Goal: Task Accomplishment & Management: Use online tool/utility

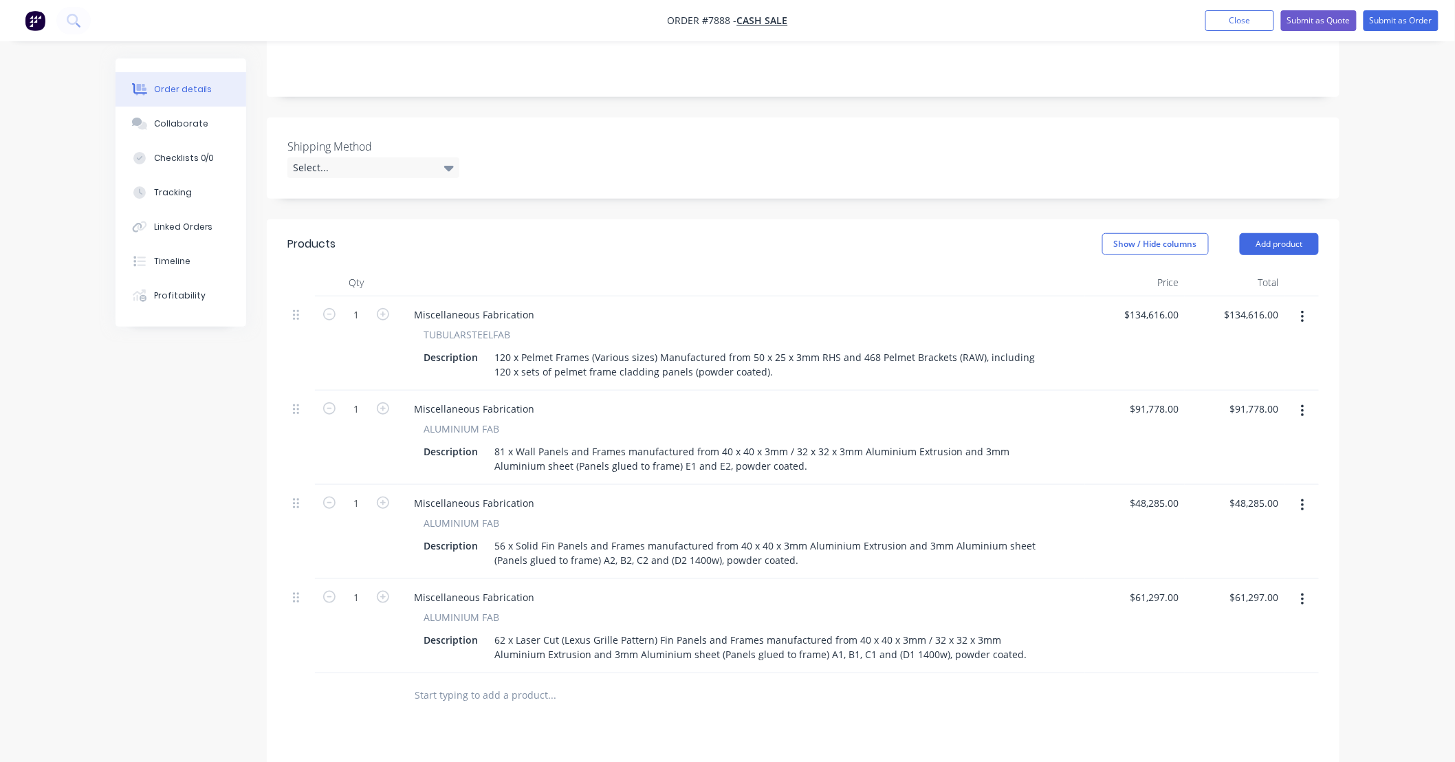
scroll to position [305, 0]
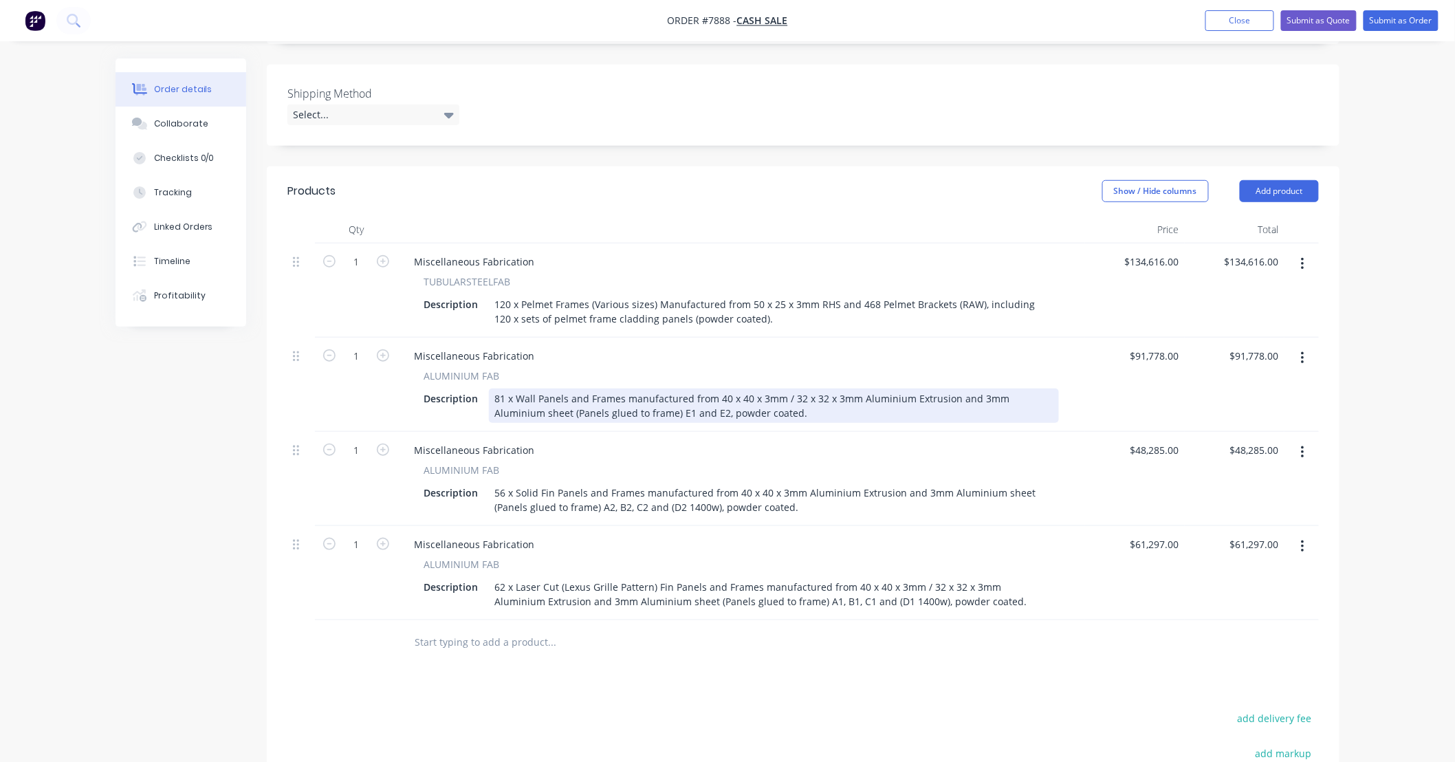
click at [569, 408] on div "81 x Wall Panels and Frames manufactured from 40 x 40 x 3mm / 32 x 32 x 3mm Alu…" at bounding box center [774, 405] width 570 height 34
click at [762, 408] on div "81 x Wall Panels and Frames manufactured from 40 x 40 x 3mm / 32 x 32 x 3mm Alu…" at bounding box center [774, 405] width 570 height 34
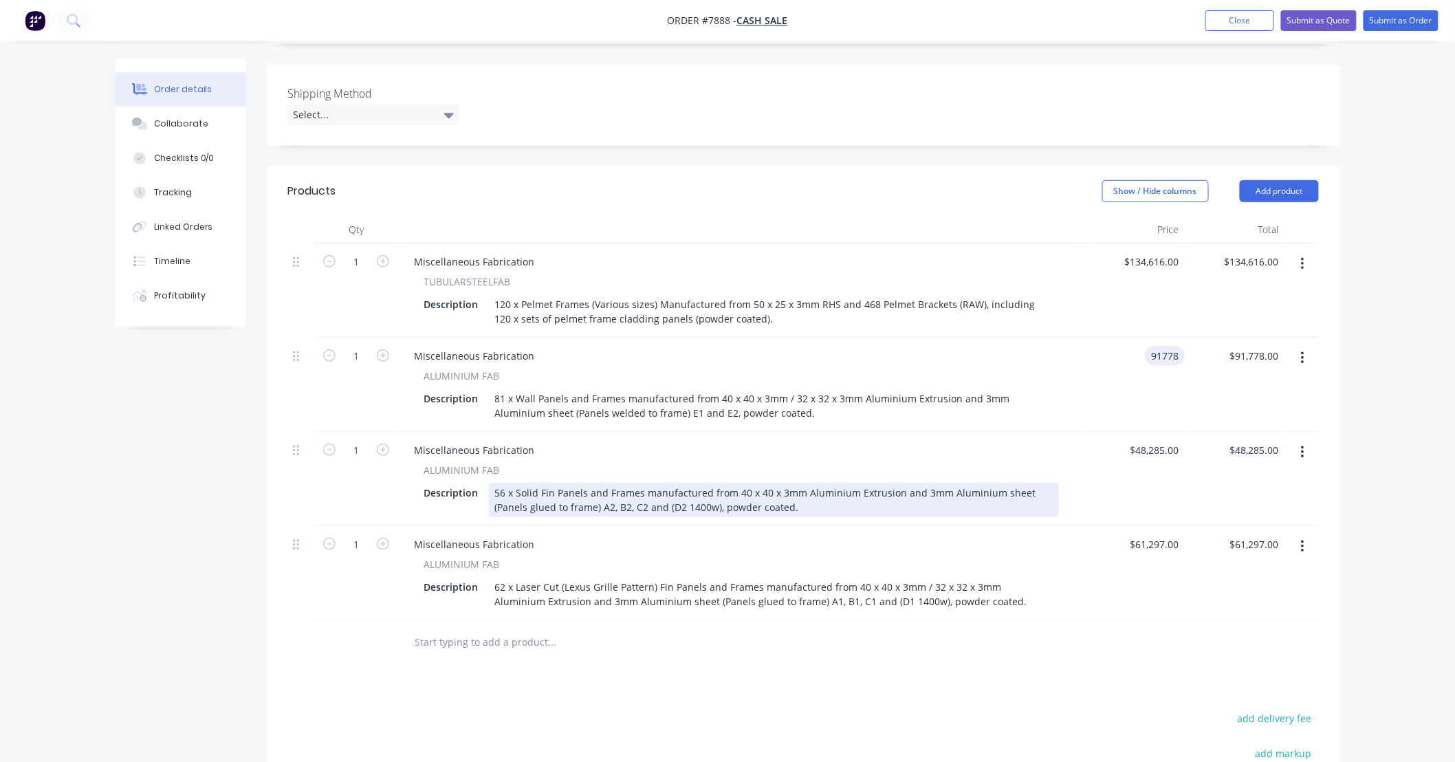
type input "$91,778.00"
click at [568, 505] on div "56 x Solid Fin Panels and Frames manufactured from 40 x 40 x 3mm Aluminium Extr…" at bounding box center [774, 500] width 570 height 34
click at [517, 509] on div "56 x Solid Fin Panels and Frames manufactured from 40 x 40 x 3mm Aluminium Extr…" at bounding box center [774, 500] width 570 height 34
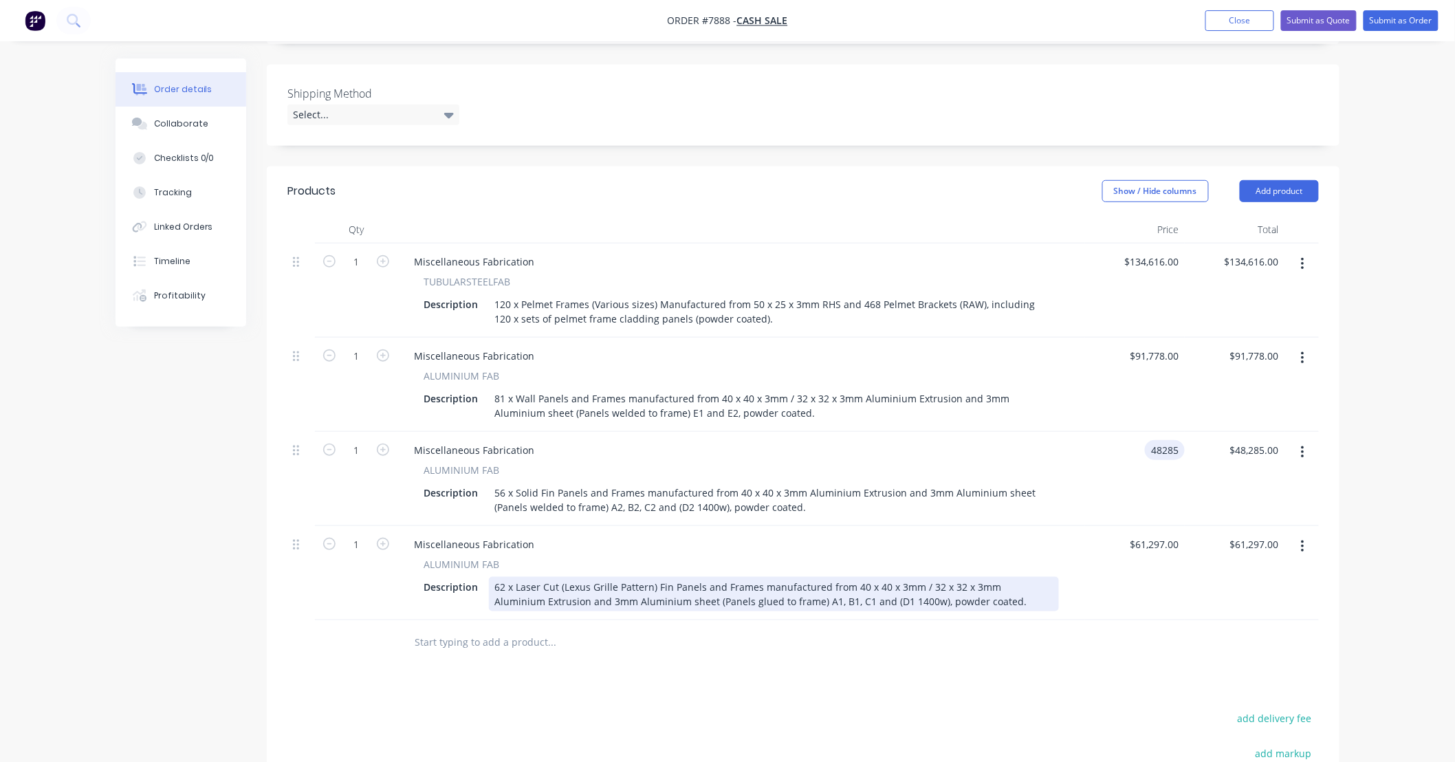
type input "$48,285.00"
drag, startPoint x: 637, startPoint y: 591, endPoint x: 650, endPoint y: 588, distance: 12.7
click at [650, 588] on div "62 x Laser Cut (Lexus Grille Pattern) Fin Panels and Frames manufactured from 4…" at bounding box center [774, 594] width 570 height 34
drag, startPoint x: 650, startPoint y: 588, endPoint x: 804, endPoint y: 589, distance: 154.7
click at [794, 589] on div "62 x Laser Cut (Lexus Grille Pattern) Fin Panels and Frames manufactured from 4…" at bounding box center [774, 594] width 570 height 34
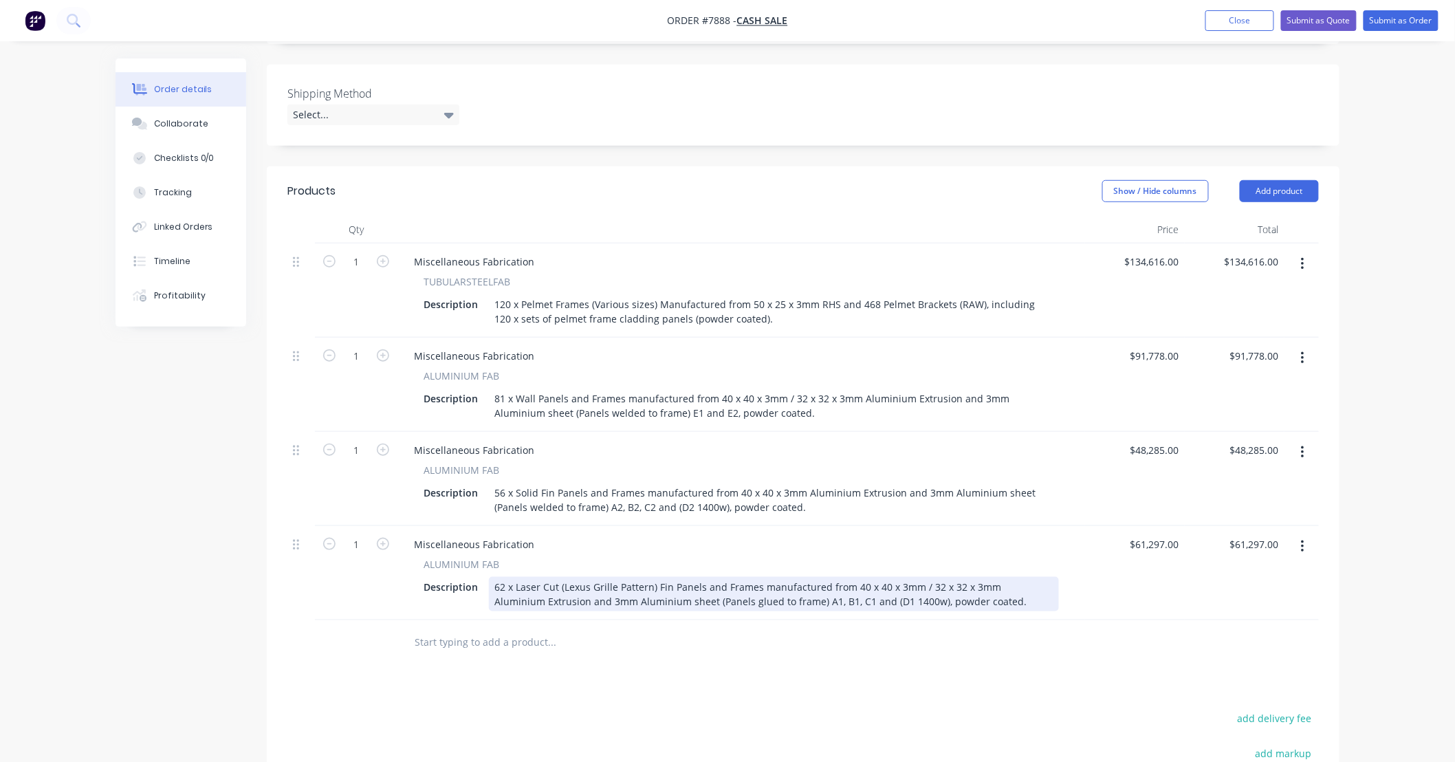
click at [719, 600] on div "62 x Laser Cut (Lexus Grille Pattern) Fin Panels and Frames manufactured from 4…" at bounding box center [774, 594] width 570 height 34
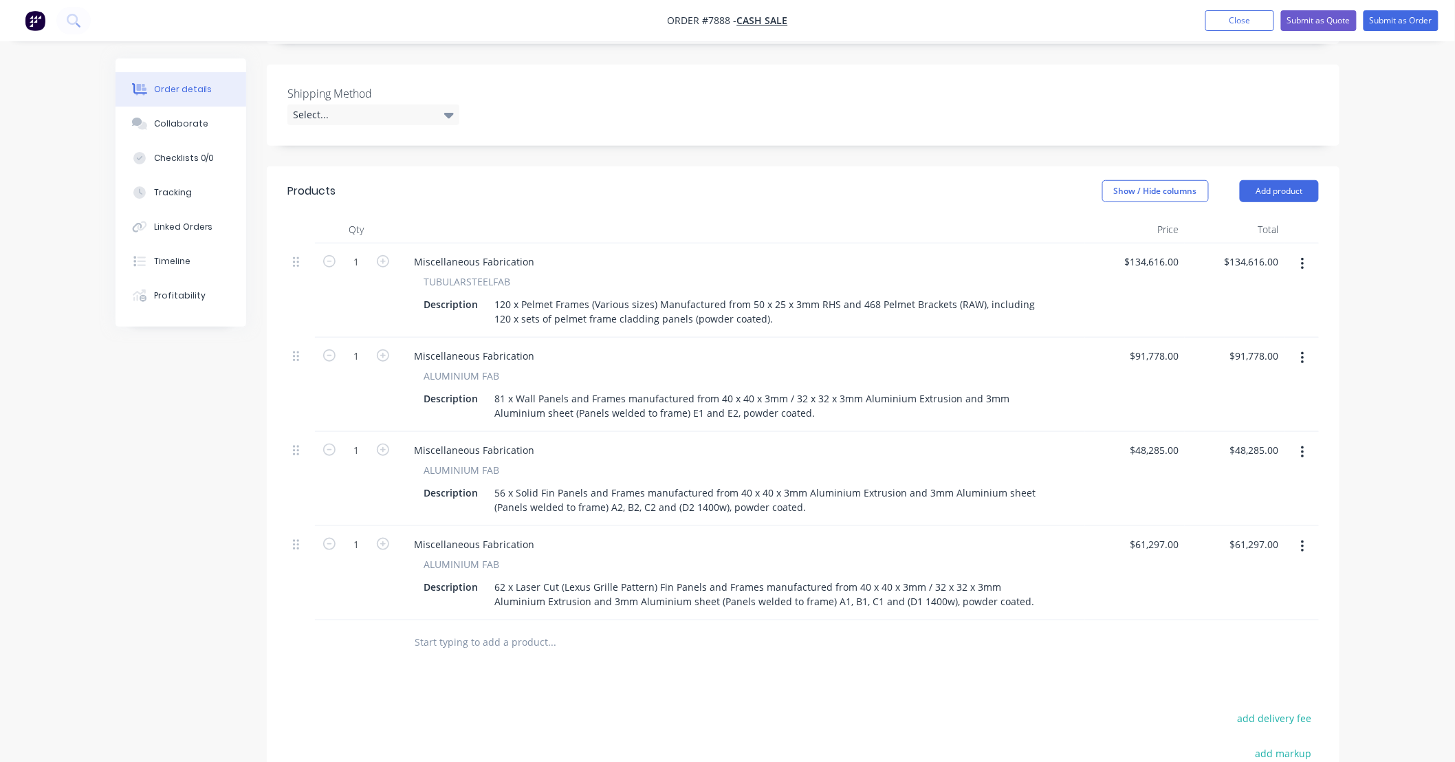
click at [956, 638] on div at bounding box center [802, 642] width 1031 height 45
click at [1091, 606] on div "$61,297.00 $61,297.00" at bounding box center [1135, 573] width 100 height 94
click at [975, 682] on div "Products Show / Hide columns Add product Qty Price Total 1 Miscellaneous Fabric…" at bounding box center [803, 565] width 1072 height 798
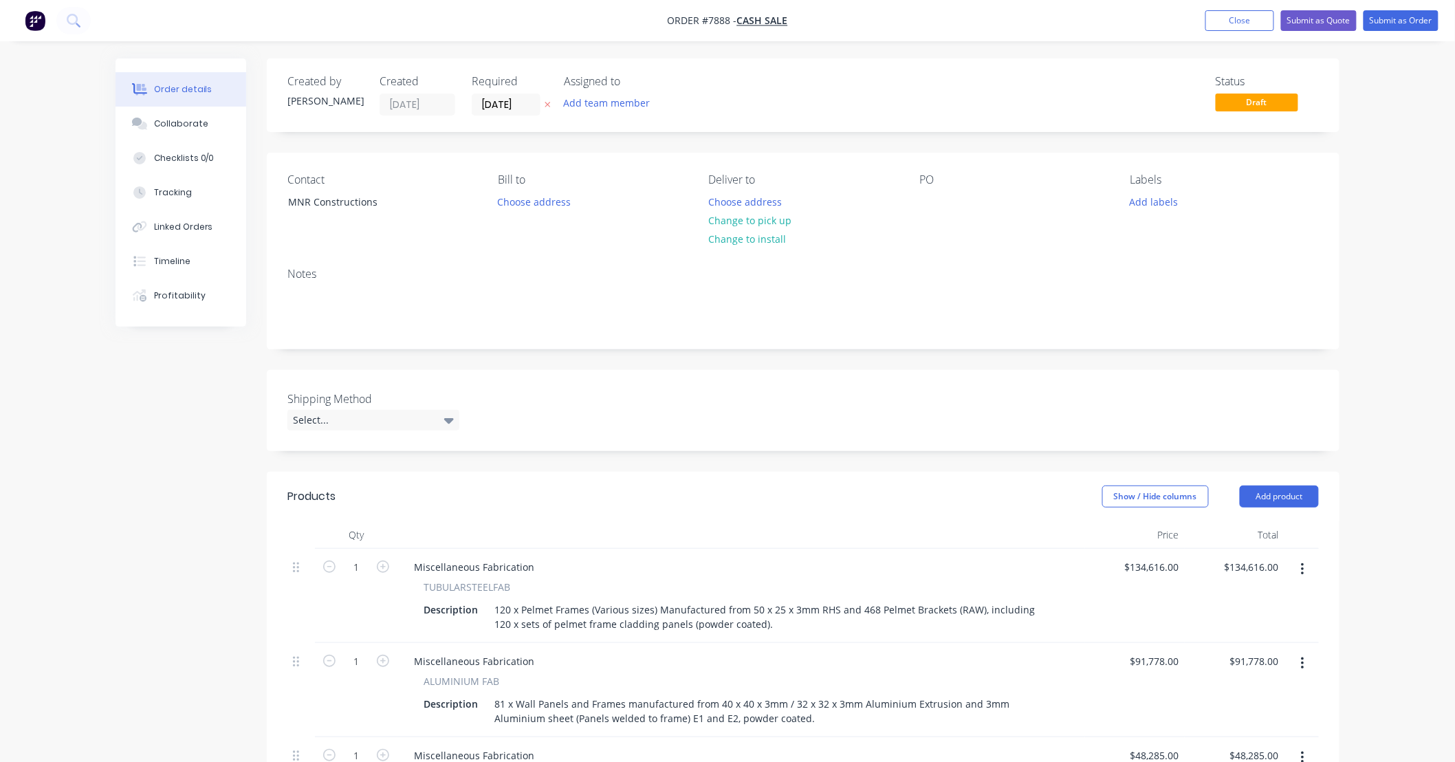
click at [1368, 194] on div "Order details Collaborate Checklists 0/0 Tracking Linked Orders Timeline Profit…" at bounding box center [727, 645] width 1455 height 1290
drag, startPoint x: 1180, startPoint y: 565, endPoint x: 1059, endPoint y: 562, distance: 121.0
click at [1059, 562] on div "1 Miscellaneous Fabrication TUBULARSTEELFAB Description 120 x Pelmet Frames (Va…" at bounding box center [802, 596] width 1031 height 94
drag, startPoint x: 1181, startPoint y: 564, endPoint x: 1099, endPoint y: 569, distance: 82.6
click at [1099, 569] on div "134616 134616" at bounding box center [1135, 596] width 100 height 94
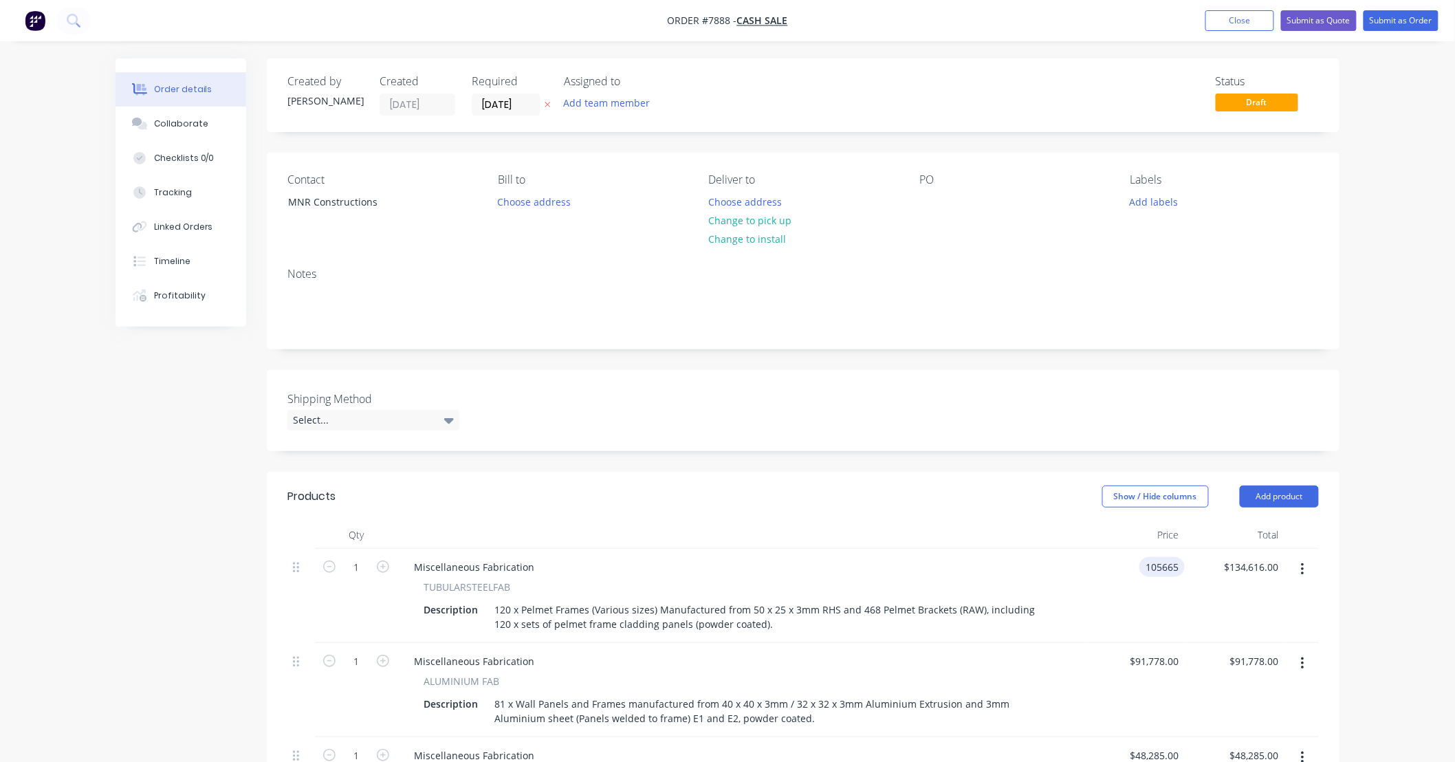
type input "$105,665.00"
click at [1158, 626] on div "$105,665.00 105665" at bounding box center [1135, 596] width 100 height 94
click at [1399, 623] on div "Order details Collaborate Checklists 0/0 Tracking Linked Orders Timeline Profit…" at bounding box center [727, 645] width 1455 height 1290
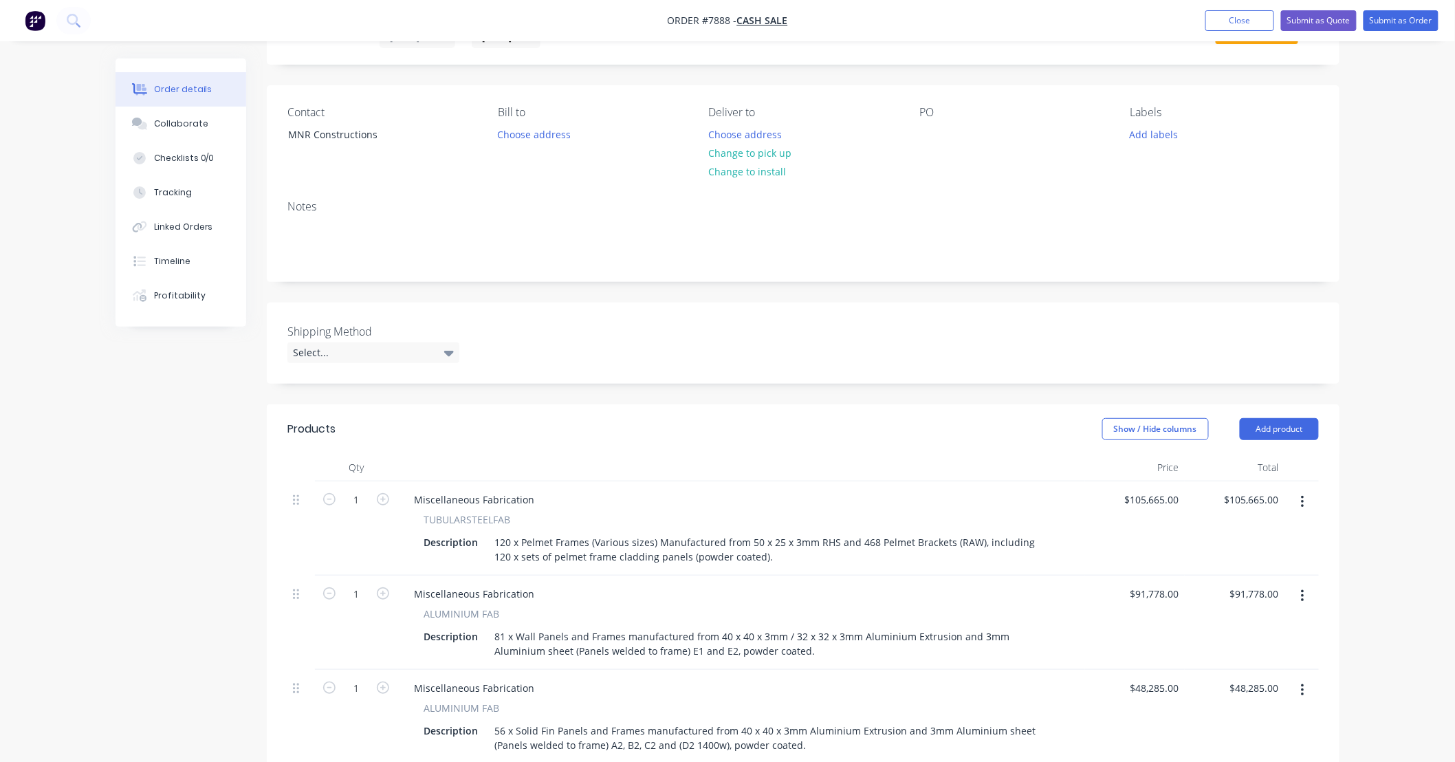
scroll to position [101, 0]
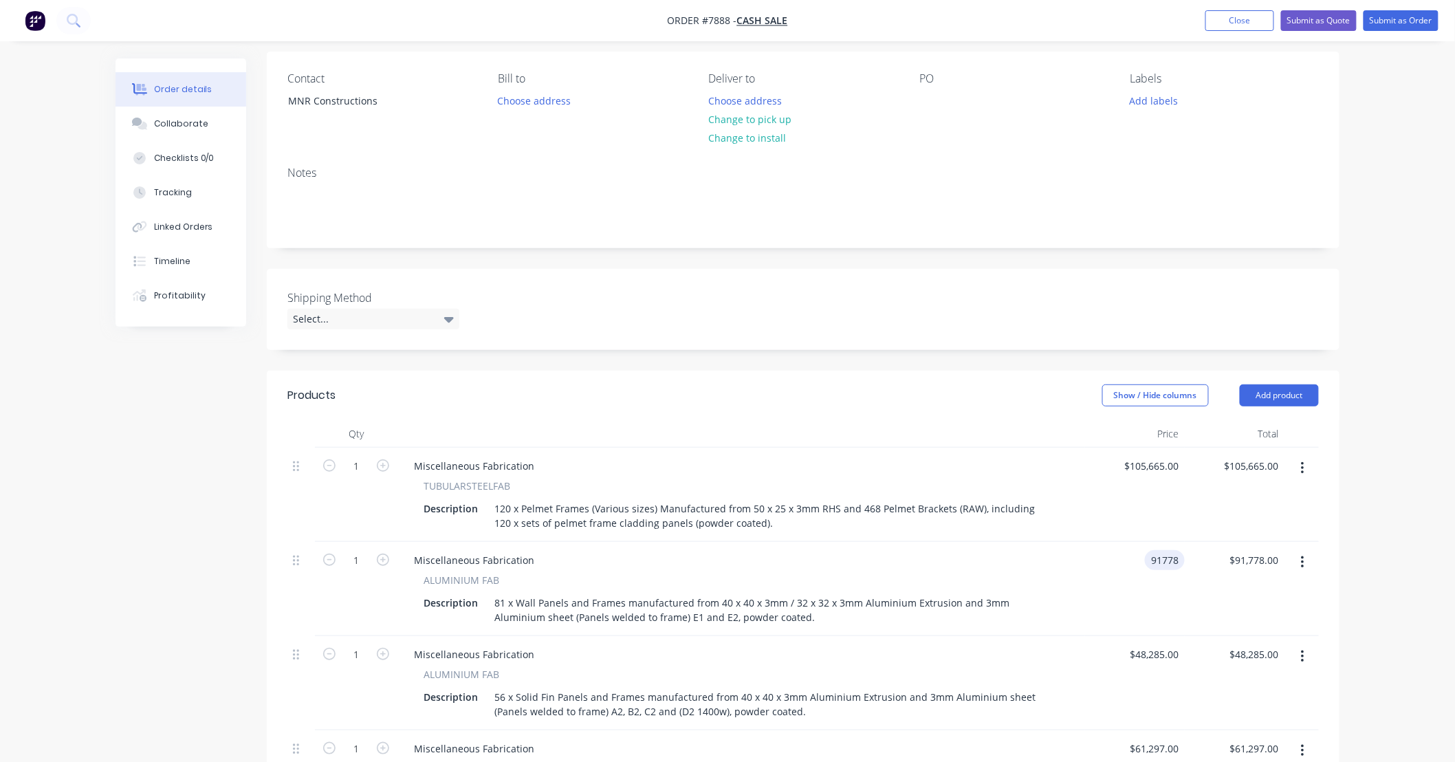
drag, startPoint x: 1165, startPoint y: 558, endPoint x: 1121, endPoint y: 561, distance: 44.1
click at [1121, 561] on div "91778 91778" at bounding box center [1135, 589] width 100 height 94
drag, startPoint x: 1180, startPoint y: 555, endPoint x: 1121, endPoint y: 562, distance: 60.1
click at [1121, 562] on div "91778 91778" at bounding box center [1135, 589] width 100 height 94
type input "$72,631.00"
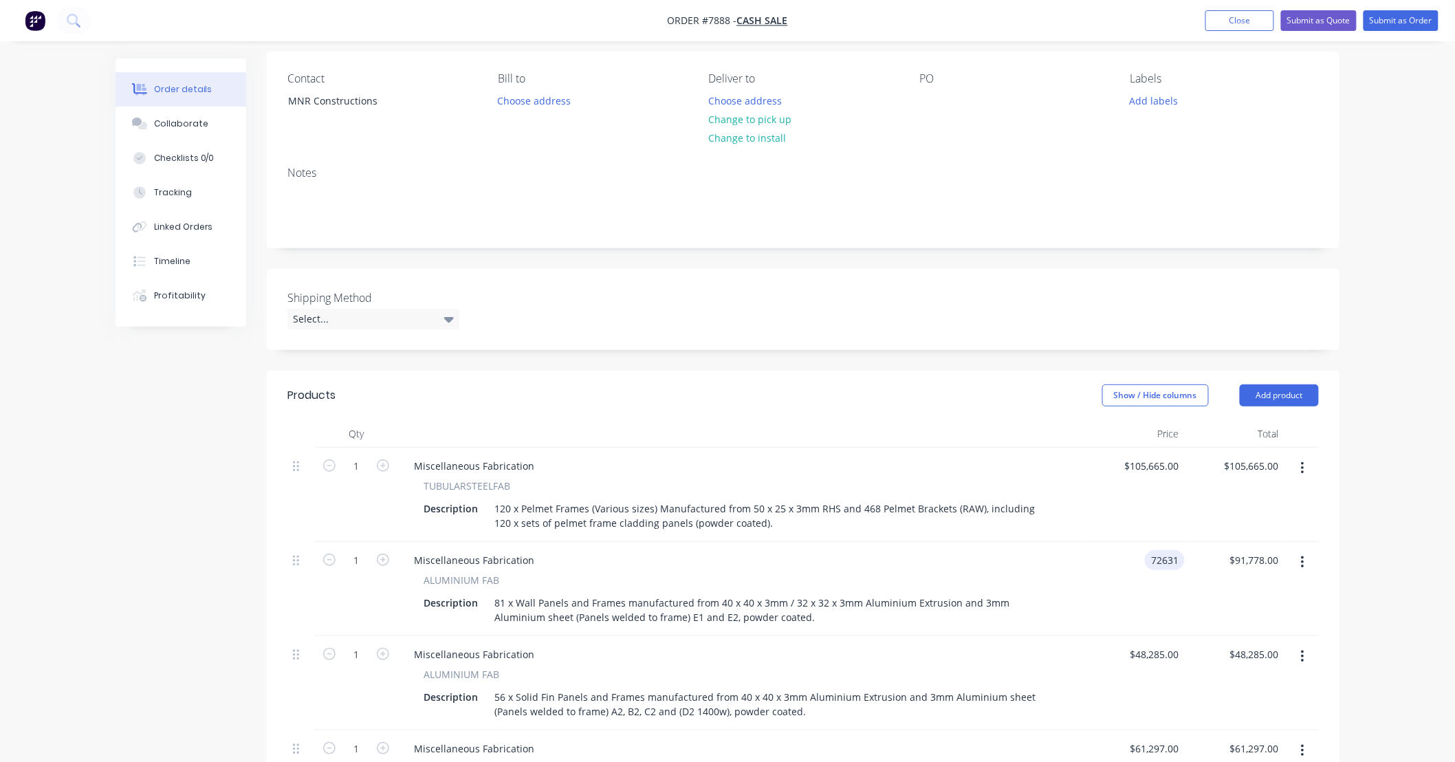
type input "$72,631.00"
click at [1176, 615] on div "$72,631.00 $72,631.00" at bounding box center [1135, 589] width 100 height 94
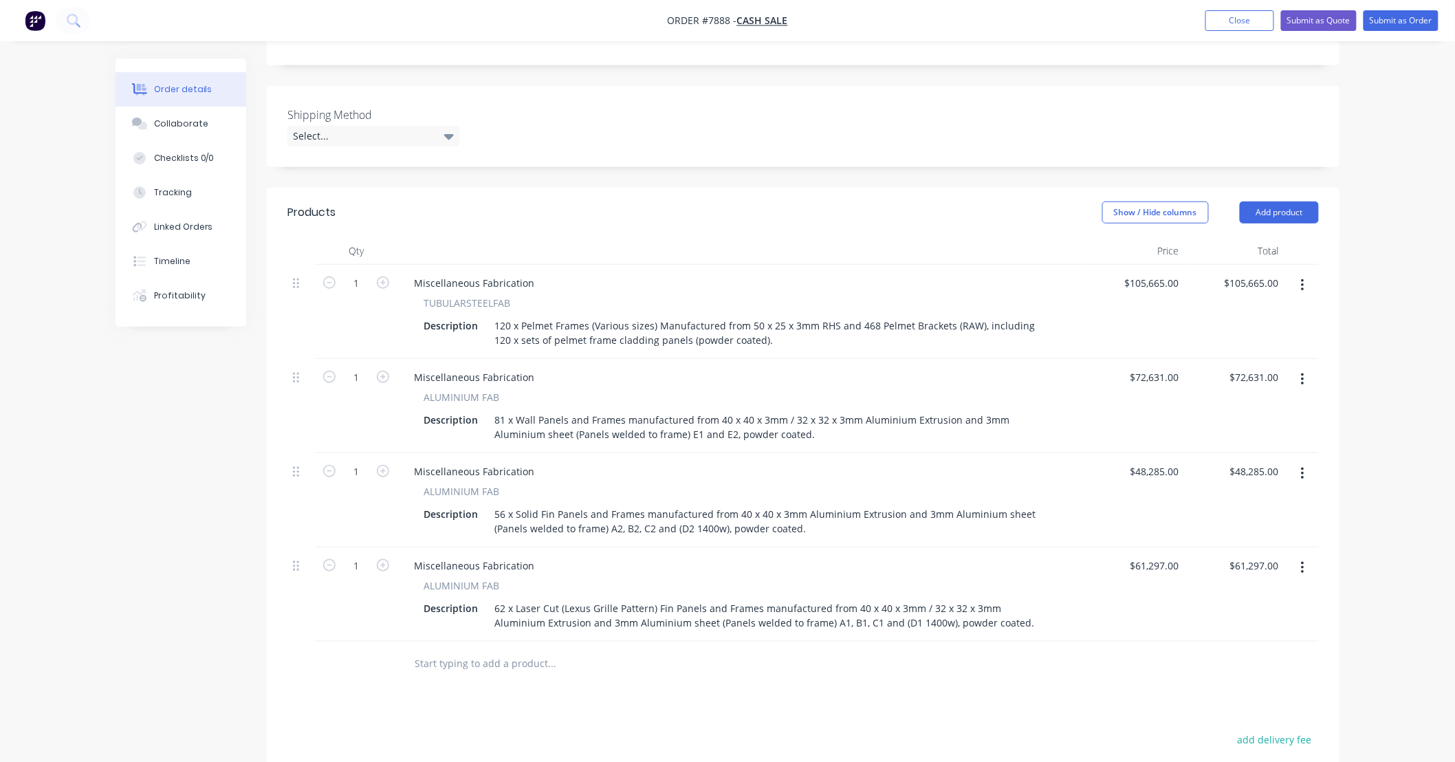
scroll to position [305, 0]
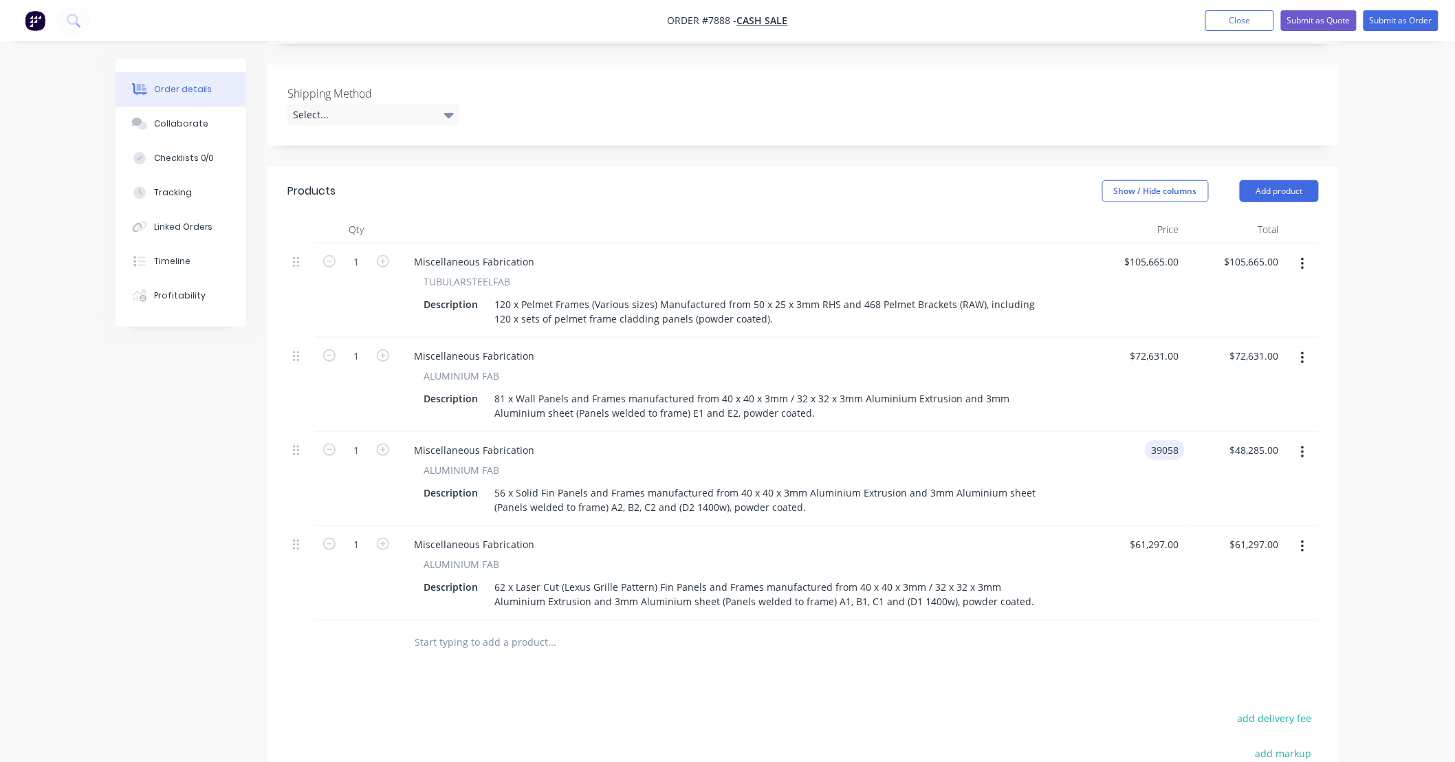
type input "$39,058.00"
click at [1090, 461] on div "$39,058.00 39058" at bounding box center [1135, 479] width 100 height 94
drag, startPoint x: 1156, startPoint y: 541, endPoint x: 1068, endPoint y: 540, distance: 88.0
click at [1068, 540] on div "1 Miscellaneous Fabrication ALUMINIUM FAB Description 62 x Laser Cut (Lexus Gri…" at bounding box center [802, 573] width 1031 height 94
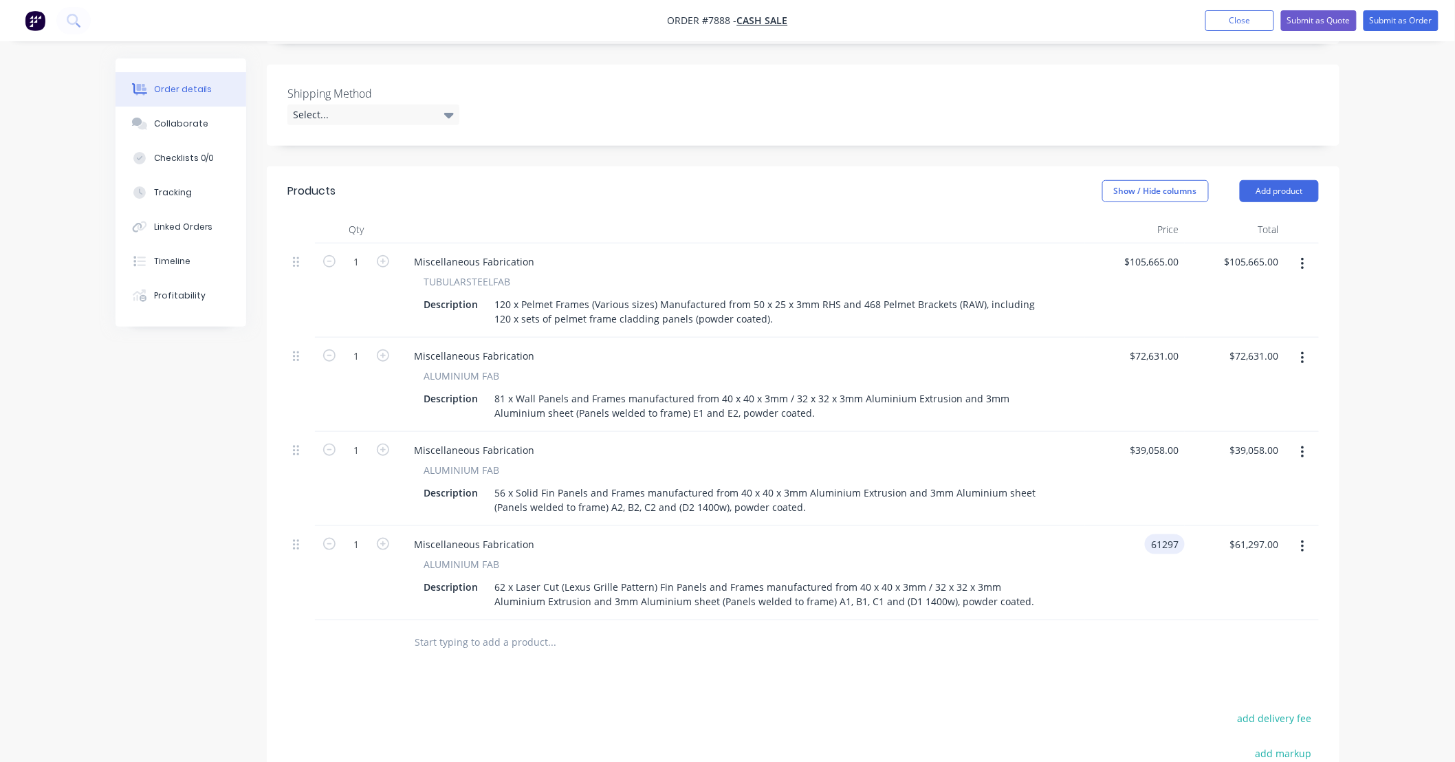
drag, startPoint x: 1180, startPoint y: 542, endPoint x: 1104, endPoint y: 544, distance: 76.4
click at [1107, 543] on div "61297 61297" at bounding box center [1135, 573] width 100 height 94
type input "$60,708.00"
click at [1142, 593] on div "$60,708.00 60708" at bounding box center [1135, 573] width 100 height 94
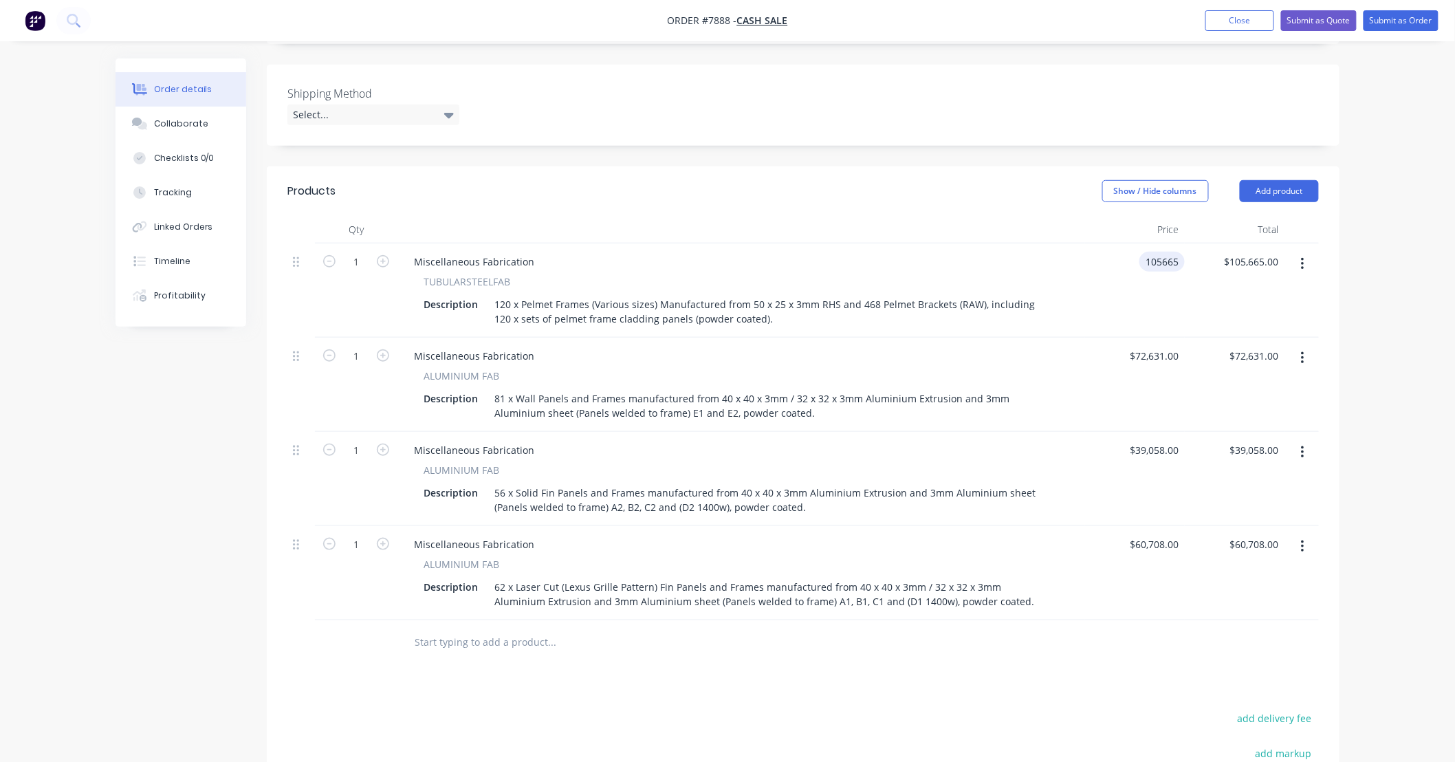
drag, startPoint x: 1180, startPoint y: 260, endPoint x: 1207, endPoint y: 265, distance: 26.6
click at [1207, 261] on div "1 Miscellaneous Fabrication TUBULARSTEELFAB Description 120 x Pelmet Frames (Va…" at bounding box center [802, 290] width 1031 height 94
type input "$114,065.00"
click at [1214, 306] on div "$114,065.00 $105,665.00" at bounding box center [1235, 290] width 100 height 94
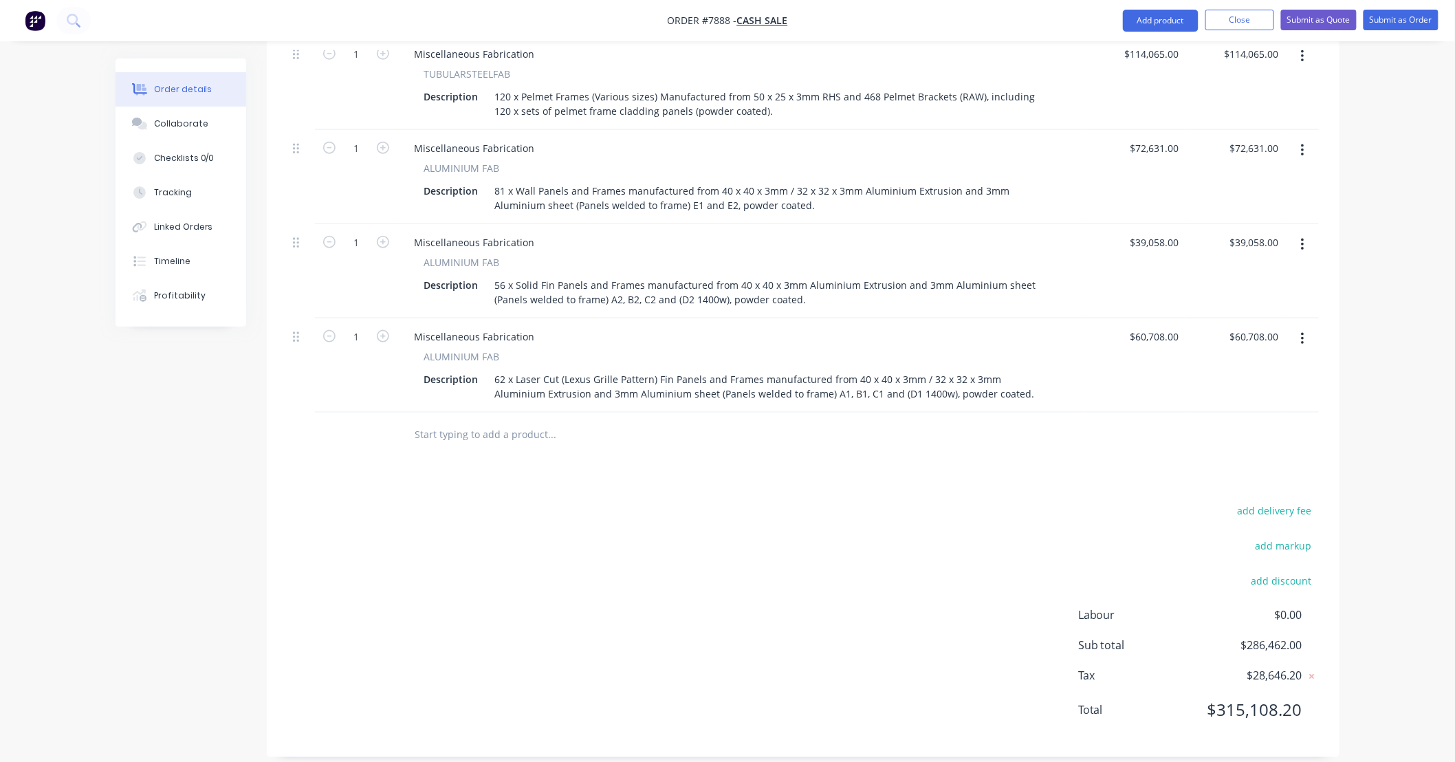
scroll to position [528, 0]
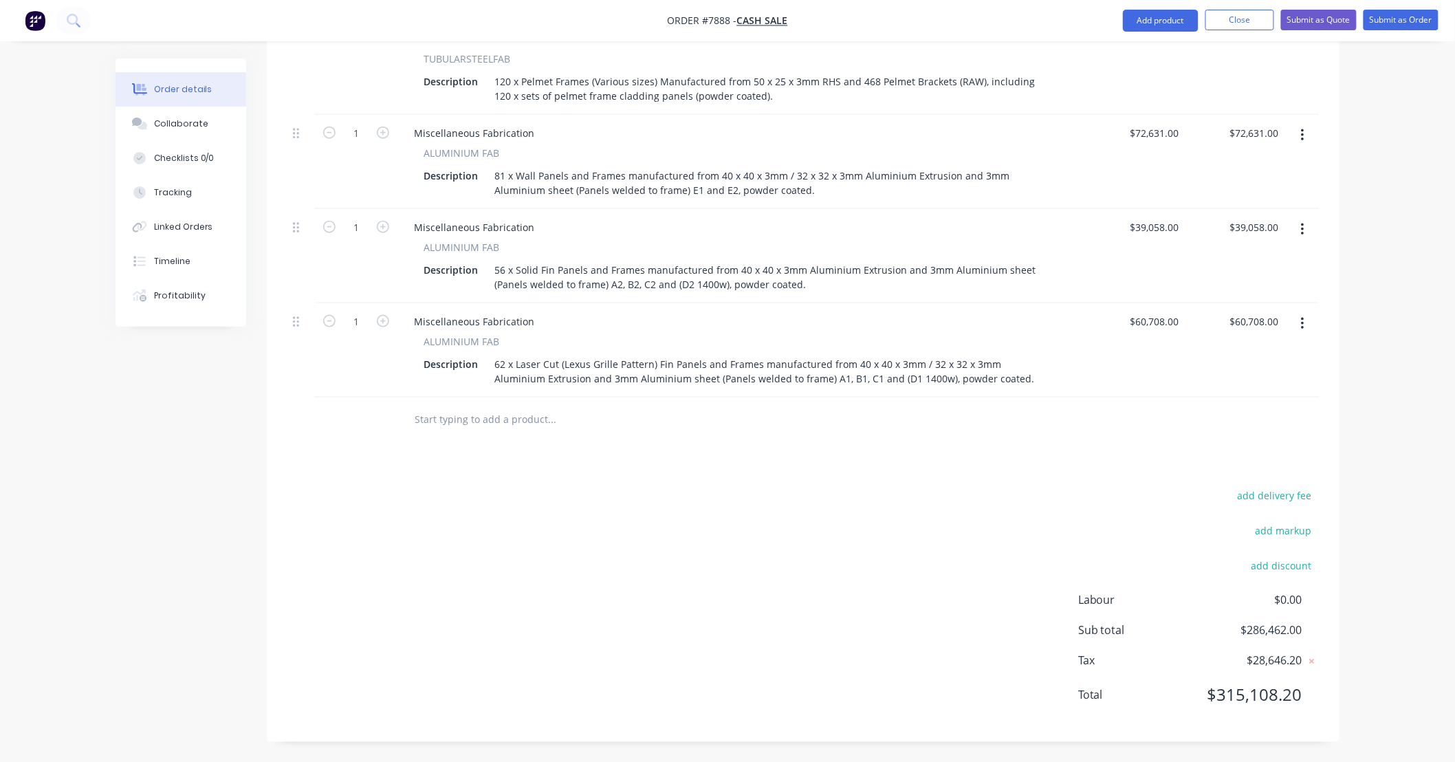
click at [740, 507] on div "add delivery fee add markup add discount Labour $0.00 Sub total $286,462.00 Tax…" at bounding box center [802, 603] width 1031 height 235
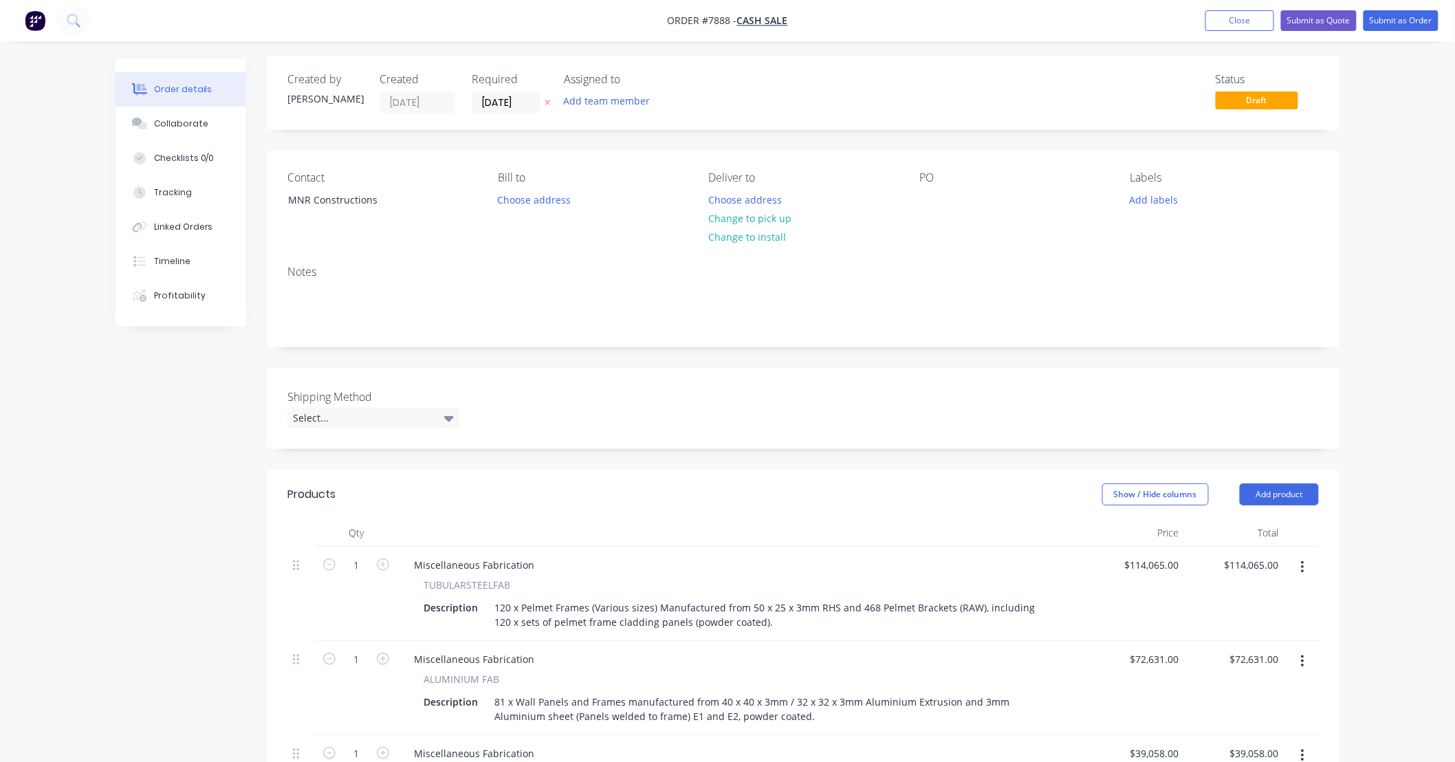
scroll to position [0, 0]
click at [399, 208] on div "MNR Constructions" at bounding box center [345, 201] width 114 height 19
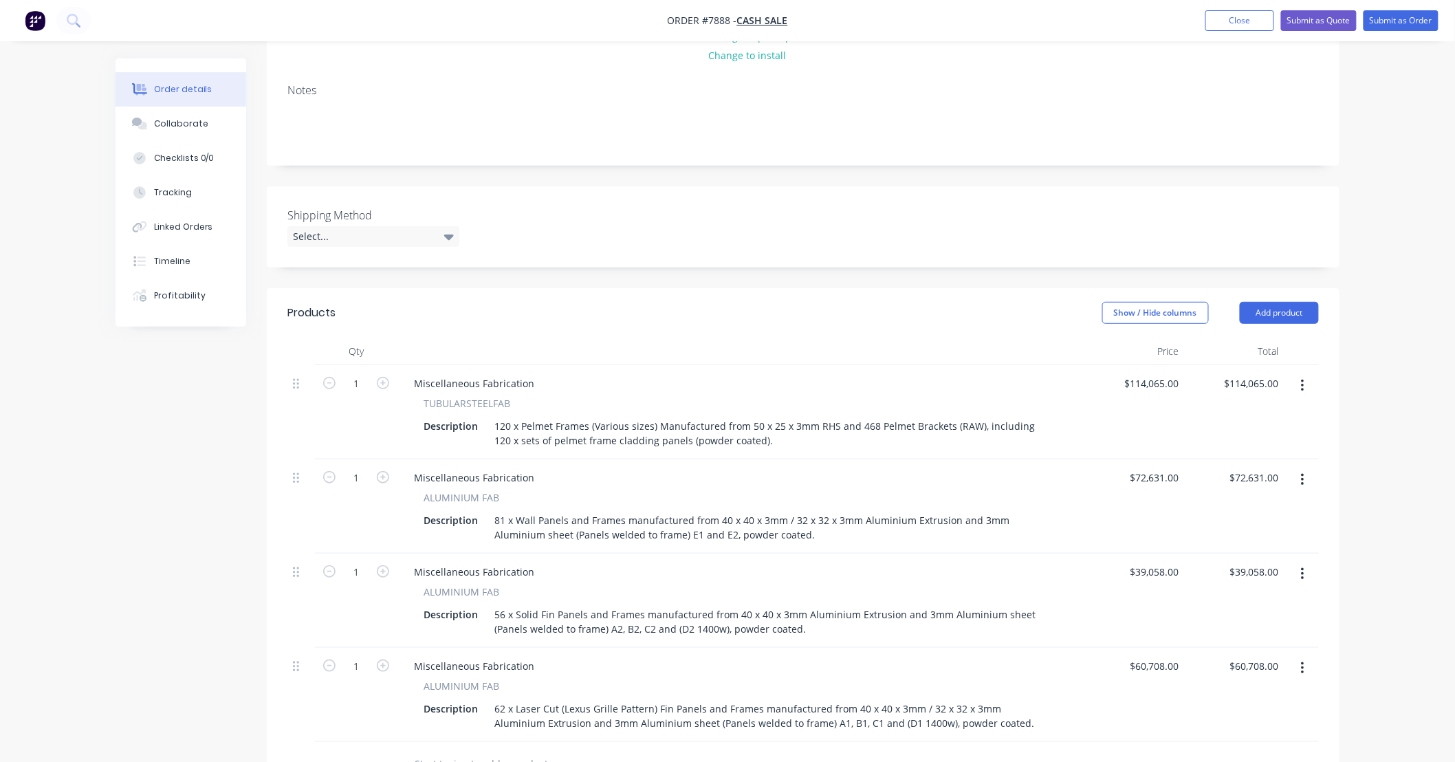
scroll to position [203, 0]
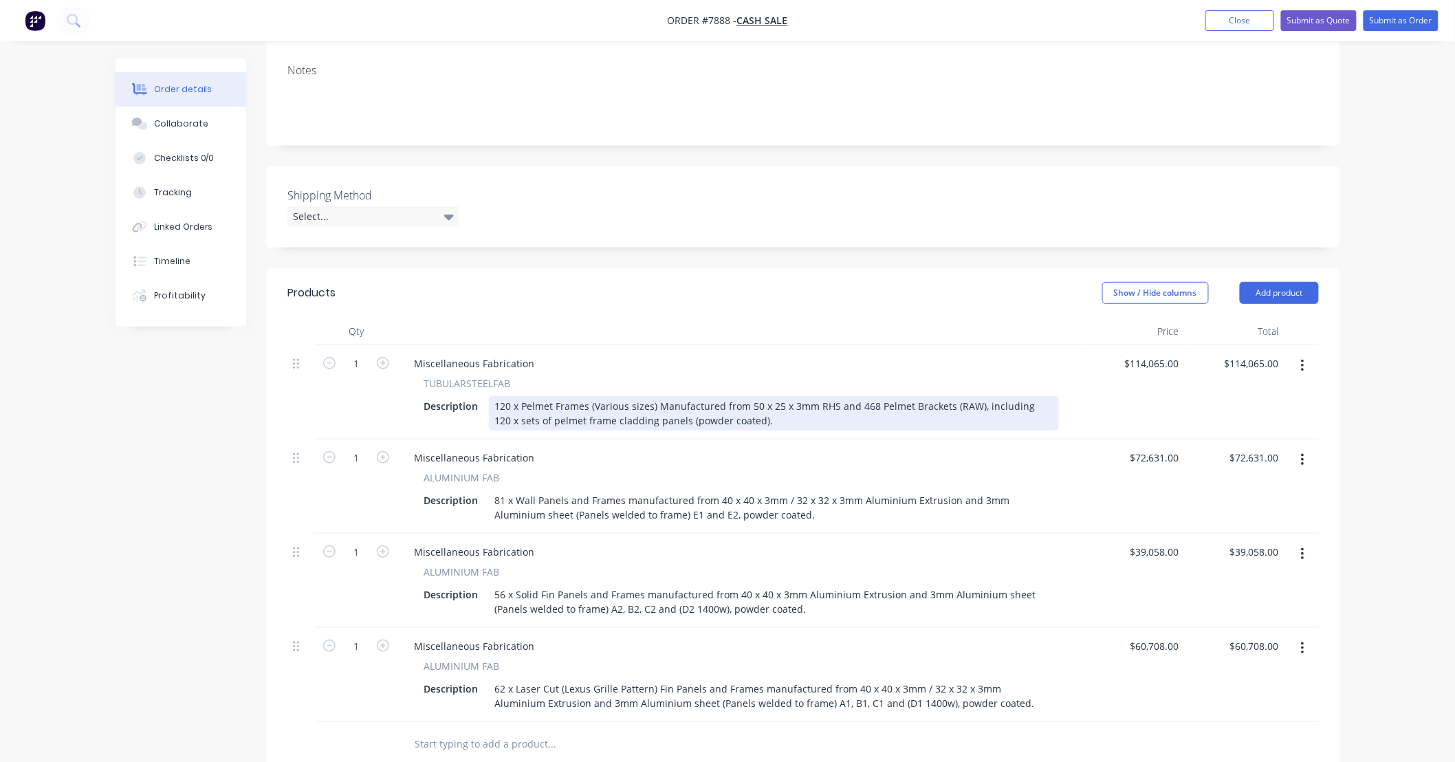
click at [789, 421] on div "120 x Pelmet Frames (Various sizes) Manufactured from 50 x 25 x 3mm RHS and 468…" at bounding box center [774, 413] width 570 height 34
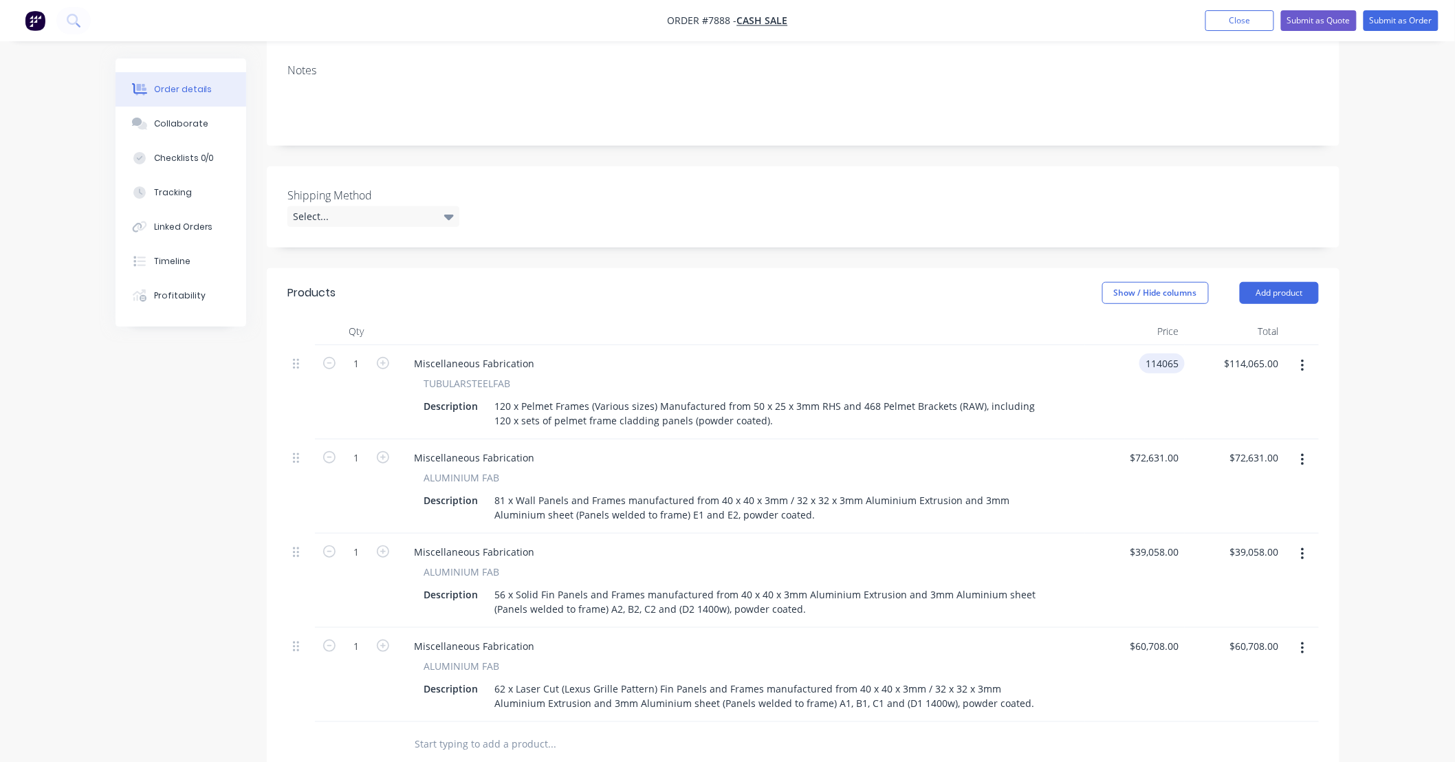
type input "$114,065.00"
drag, startPoint x: 1398, startPoint y: 448, endPoint x: 1380, endPoint y: 468, distance: 26.8
click at [1403, 450] on div "Order details Collaborate Checklists 0/0 Tracking Linked Orders Timeline Profit…" at bounding box center [727, 442] width 1455 height 1290
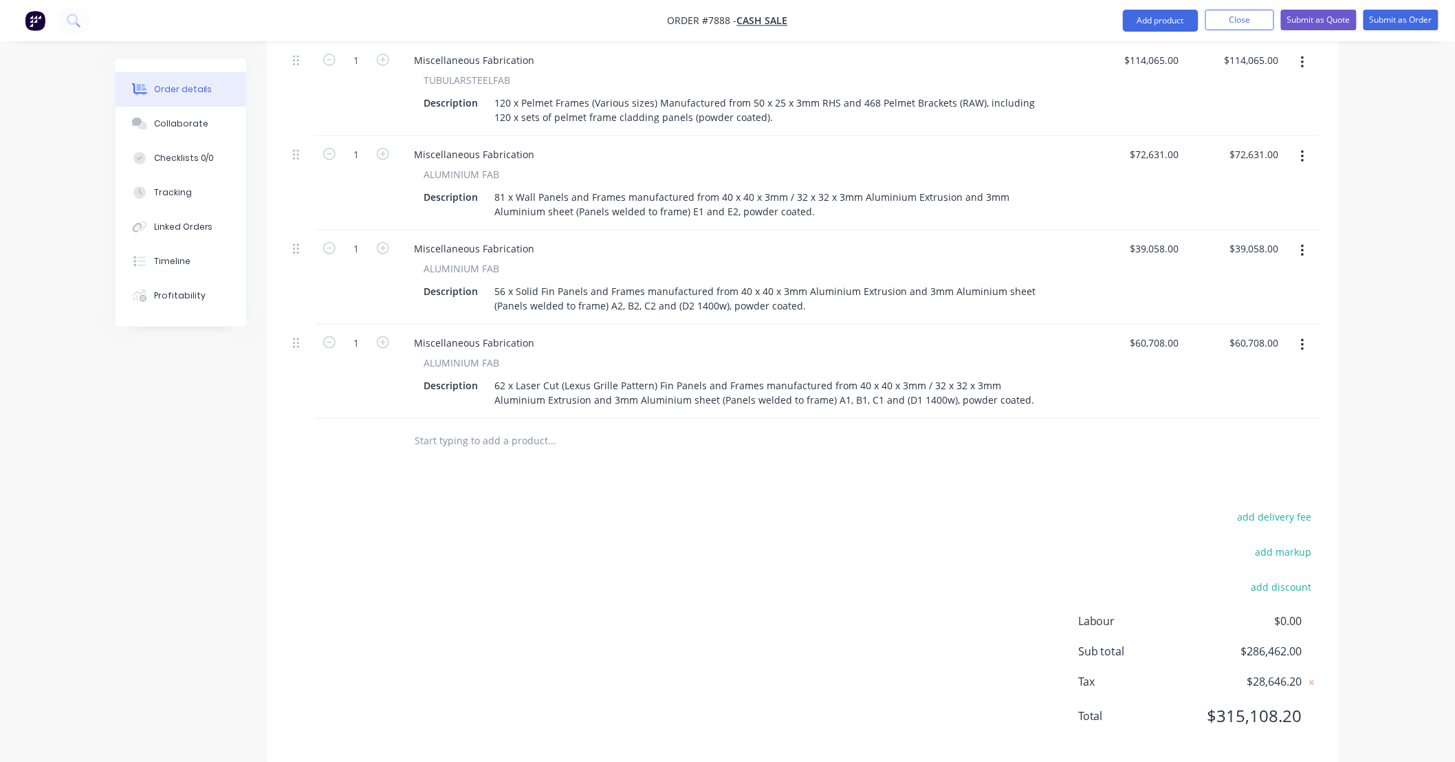
scroll to position [509, 0]
click at [784, 502] on div "Products Show / Hide columns Add product Qty Price Total 1 Miscellaneous Fabric…" at bounding box center [803, 361] width 1072 height 798
click at [533, 444] on input "text" at bounding box center [551, 437] width 275 height 27
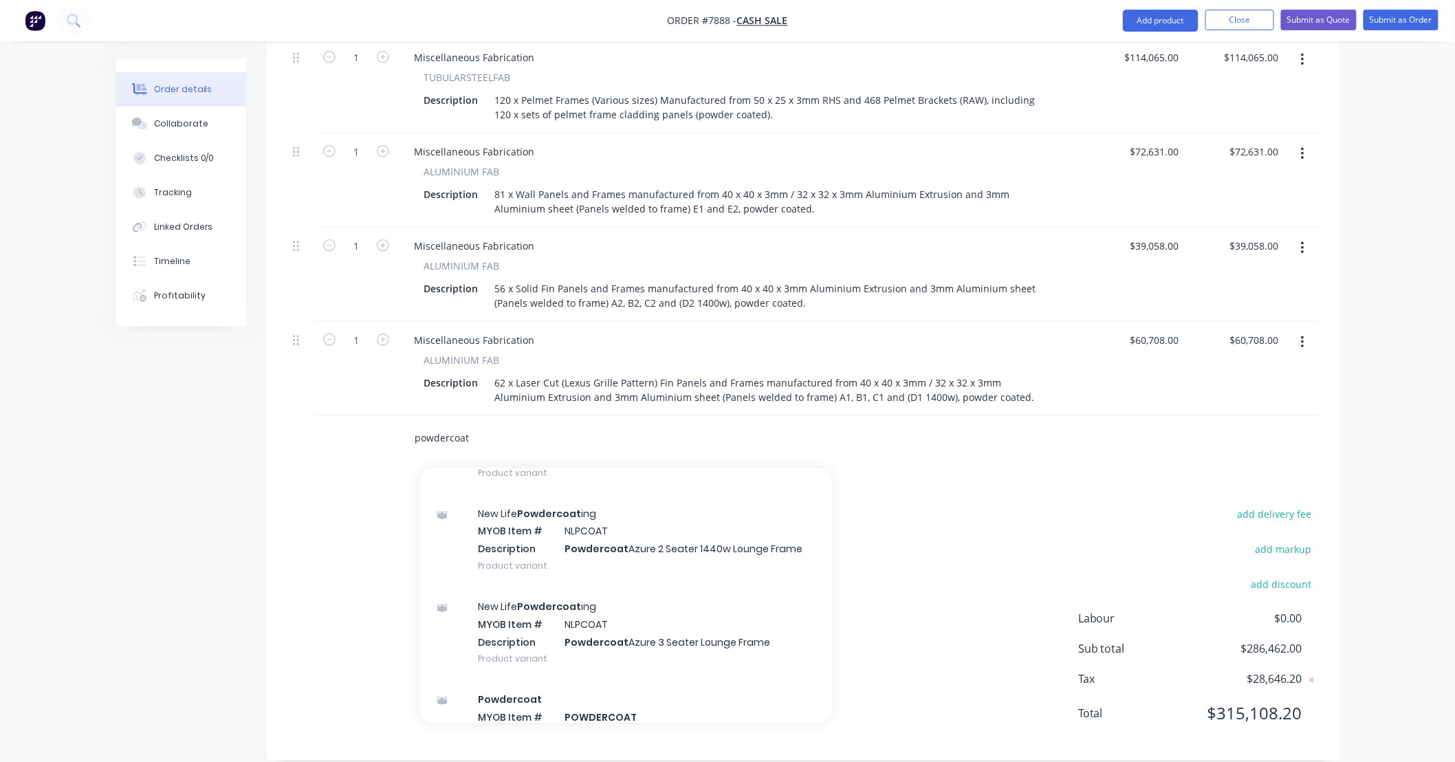
scroll to position [2933, 0]
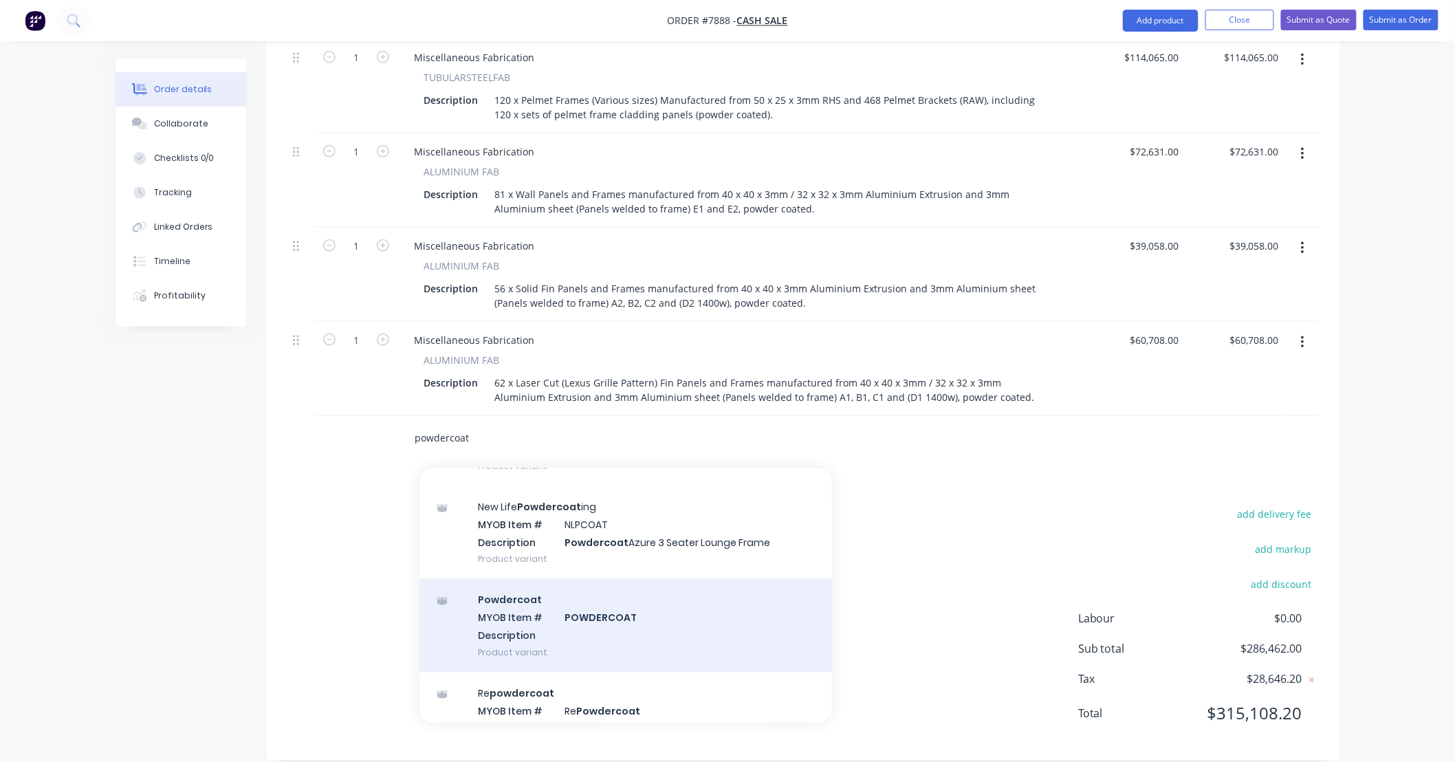
type input "powdercoat"
click at [648, 621] on div "Powdercoat MYOB Item # POWDERCOAT Description Product variant" at bounding box center [625, 625] width 412 height 93
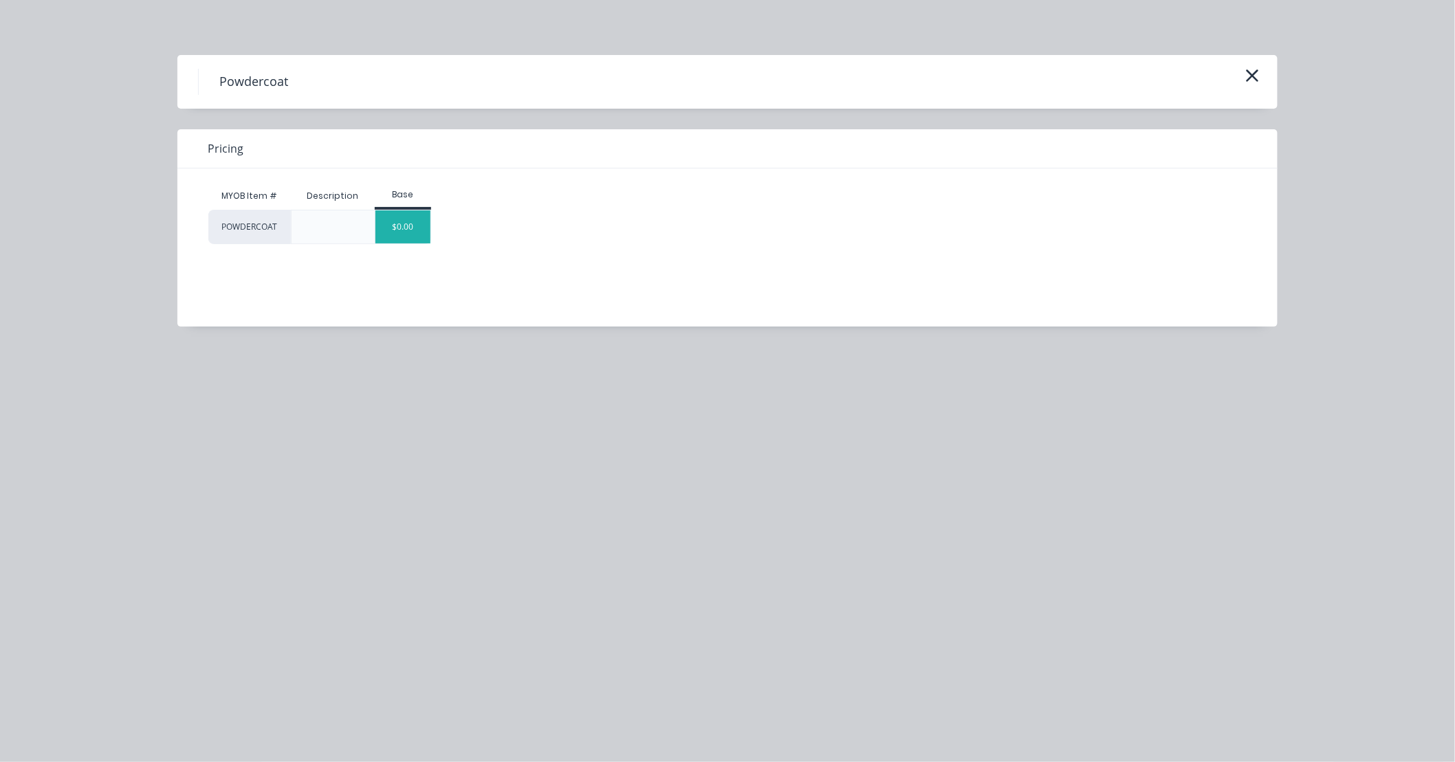
click at [425, 236] on div "$0.00" at bounding box center [403, 226] width 56 height 33
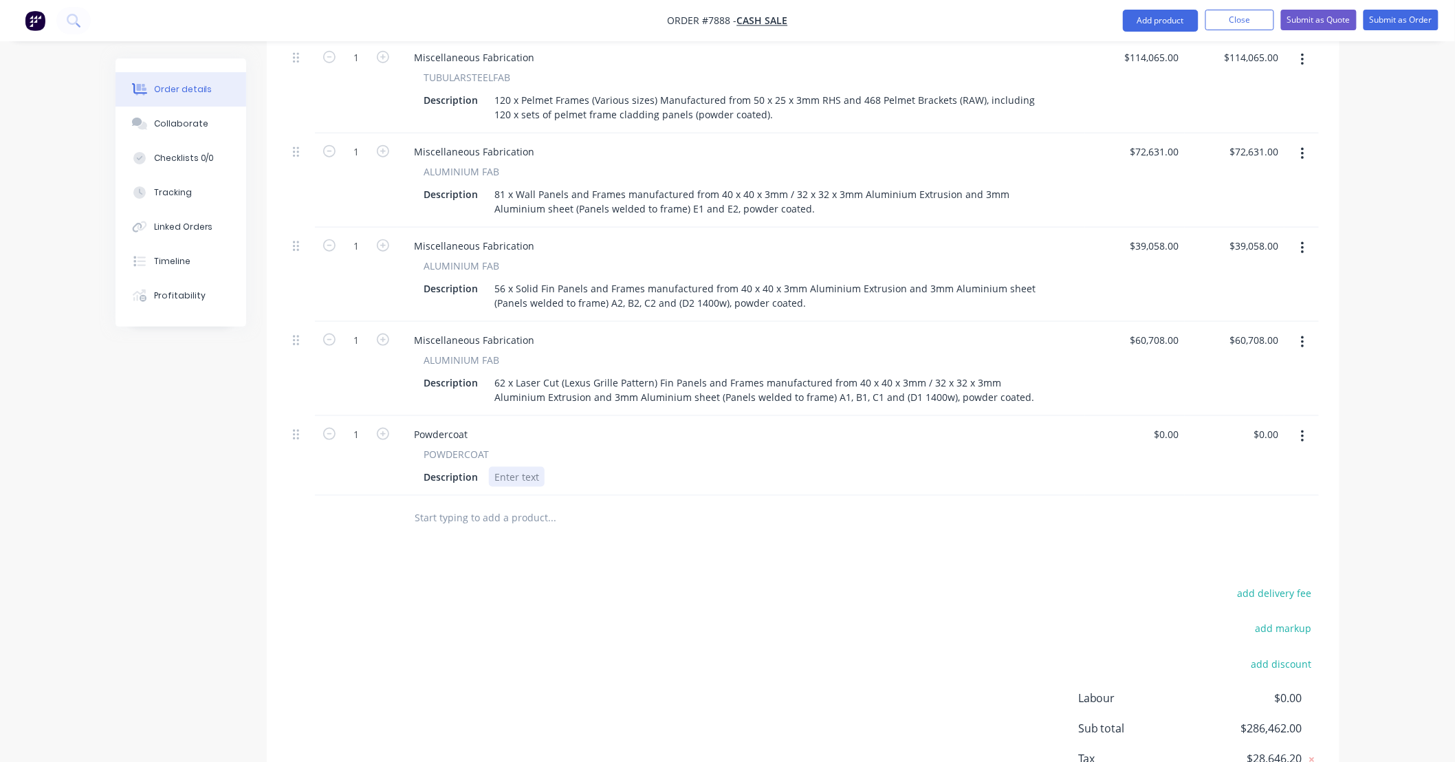
click at [516, 476] on div at bounding box center [517, 477] width 56 height 20
drag, startPoint x: 643, startPoint y: 476, endPoint x: 700, endPoint y: 552, distance: 94.7
click at [712, 576] on div "Products Show / Hide columns Add product Qty Price Total 1 Miscellaneous Fabric…" at bounding box center [803, 401] width 1072 height 878
click at [745, 476] on div "Description Powder coat surcharge for Rivergum Beige Matt" at bounding box center [738, 477] width 641 height 20
drag, startPoint x: 634, startPoint y: 478, endPoint x: 758, endPoint y: 520, distance: 131.1
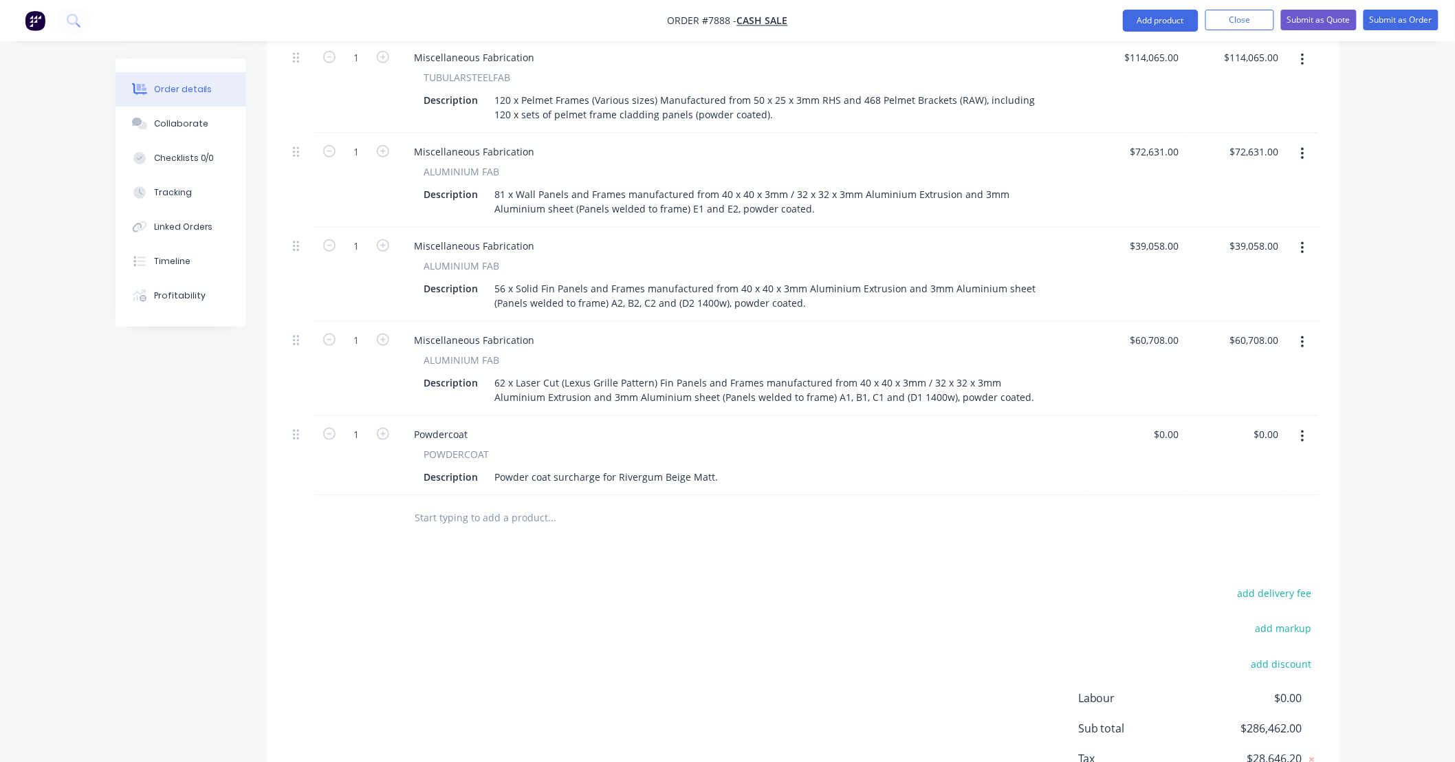
click at [757, 519] on div at bounding box center [609, 517] width 412 height 27
click at [775, 475] on div "Description Powder coat surcharge for Rivergum Beige Matt." at bounding box center [738, 477] width 641 height 20
click at [971, 472] on div "Description Powder coat surcharge for Rivergum Beige Matt." at bounding box center [738, 477] width 641 height 20
click at [879, 538] on div at bounding box center [644, 518] width 495 height 45
type input "$5,985.00"
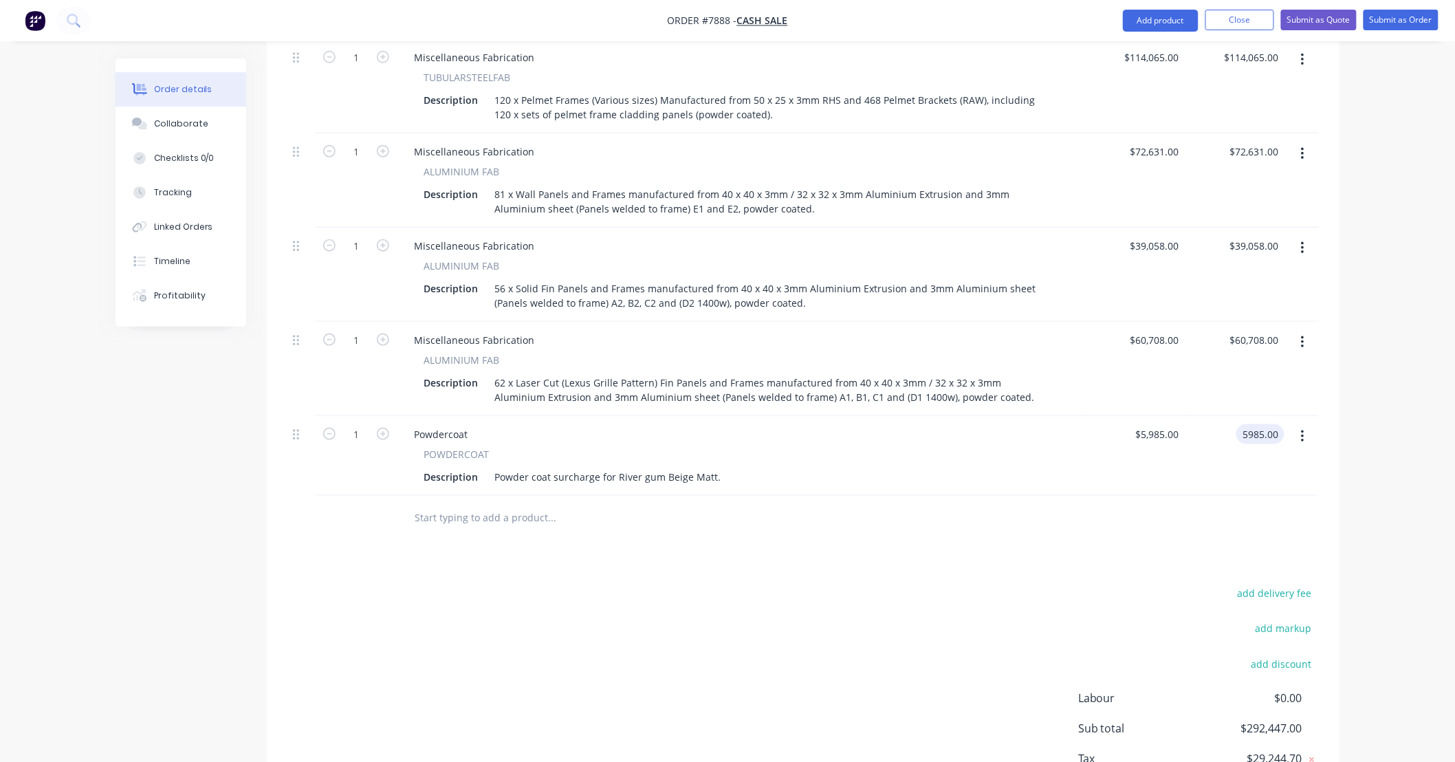
type input "$5,985.00"
click at [972, 572] on div "Products Show / Hide columns Add product Qty Price Total 1 Miscellaneous Fabric…" at bounding box center [803, 401] width 1072 height 878
click at [887, 564] on div "Products Show / Hide columns Add product Qty Price Total 1 Miscellaneous Fabric…" at bounding box center [803, 401] width 1072 height 878
click at [610, 476] on div "Powder coat surcharge for River gum Beige Matt." at bounding box center [607, 477] width 237 height 20
click at [622, 478] on div "Powder coat surcharge for 200kg River gum Beige Matt." at bounding box center [622, 477] width 267 height 20
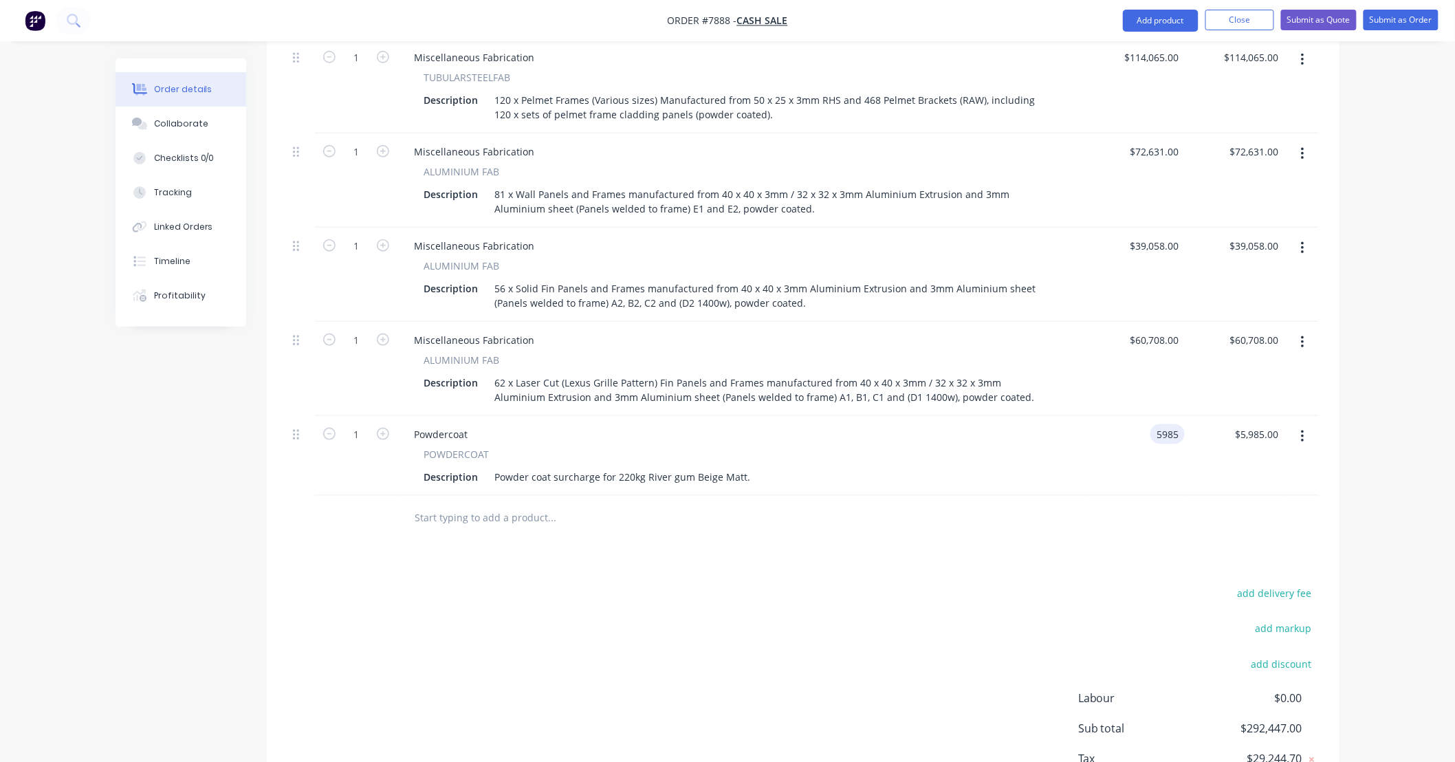
type input "$5,985.00"
drag, startPoint x: 840, startPoint y: 593, endPoint x: 830, endPoint y: 593, distance: 10.3
click at [840, 594] on div "add delivery fee add markup add discount Labour $0.00 Sub total $292,447.00 Tax…" at bounding box center [802, 701] width 1031 height 235
click at [698, 527] on div at bounding box center [609, 517] width 412 height 27
click at [580, 525] on input "text" at bounding box center [551, 517] width 275 height 27
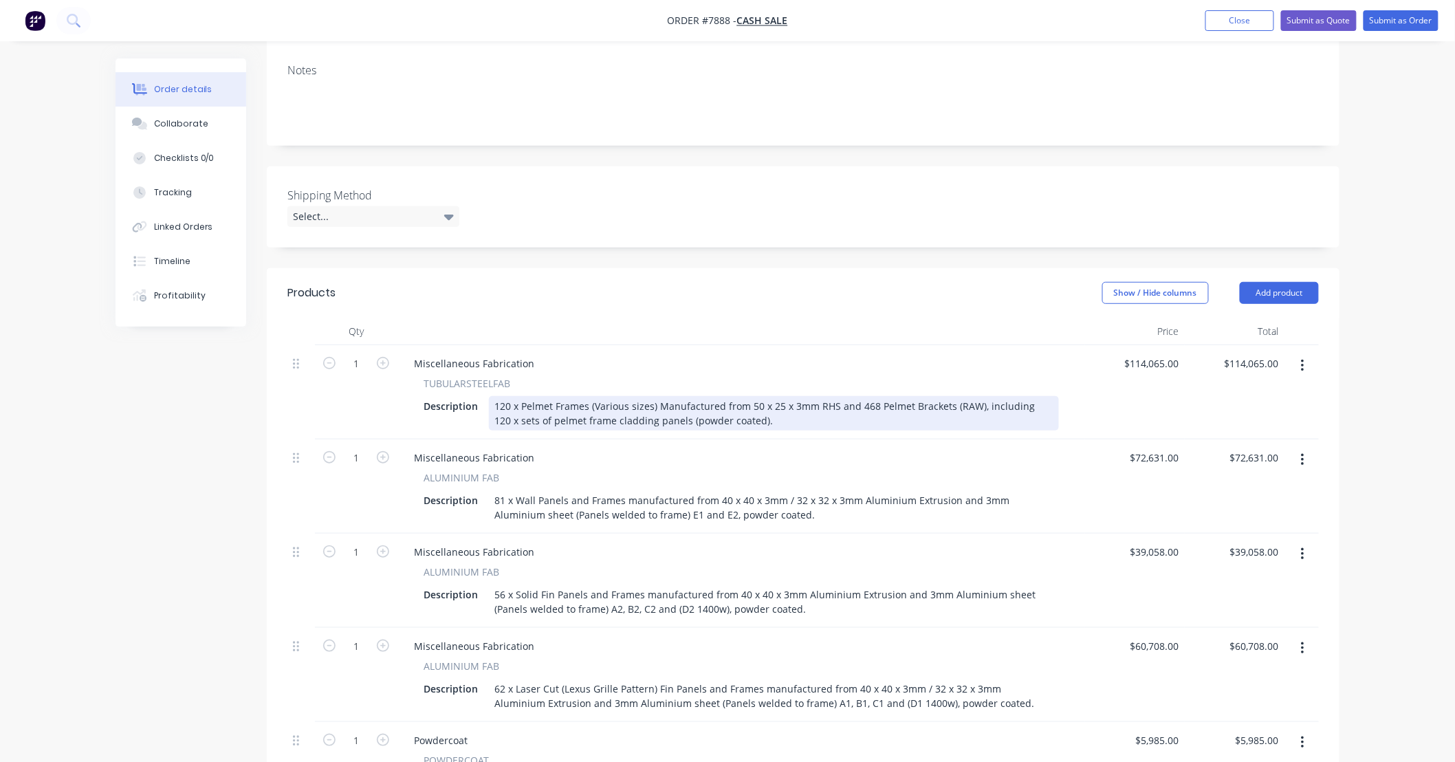
scroll to position [0, 0]
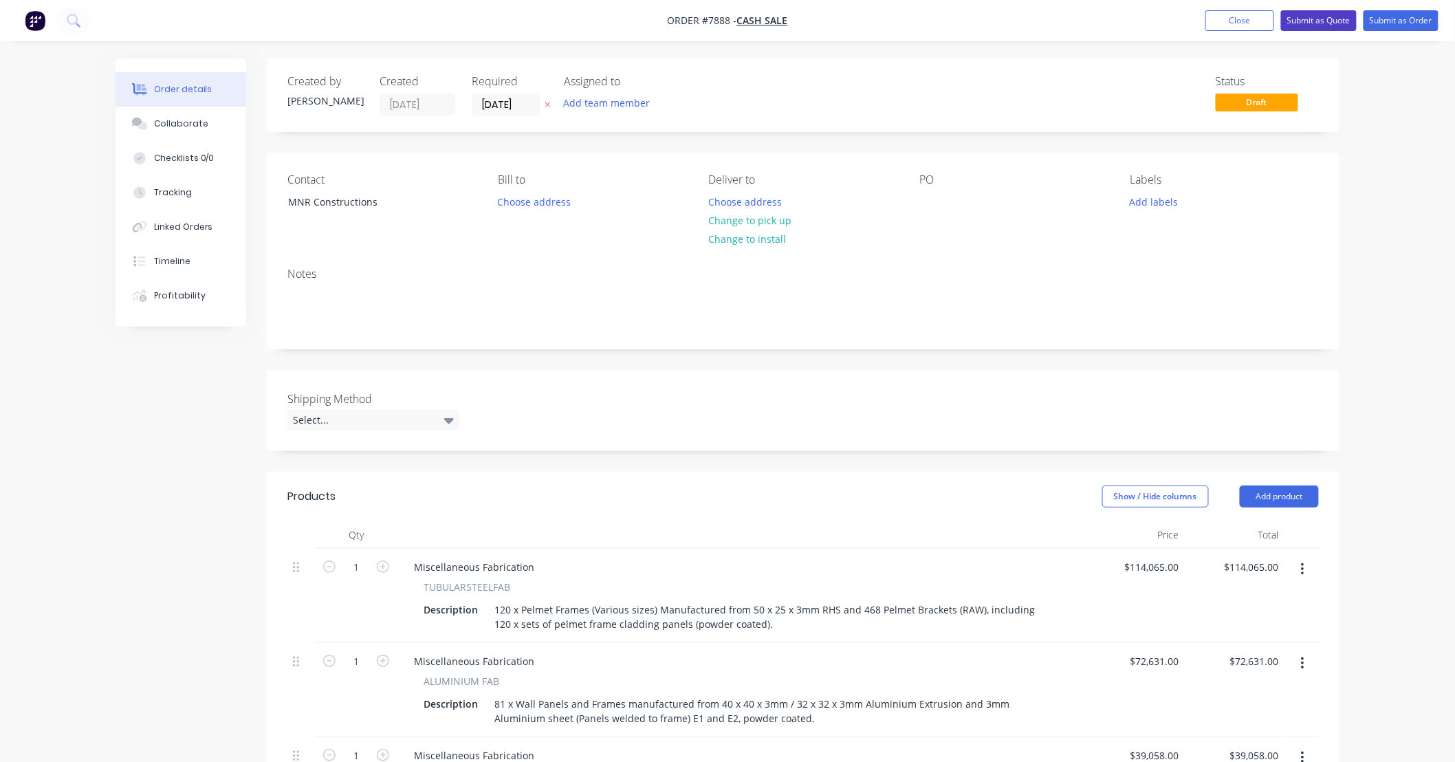
click at [1328, 21] on button "Submit as Quote" at bounding box center [1319, 20] width 76 height 21
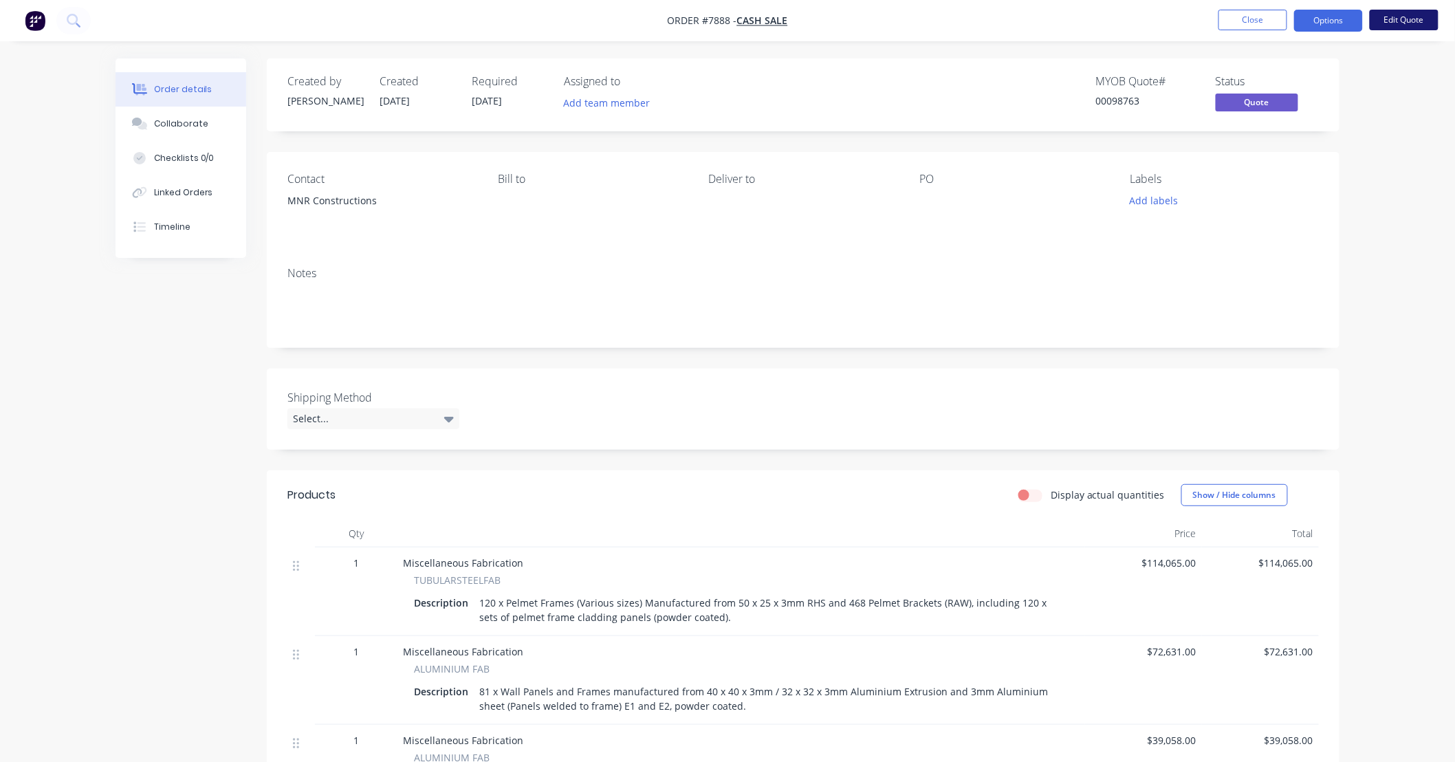
click at [1383, 19] on button "Edit Quote" at bounding box center [1403, 20] width 69 height 21
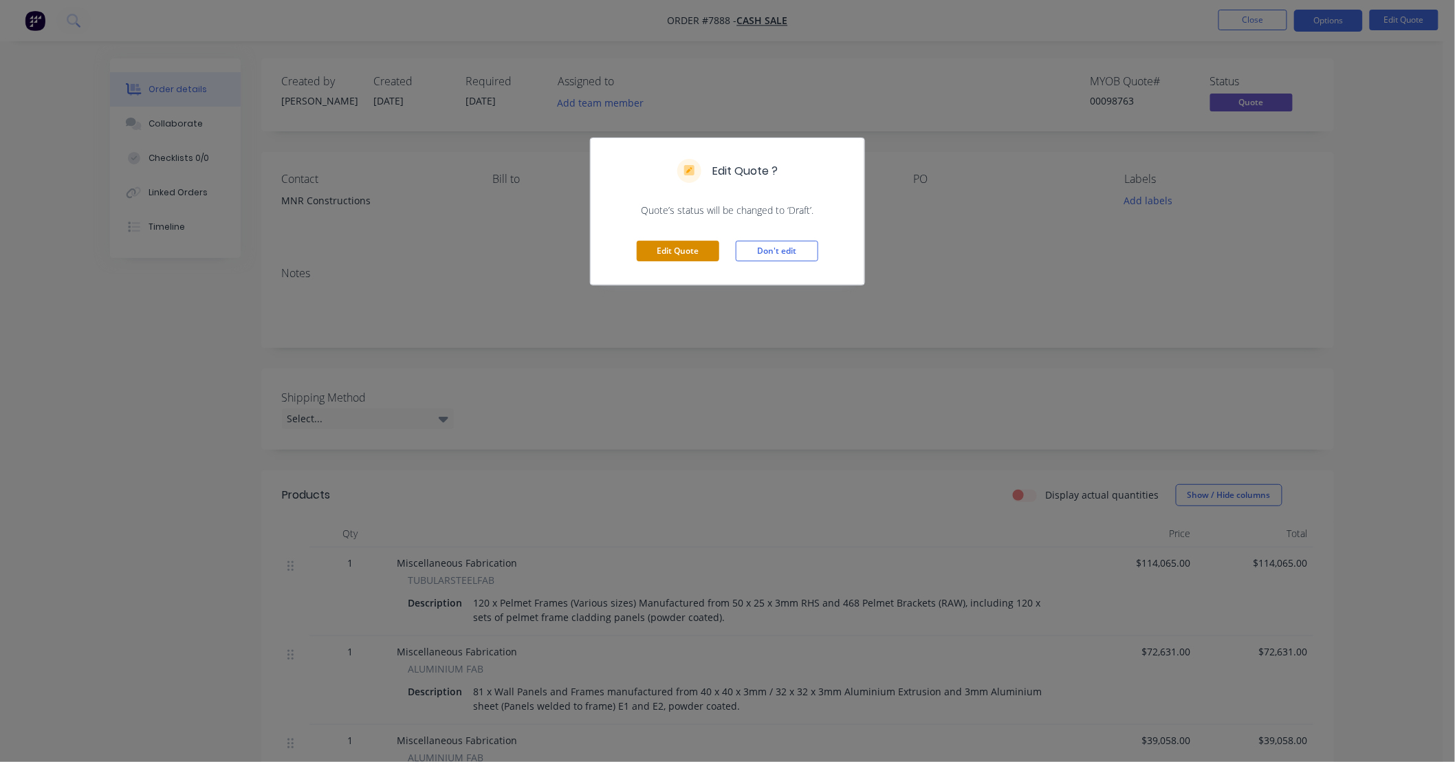
click at [653, 253] on button "Edit Quote" at bounding box center [678, 251] width 82 height 21
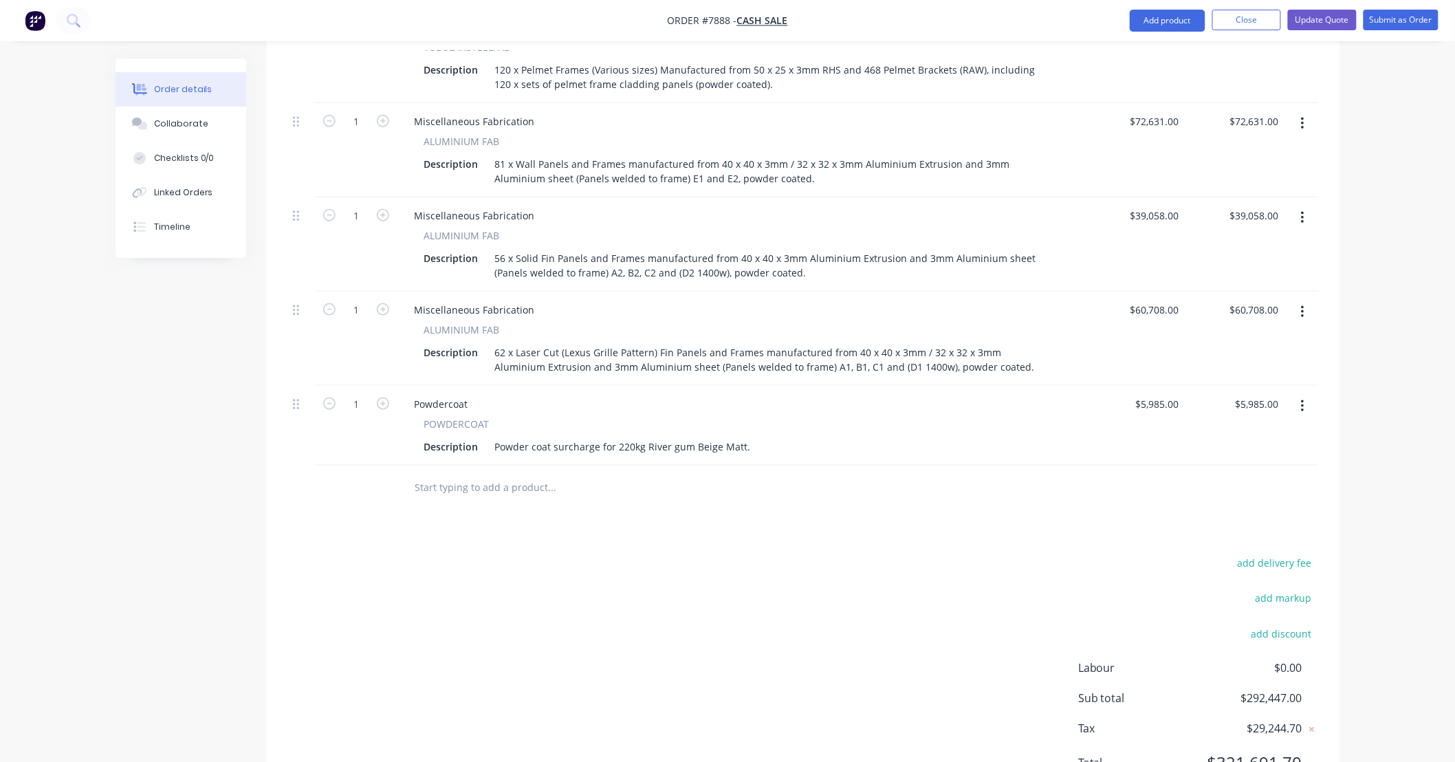
scroll to position [506, 0]
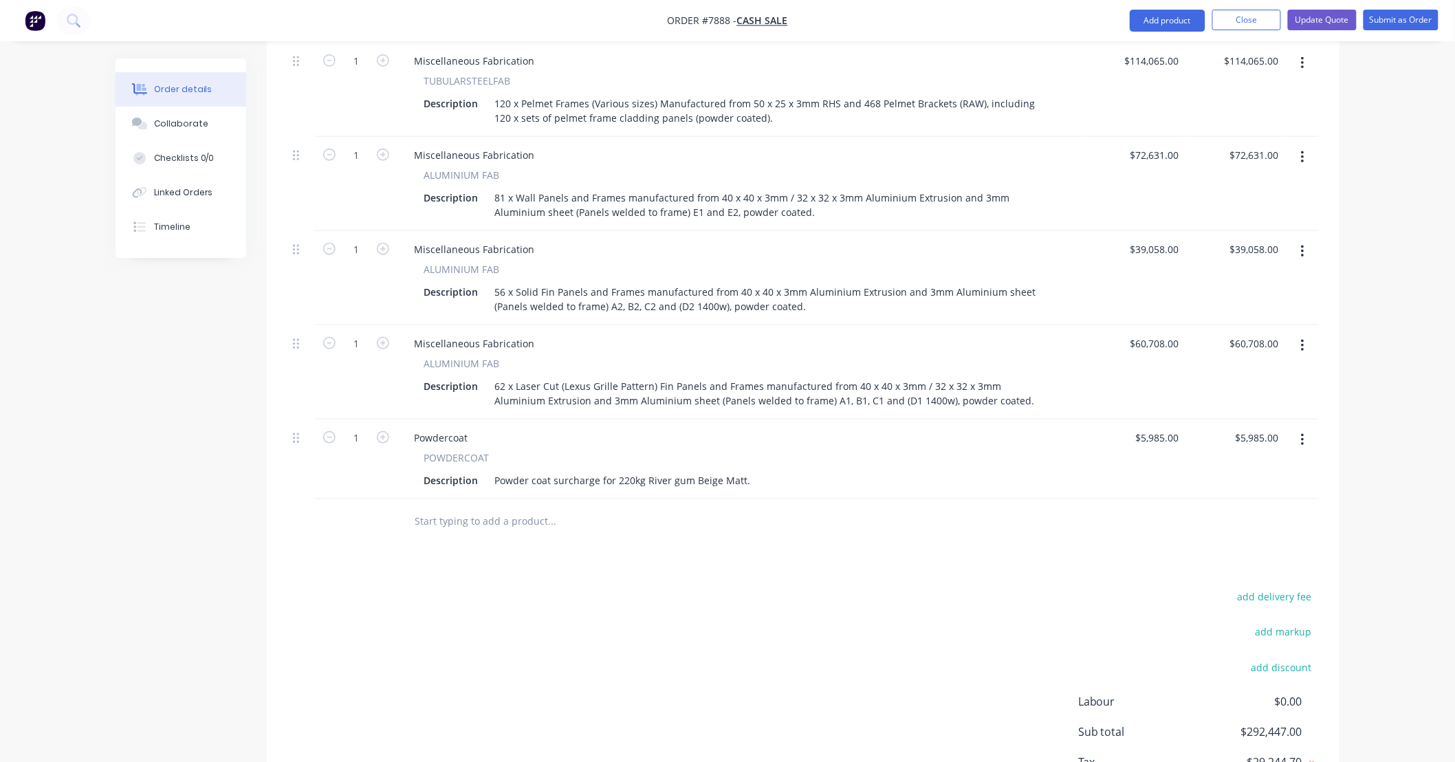
click at [516, 520] on input "text" at bounding box center [551, 520] width 275 height 27
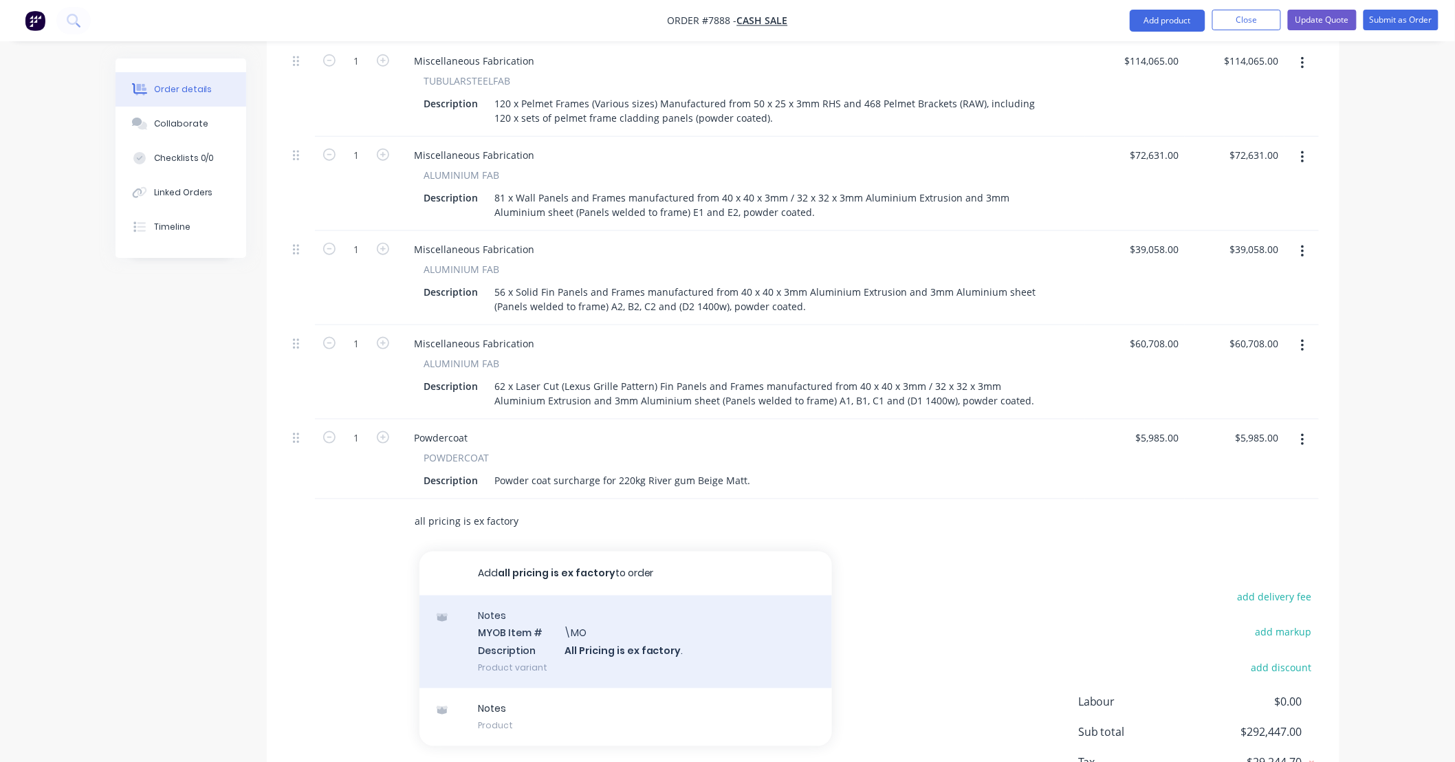
type input "all pricing is ex factory"
click at [661, 648] on div "Notes MYOB Item # \MO Description All Pricing is ex factory . Product variant" at bounding box center [625, 641] width 412 height 93
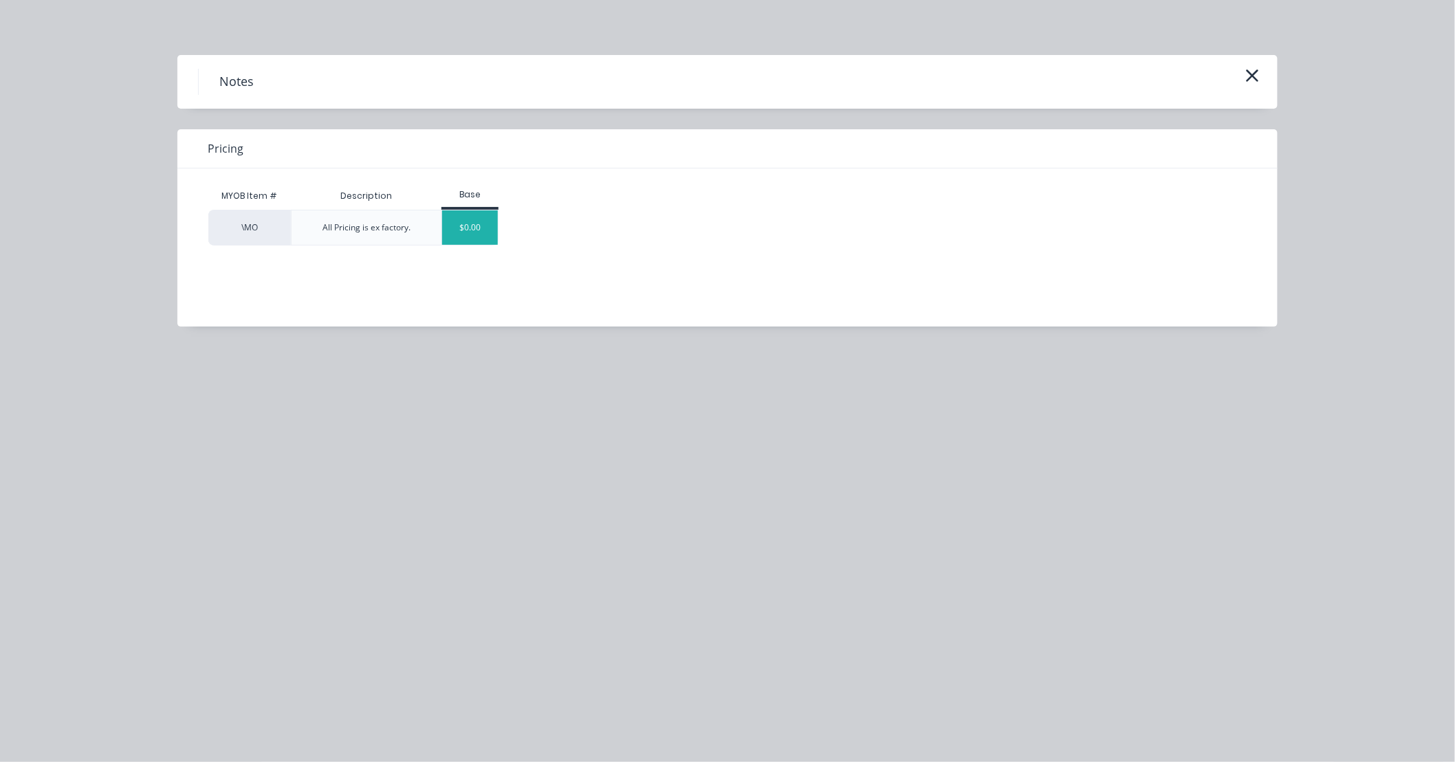
click at [485, 229] on div "$0.00" at bounding box center [470, 227] width 56 height 34
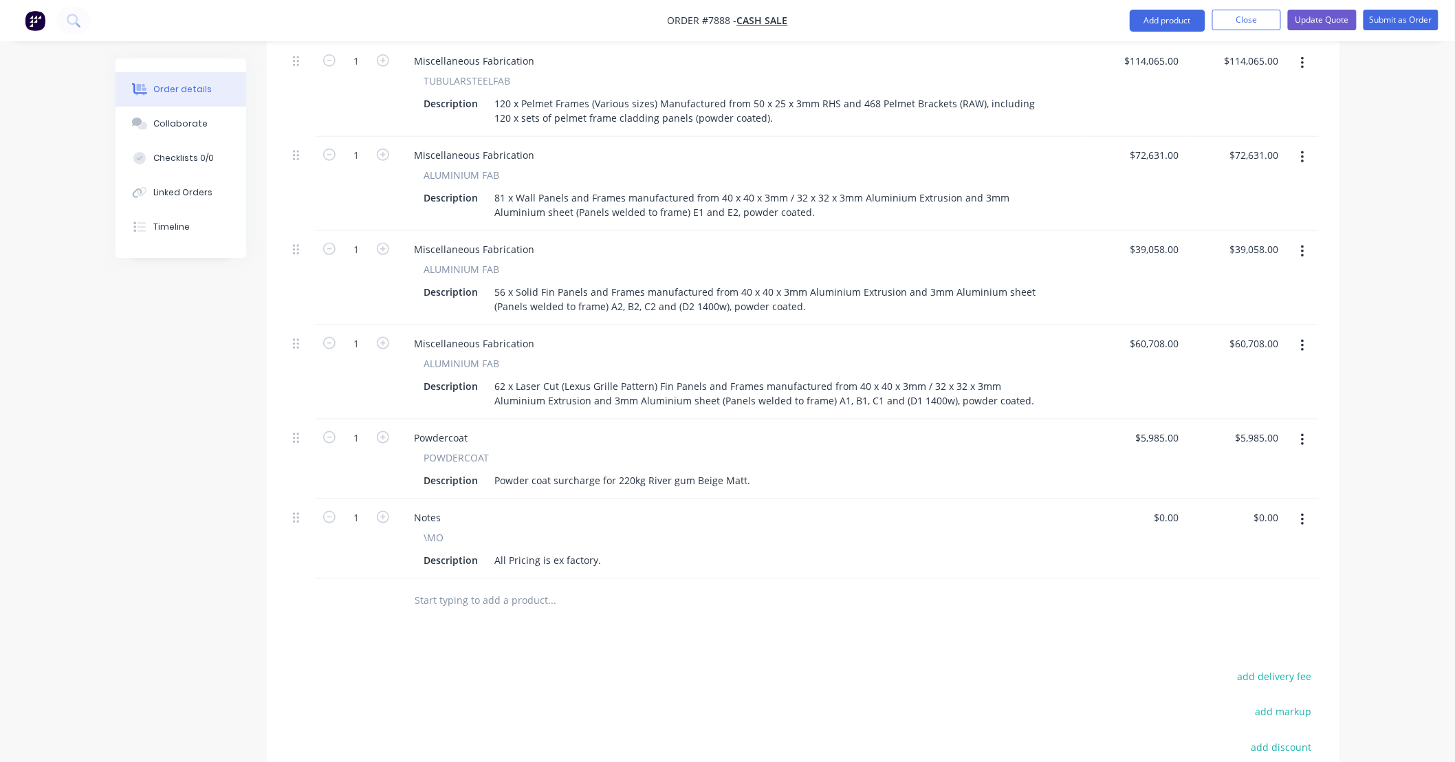
click at [761, 662] on div "Products Show / Hide columns Add product Qty Price Total 1 Miscellaneous Fabric…" at bounding box center [803, 445] width 1072 height 958
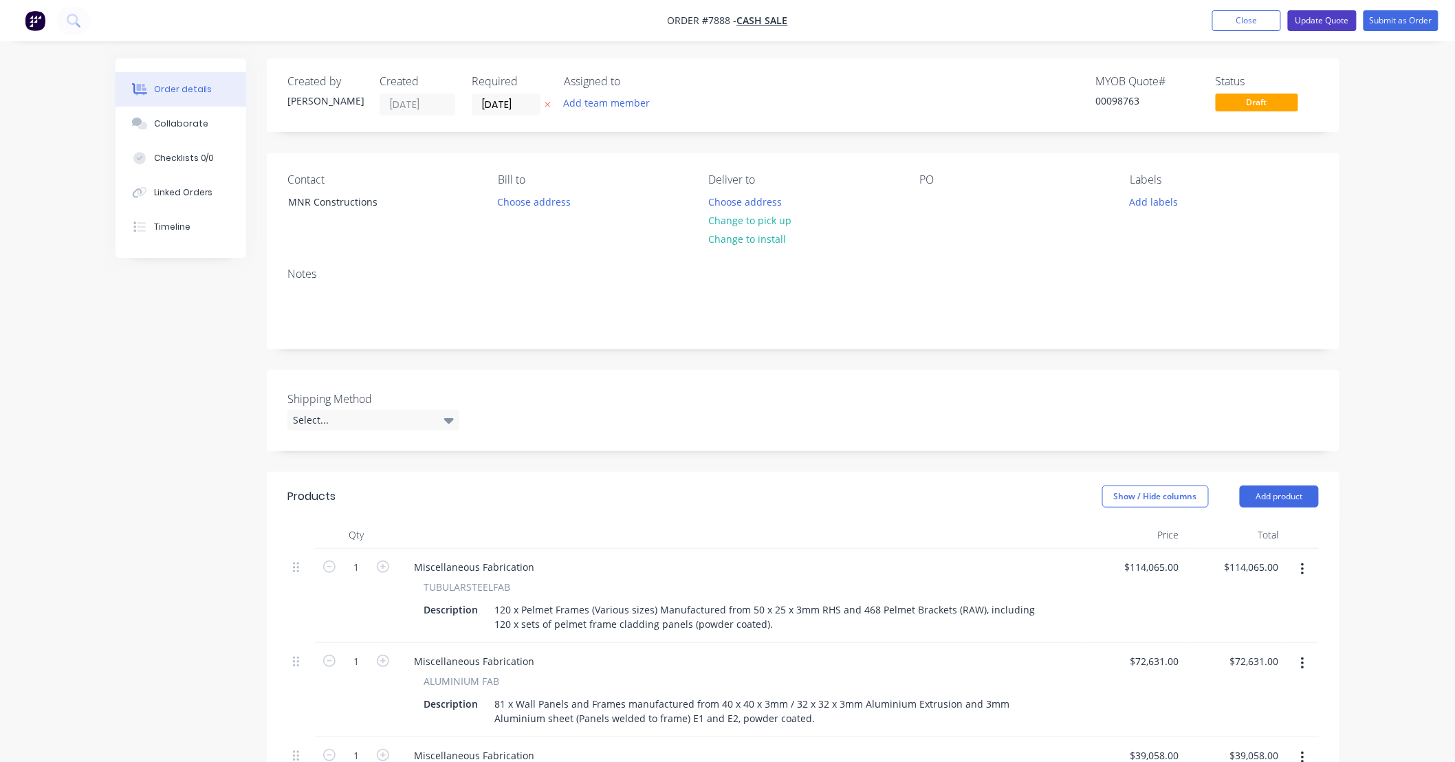
click at [1337, 16] on button "Update Quote" at bounding box center [1322, 20] width 69 height 21
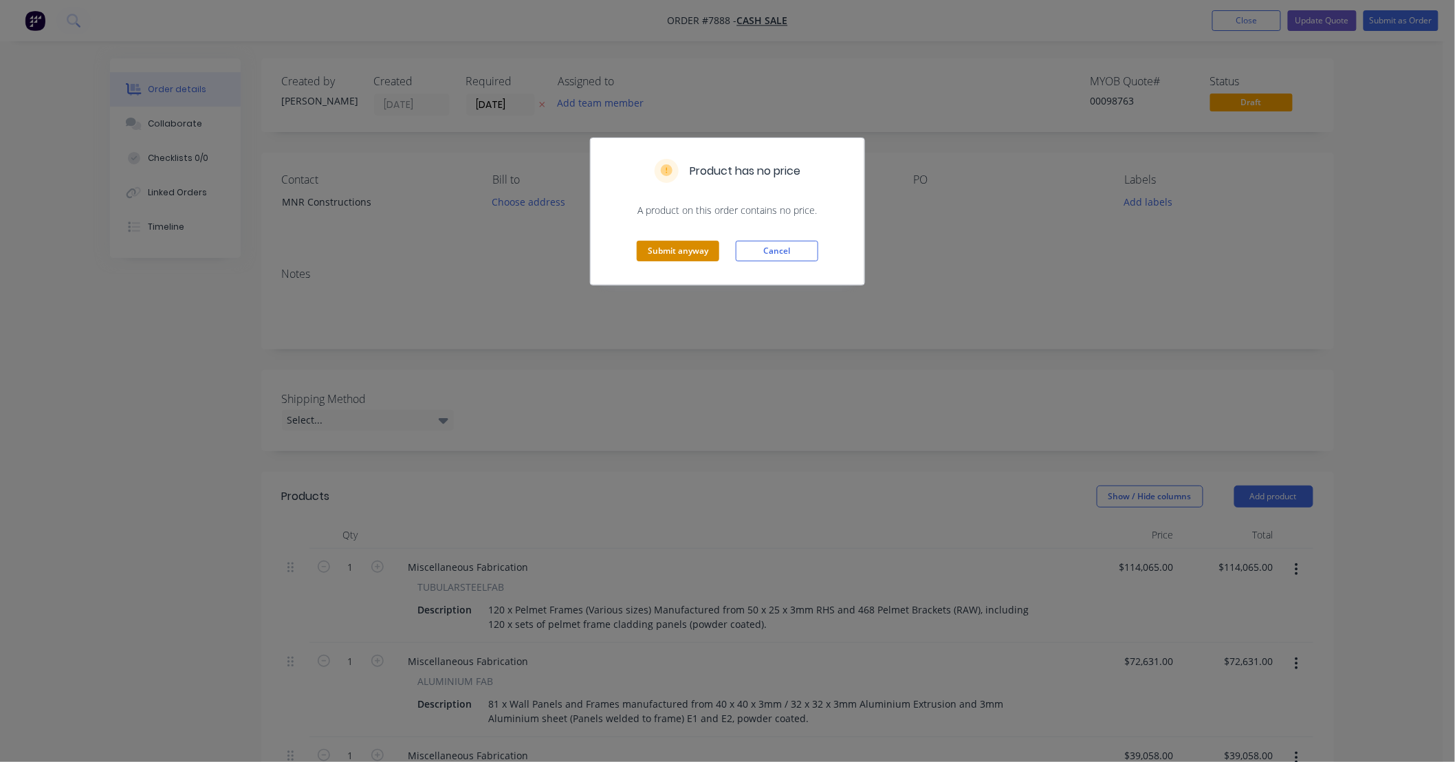
click at [701, 247] on button "Submit anyway" at bounding box center [678, 251] width 82 height 21
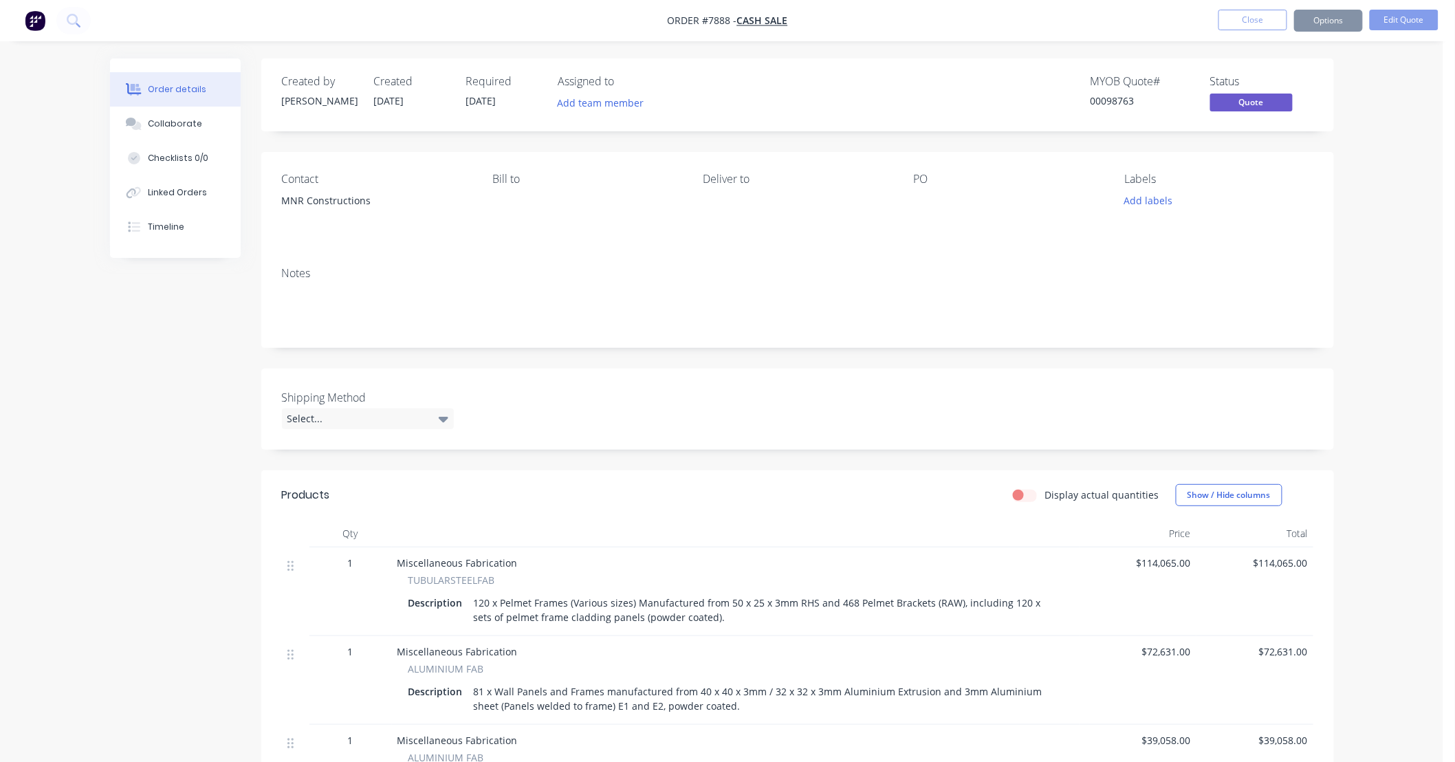
click at [1363, 153] on div "Order details Collaborate Checklists 0/0 Linked Orders Timeline Order details C…" at bounding box center [721, 632] width 1443 height 1265
click at [1336, 15] on button "Options" at bounding box center [1328, 21] width 69 height 22
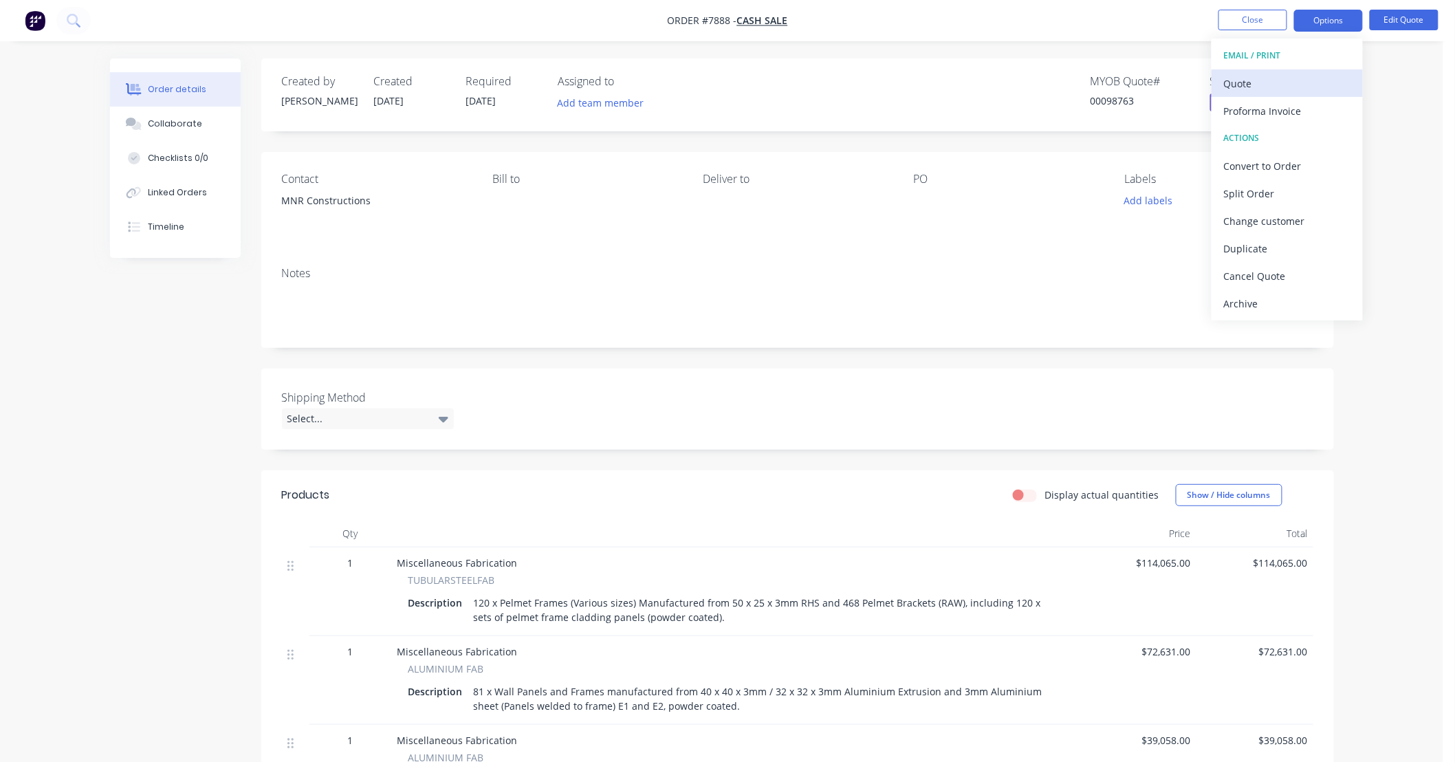
click at [1255, 76] on div "Quote" at bounding box center [1287, 84] width 126 height 20
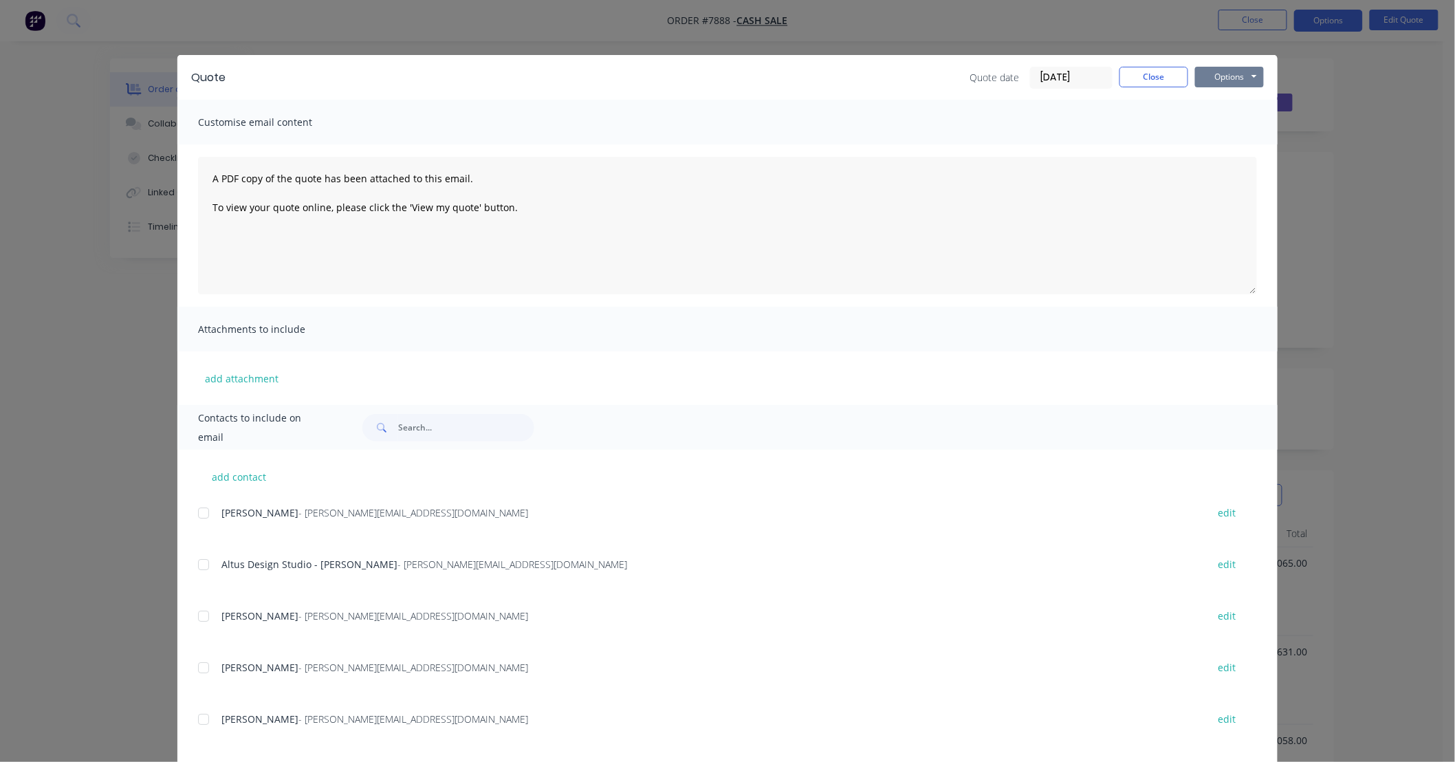
click at [1219, 81] on button "Options" at bounding box center [1229, 77] width 69 height 21
click at [1235, 104] on button "Preview" at bounding box center [1239, 101] width 88 height 23
click at [1160, 71] on button "Close" at bounding box center [1153, 77] width 69 height 21
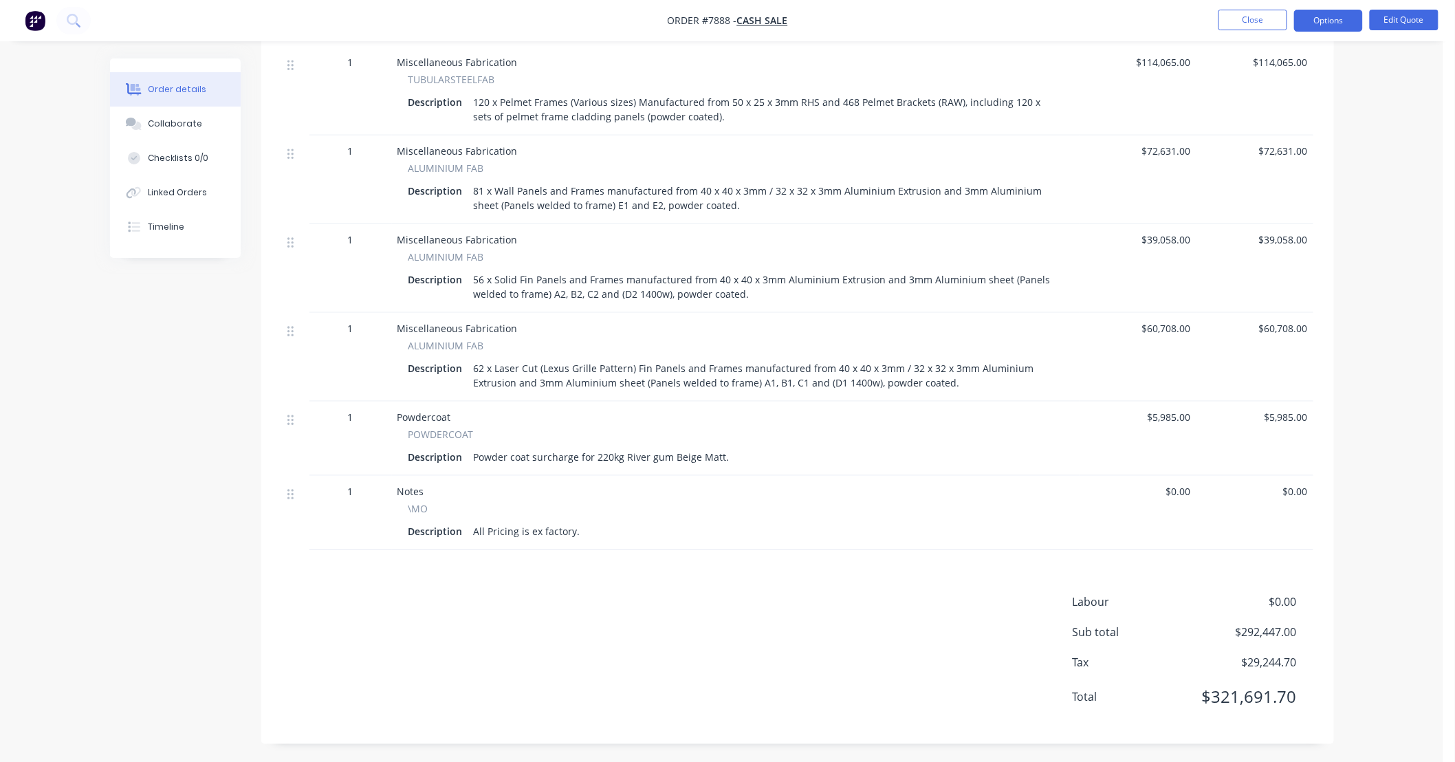
scroll to position [503, 0]
click at [1402, 21] on button "Edit Quote" at bounding box center [1403, 20] width 69 height 21
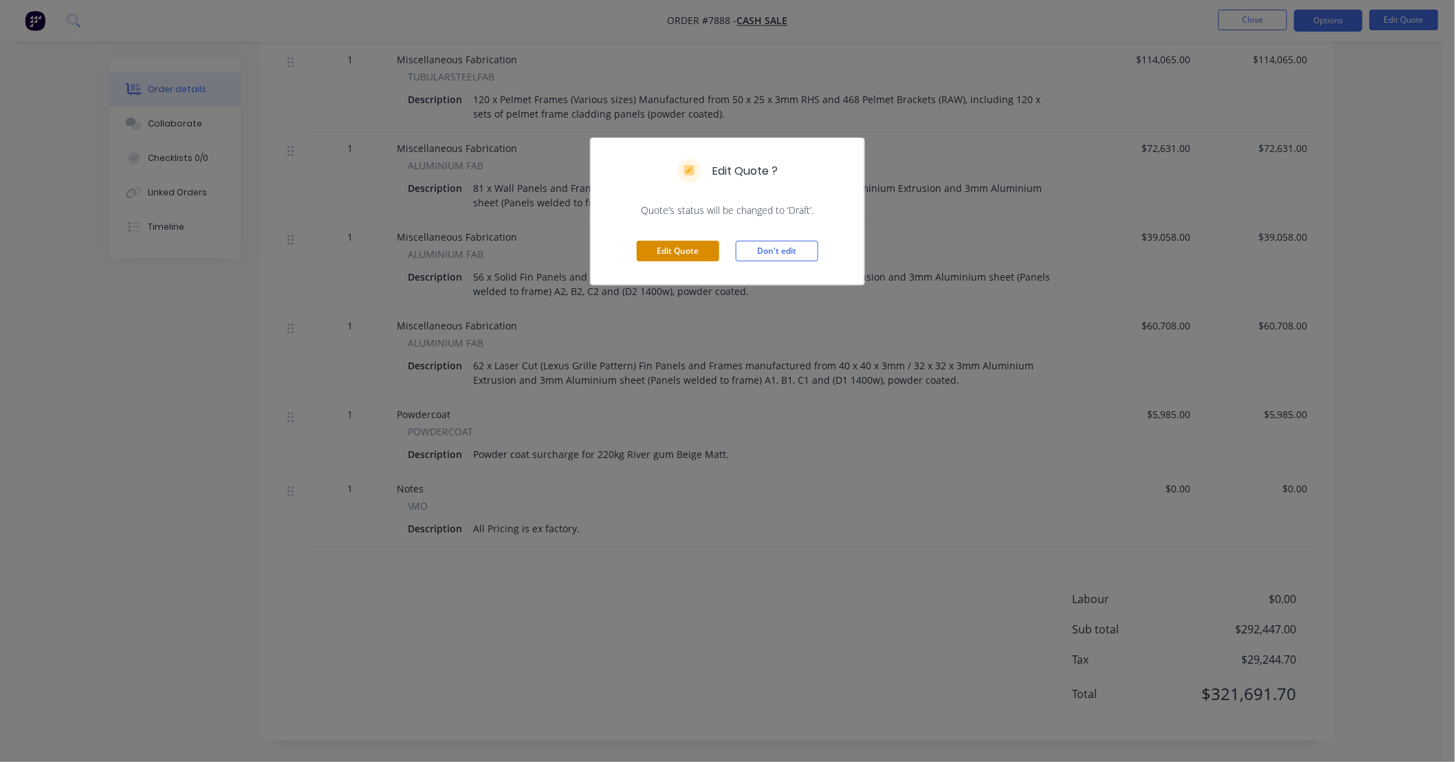
click at [676, 251] on button "Edit Quote" at bounding box center [678, 251] width 82 height 21
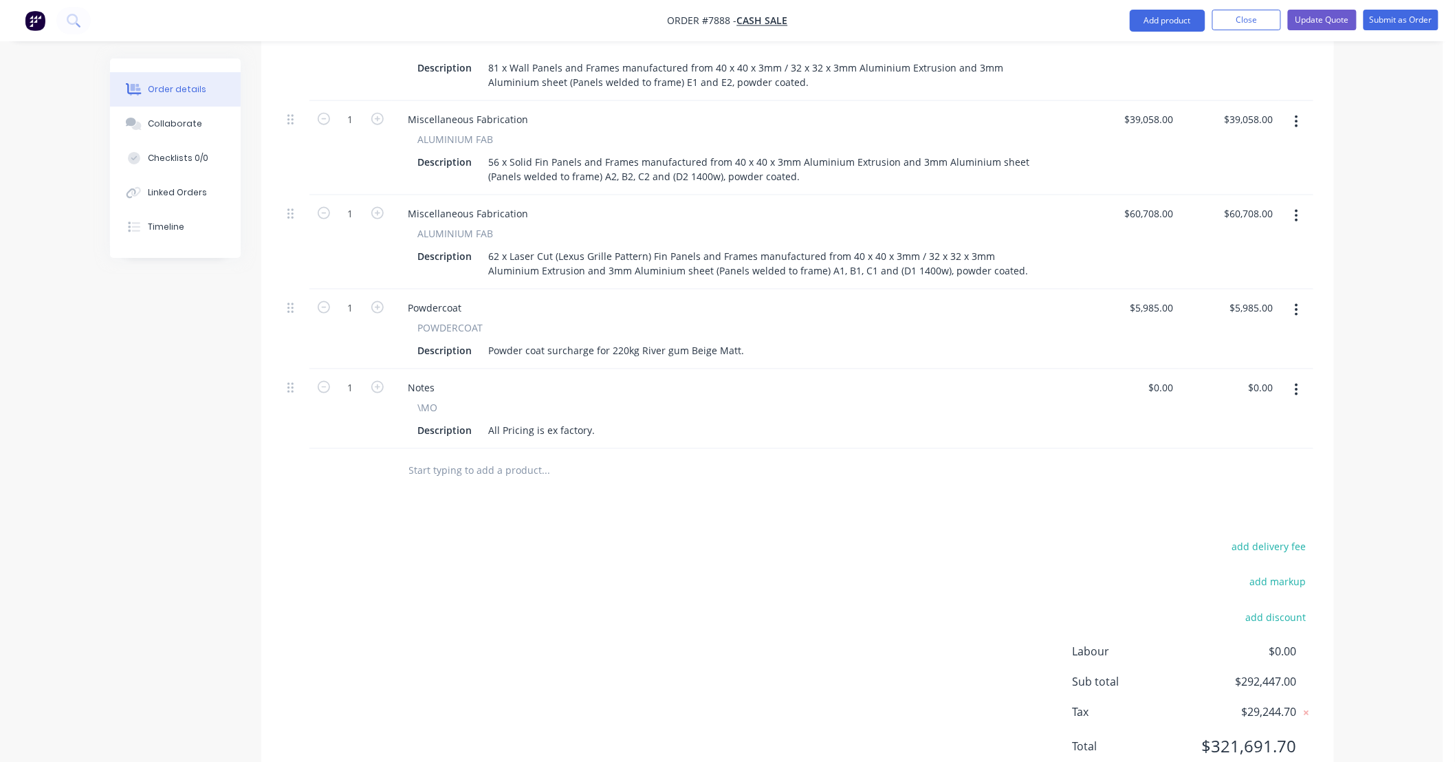
scroll to position [687, 0]
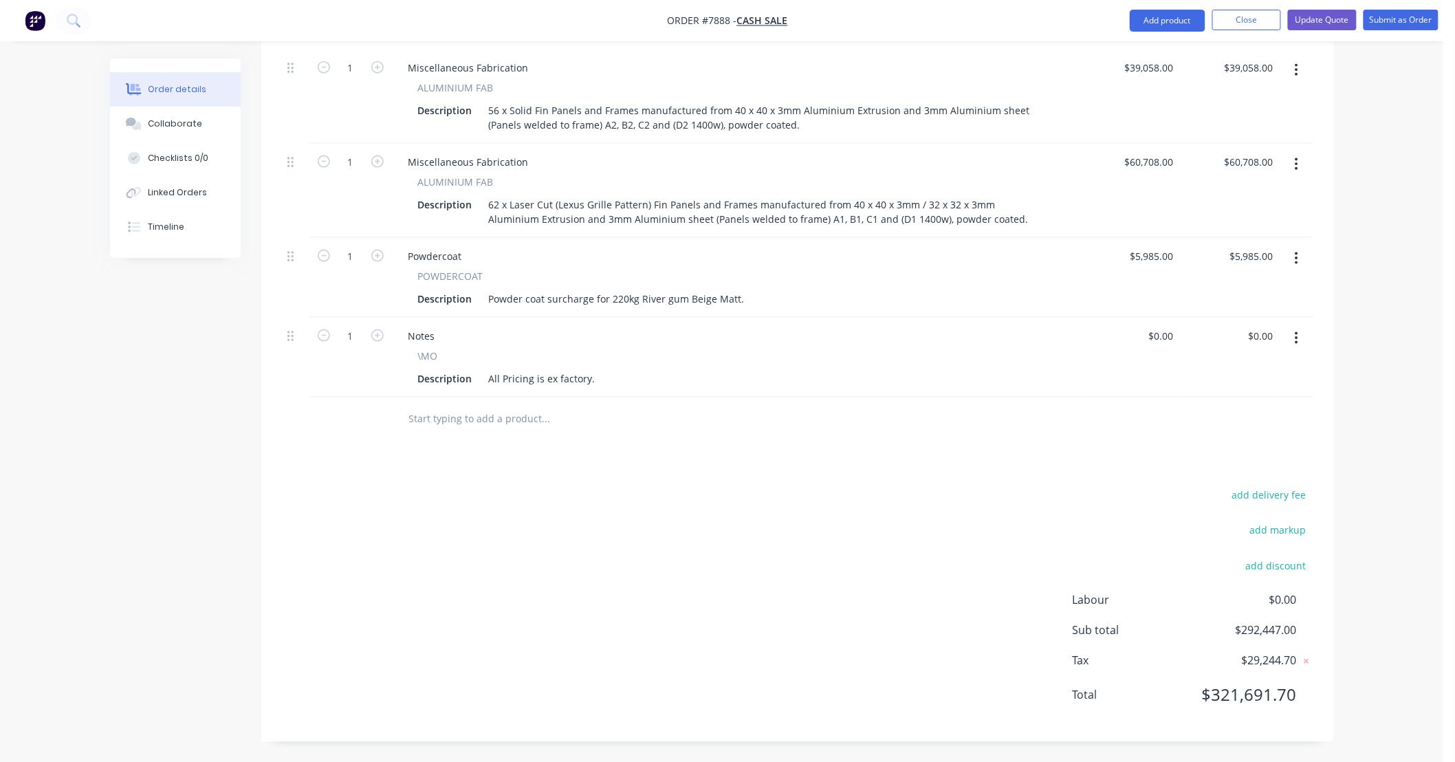
click at [497, 414] on input "text" at bounding box center [545, 419] width 275 height 27
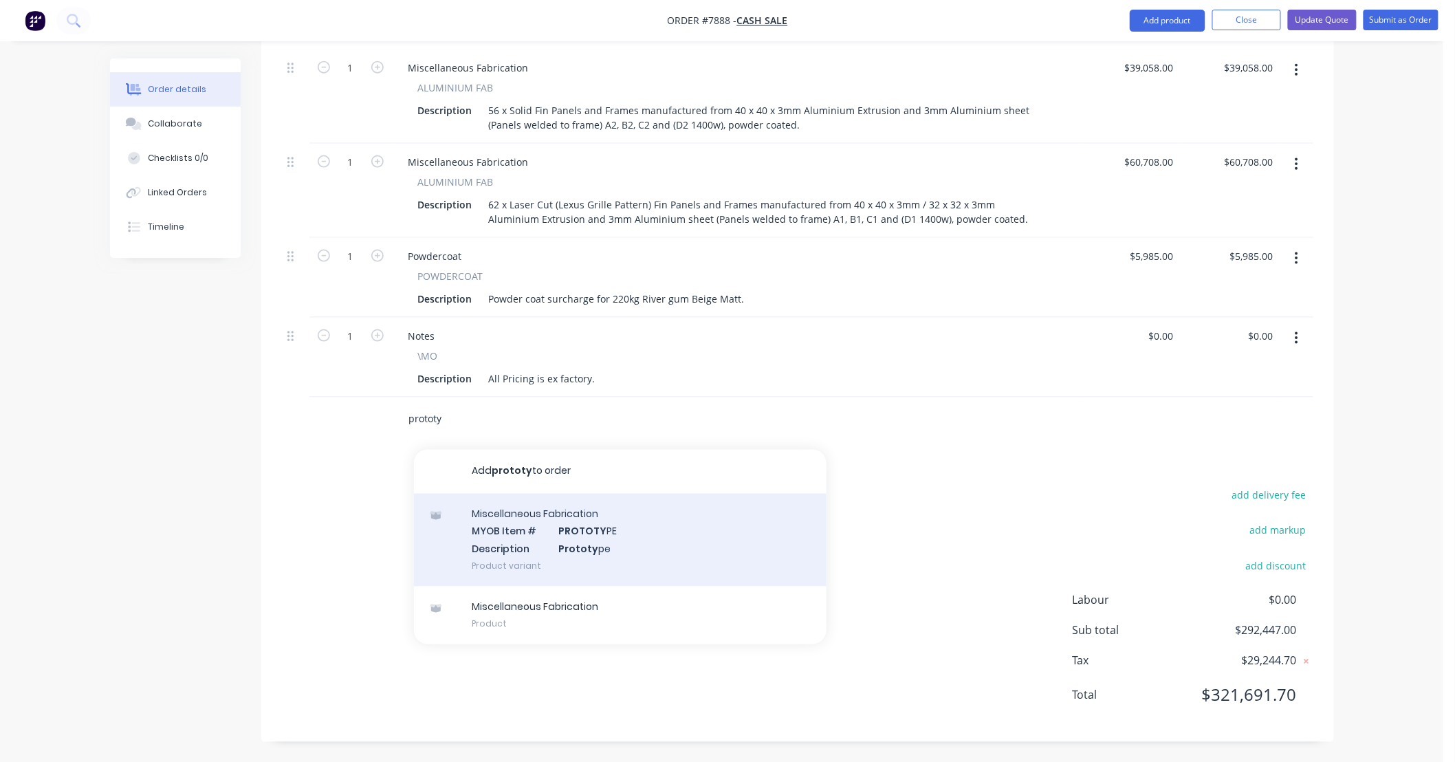
type input "prototy"
click at [593, 537] on div "Miscellaneous Fabrication MYOB Item # PROTOTY PE Description Prototy pe Product…" at bounding box center [620, 540] width 412 height 93
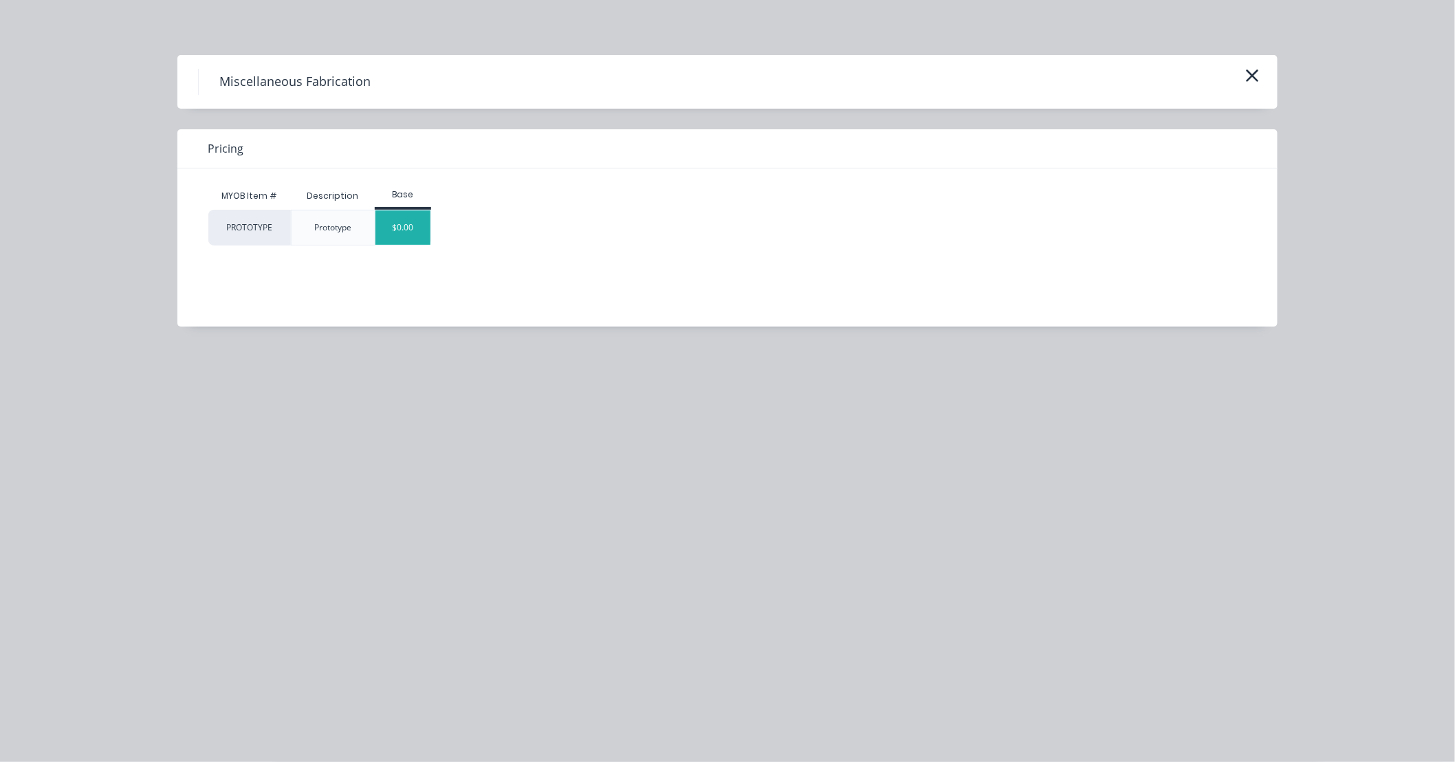
click at [420, 234] on div "$0.00" at bounding box center [403, 227] width 56 height 34
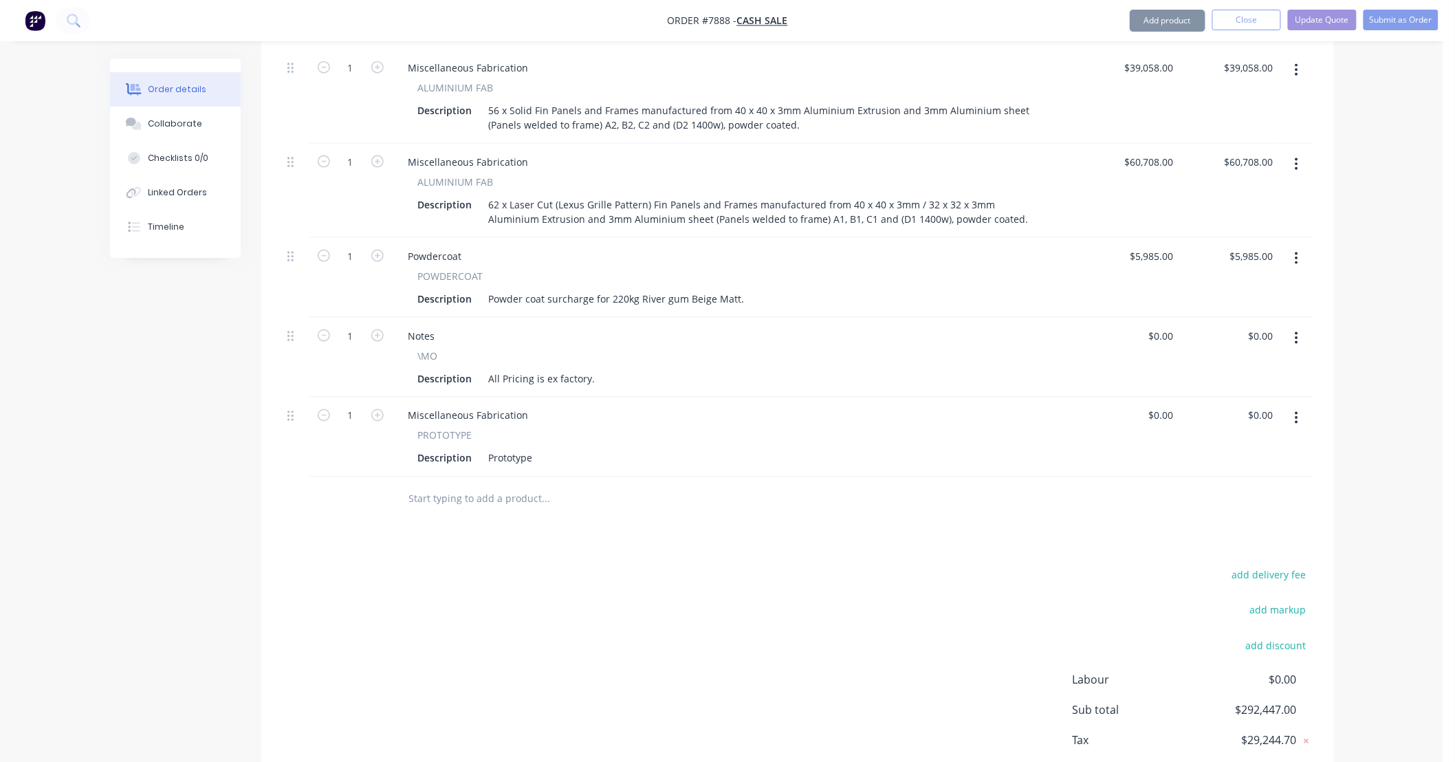
click at [535, 456] on div "Prototype" at bounding box center [510, 458] width 55 height 20
click at [532, 456] on div "Prototype" at bounding box center [510, 458] width 55 height 20
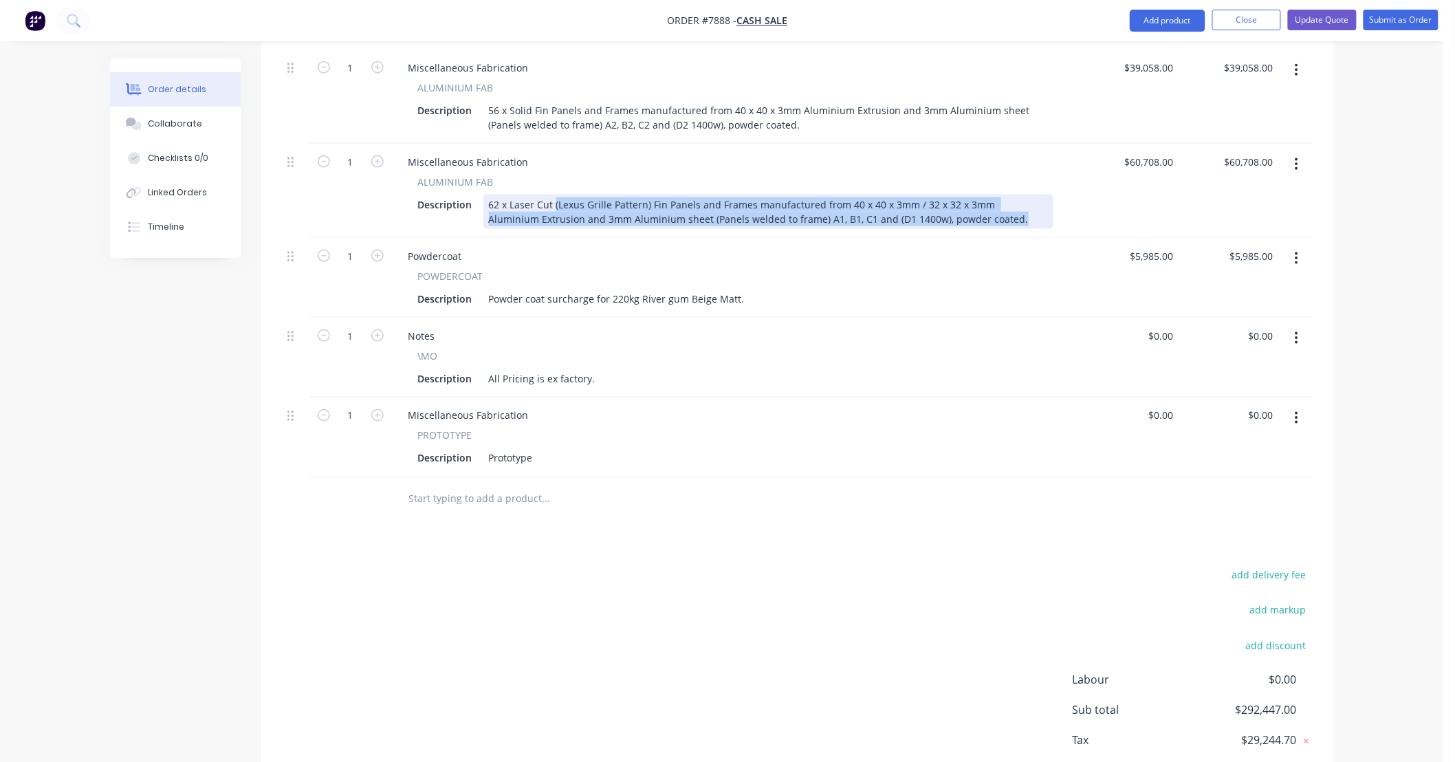
drag, startPoint x: 553, startPoint y: 203, endPoint x: 998, endPoint y: 222, distance: 445.2
click at [998, 222] on div "62 x Laser Cut (Lexus Grille Pattern) Fin Panels and Frames manufactured from 4…" at bounding box center [768, 212] width 570 height 34
copy div "(Lexus Grille Pattern) Fin Panels and Frames manufactured from 40 x 40 x 3mm / …"
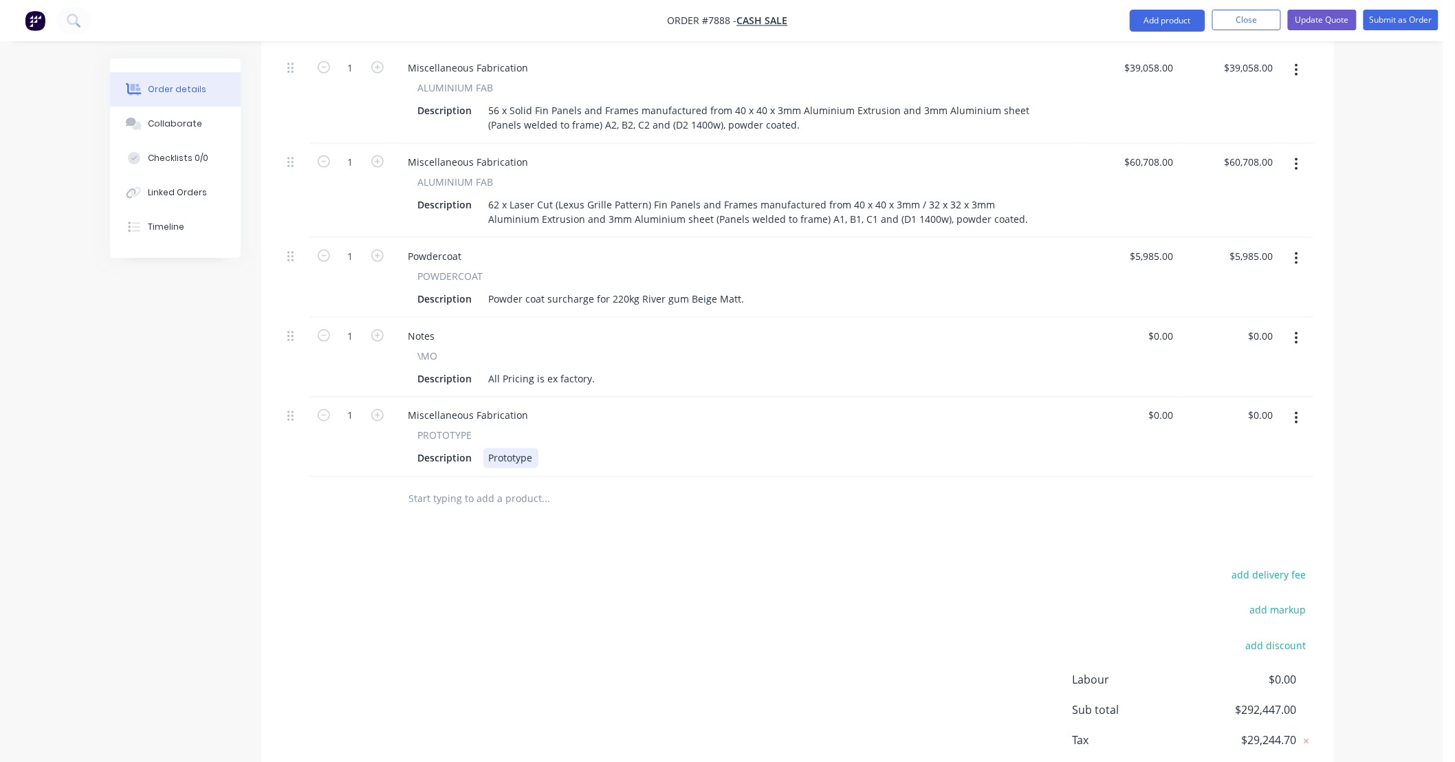
click at [542, 462] on div "Description Prototype" at bounding box center [732, 458] width 641 height 20
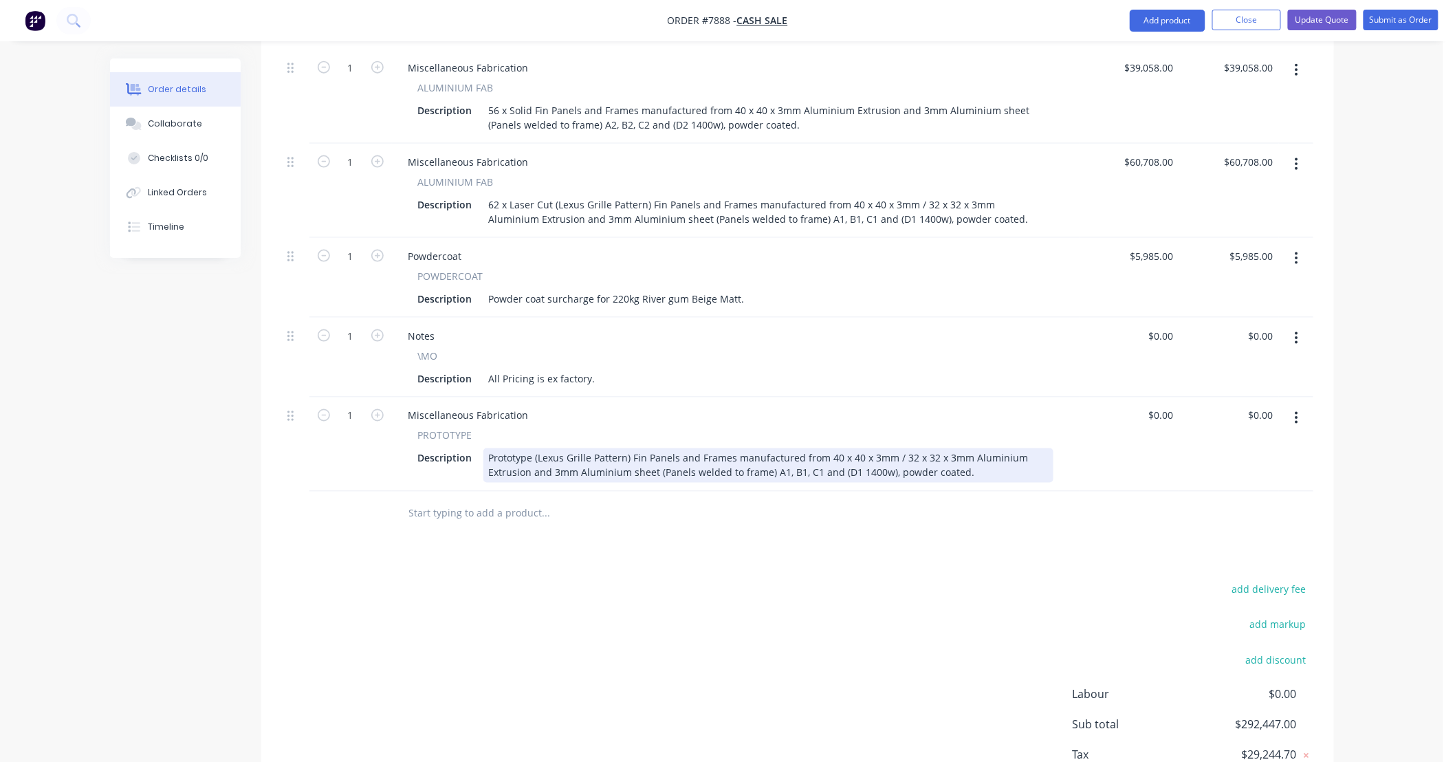
click at [534, 458] on div "Prototype (Lexus Grille Pattern) Fin Panels and Frames manufactured from 40 x 4…" at bounding box center [768, 465] width 570 height 34
click at [674, 462] on div "Prototype (Lexus Grille Pattern) Fin Panels and Frames manufactured from 40 x 4…" at bounding box center [768, 465] width 570 height 34
click at [529, 452] on div "Prototype (Lexus Grille Pattern) Fin Panel and Frame manufactured from 40 x 40 …" at bounding box center [768, 465] width 570 height 34
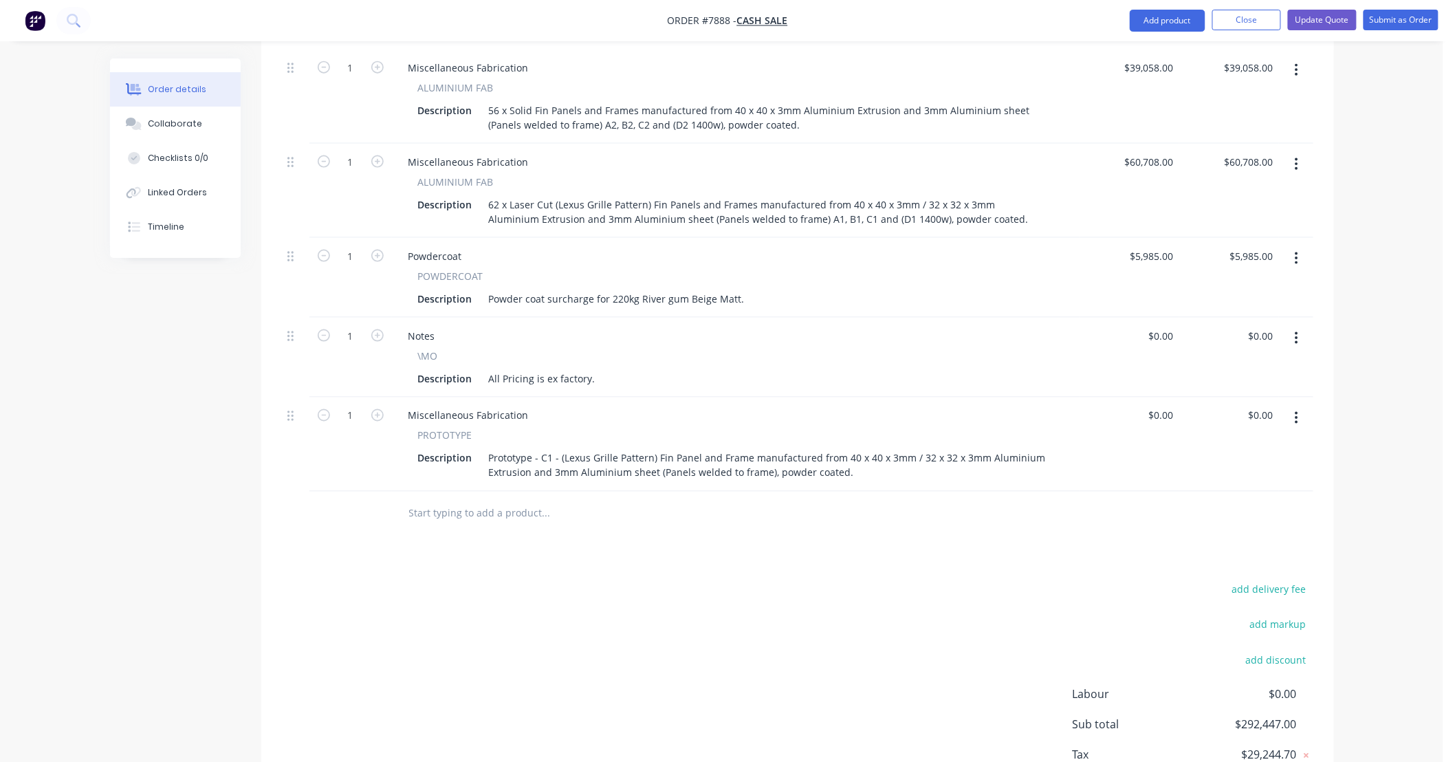
click at [690, 520] on div at bounding box center [603, 513] width 412 height 27
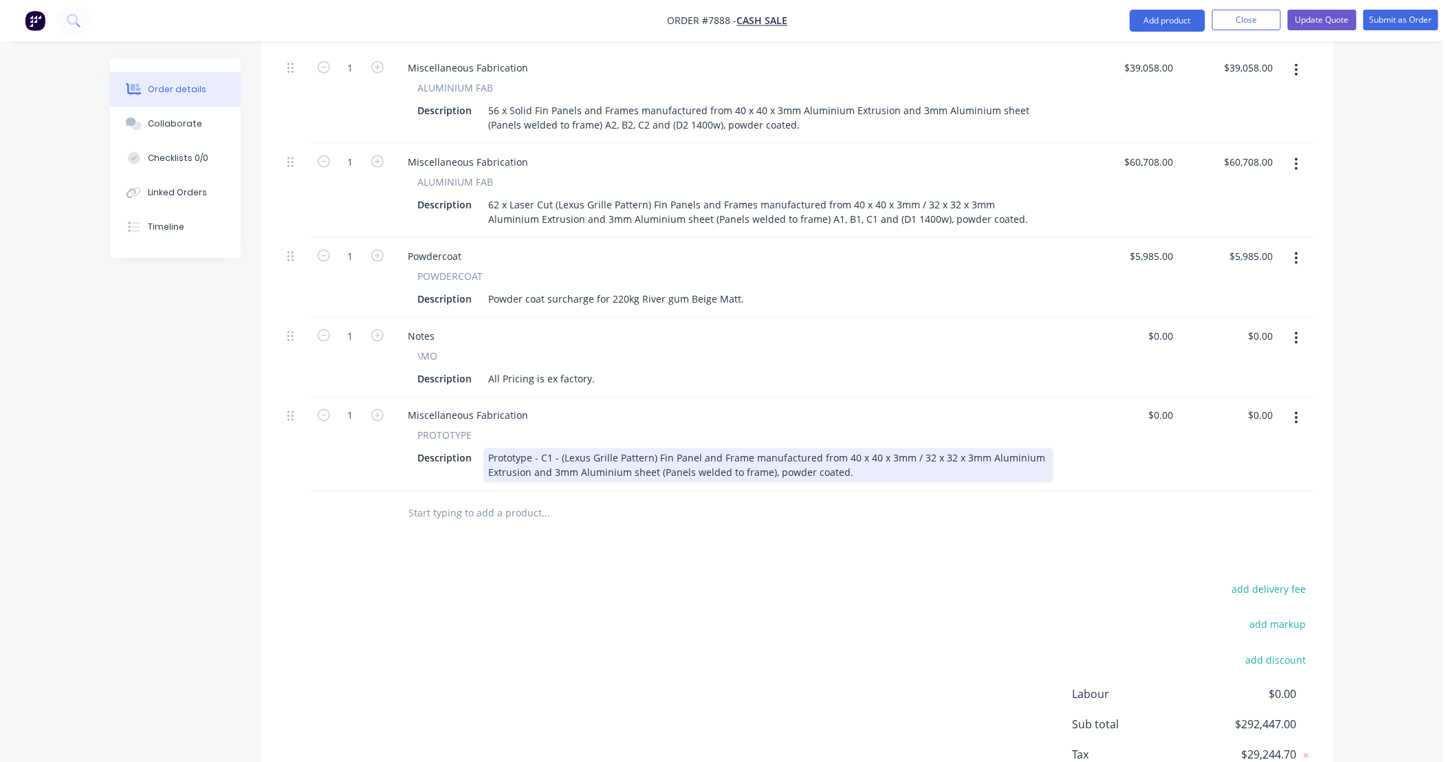
click at [844, 466] on div "Prototype - C1 - (Lexus Grille Pattern) Fin Panel and Frame manufactured from 4…" at bounding box center [768, 465] width 570 height 34
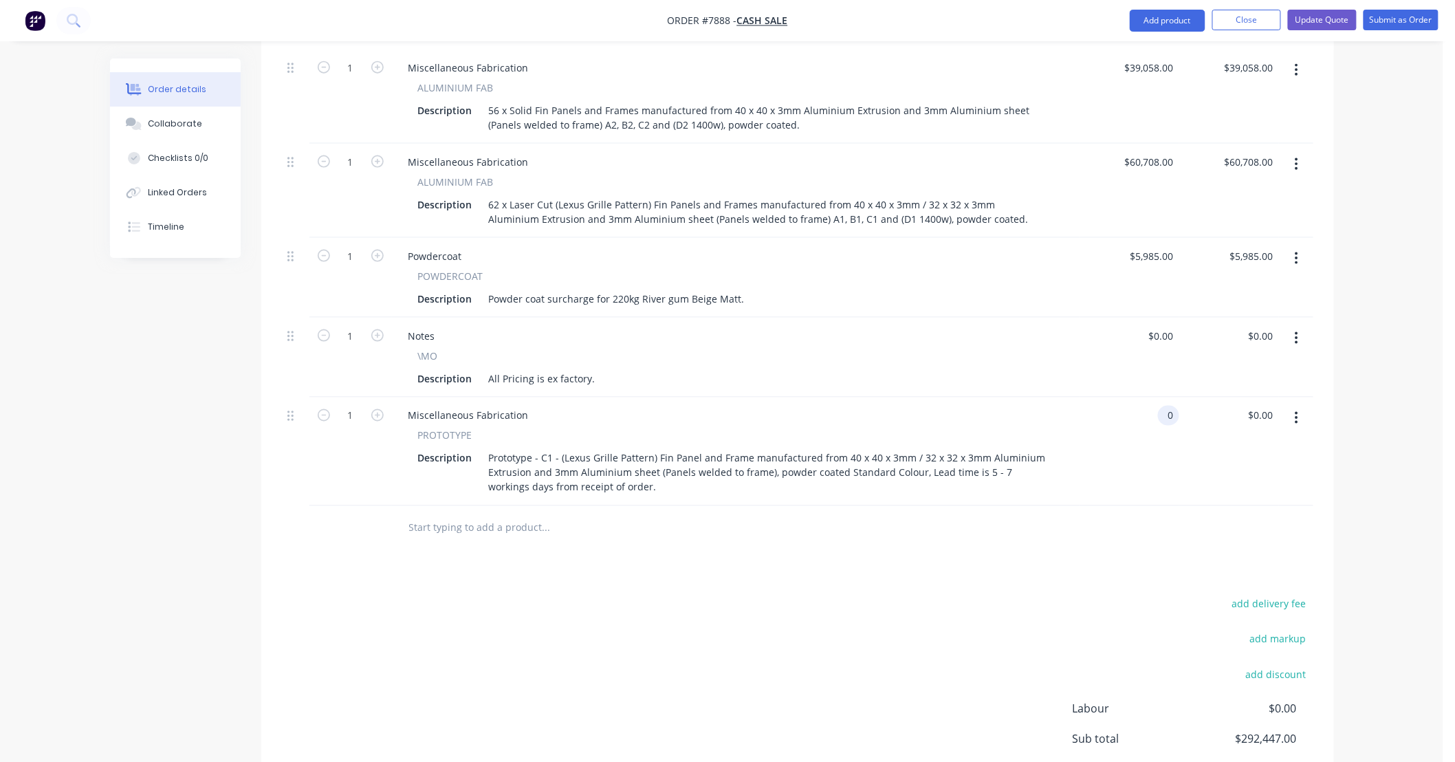
type input "$0.00"
drag, startPoint x: 732, startPoint y: 577, endPoint x: 561, endPoint y: 498, distance: 188.6
click at [731, 576] on div "Products Show / Hide columns Add product Qty Price Total 1 Miscellaneous Fabric…" at bounding box center [797, 317] width 1072 height 1066
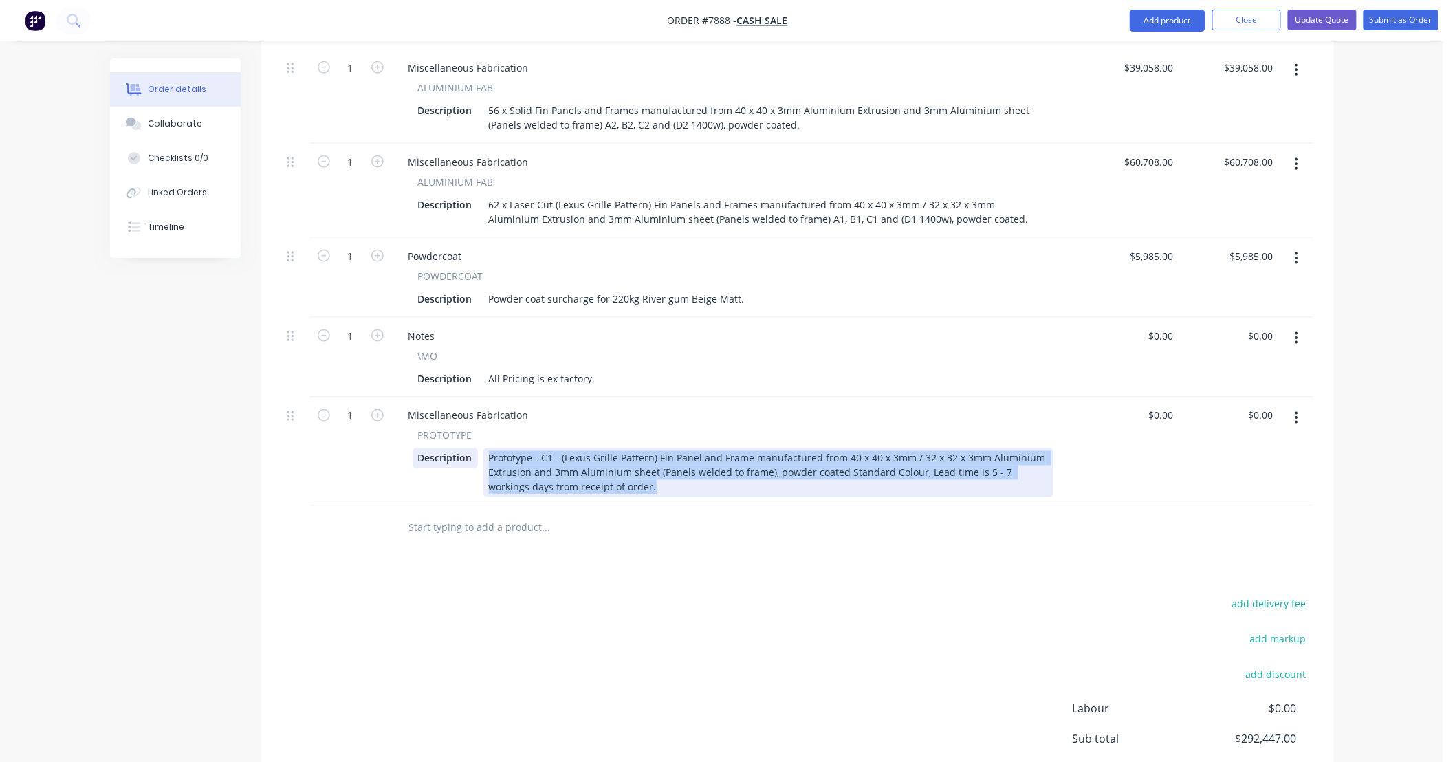
drag, startPoint x: 601, startPoint y: 492, endPoint x: 476, endPoint y: 456, distance: 129.3
click at [476, 456] on div "Description Prototype - C1 - (Lexus Grille Pattern) Fin Panel and Frame manufac…" at bounding box center [732, 472] width 641 height 49
click at [553, 455] on div "Prototype - C1 - (Lexus Grille Pattern) Fin Panel and Frame manufactured from 4…" at bounding box center [768, 472] width 570 height 49
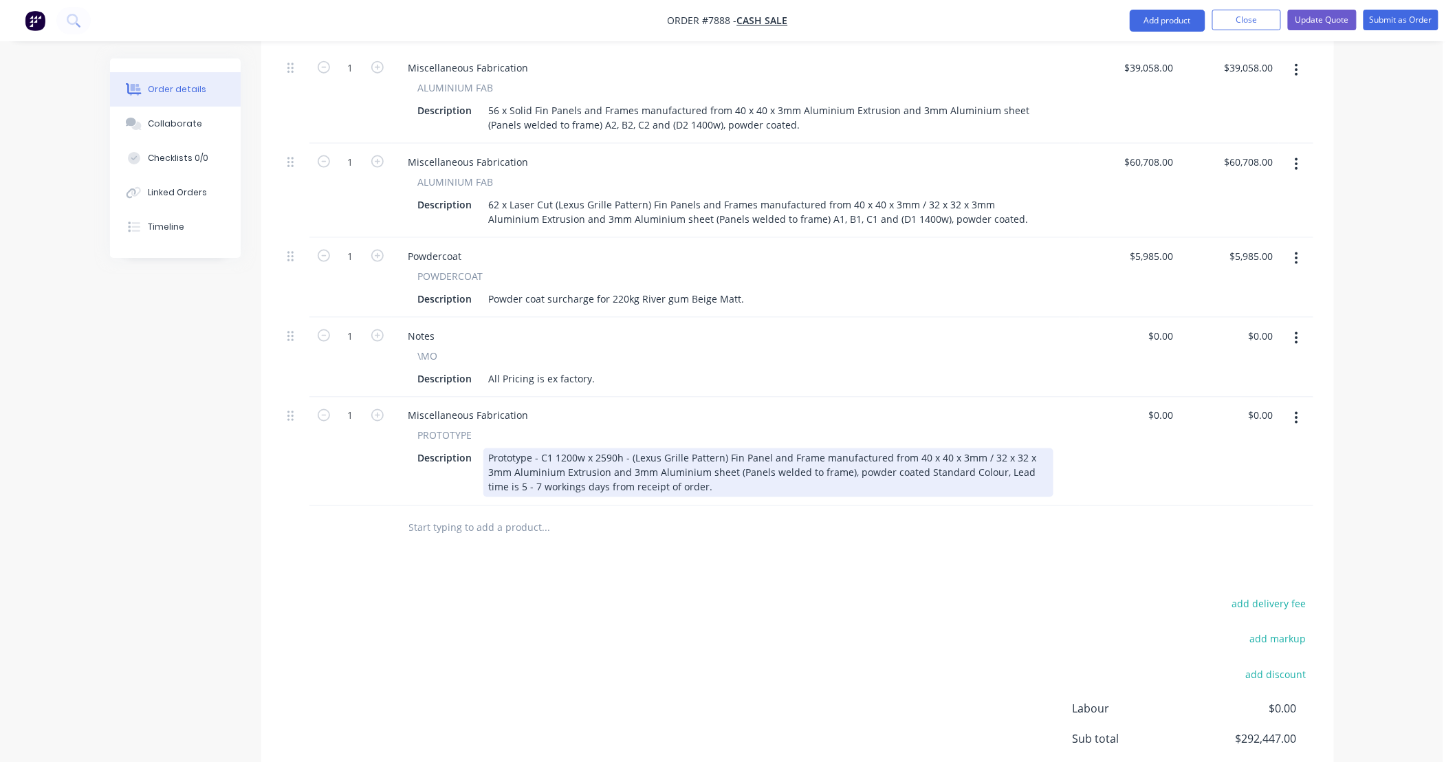
click at [551, 456] on div "Prototype - C1 1200w x 2590h - (Lexus Grille Pattern) Fin Panel and Frame manuf…" at bounding box center [768, 472] width 570 height 49
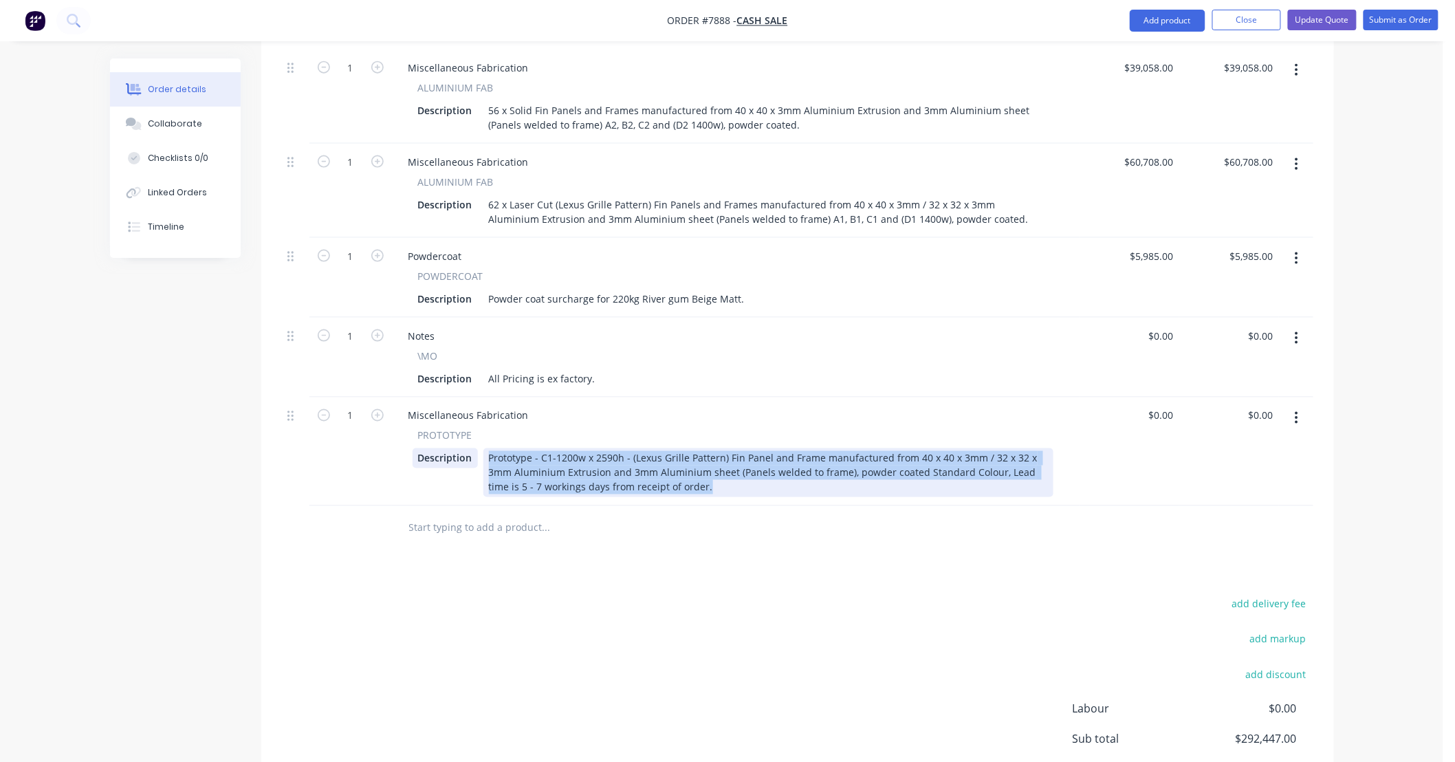
drag, startPoint x: 686, startPoint y: 490, endPoint x: 466, endPoint y: 449, distance: 223.8
click at [466, 449] on div "Description Prototype - C1-1200w x 2590h - (Lexus Grille Pattern) Fin Panel and…" at bounding box center [732, 472] width 641 height 49
copy div "Prototype - C1-1200w x 2590h - (Lexus Grille Pattern) Fin Panel and Frame manuf…"
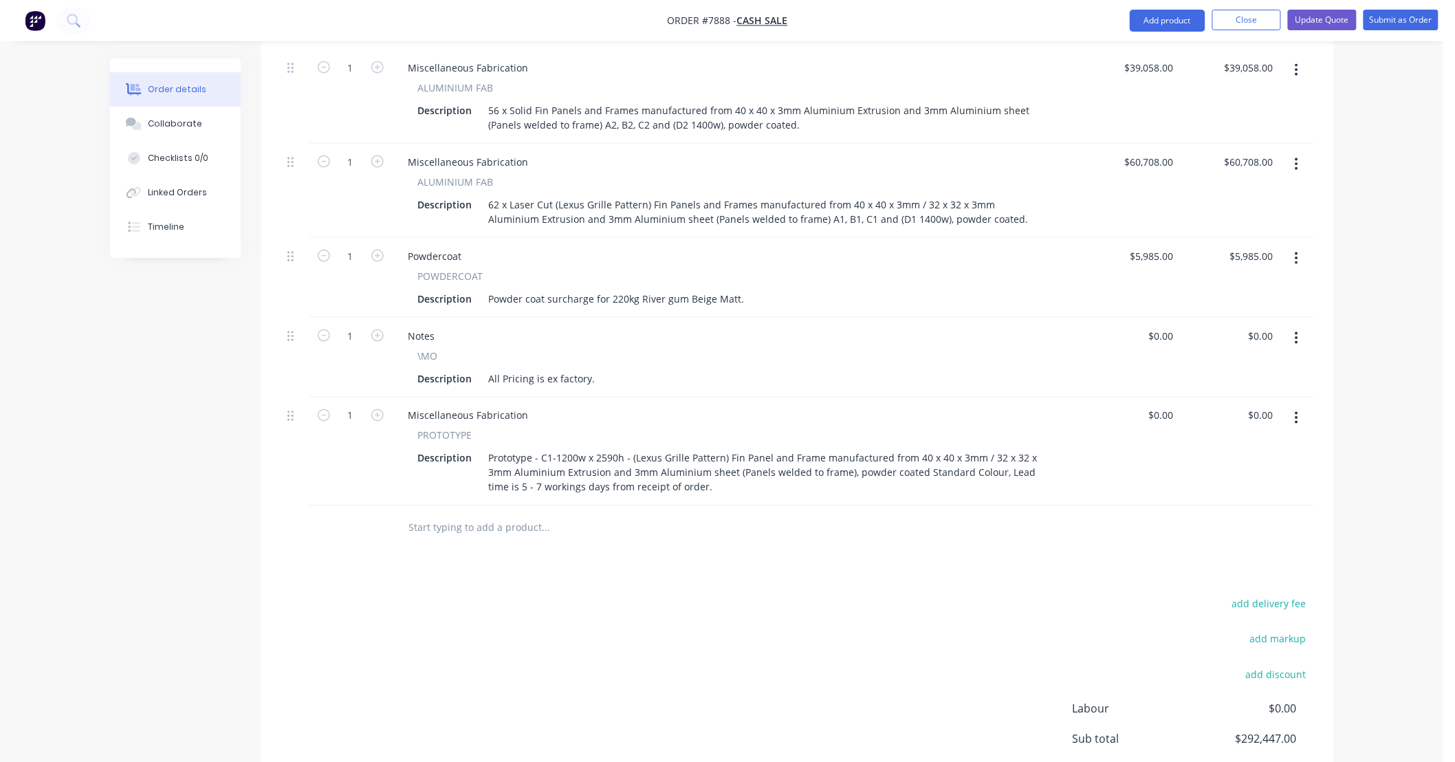
click at [483, 533] on input "text" at bounding box center [545, 527] width 275 height 27
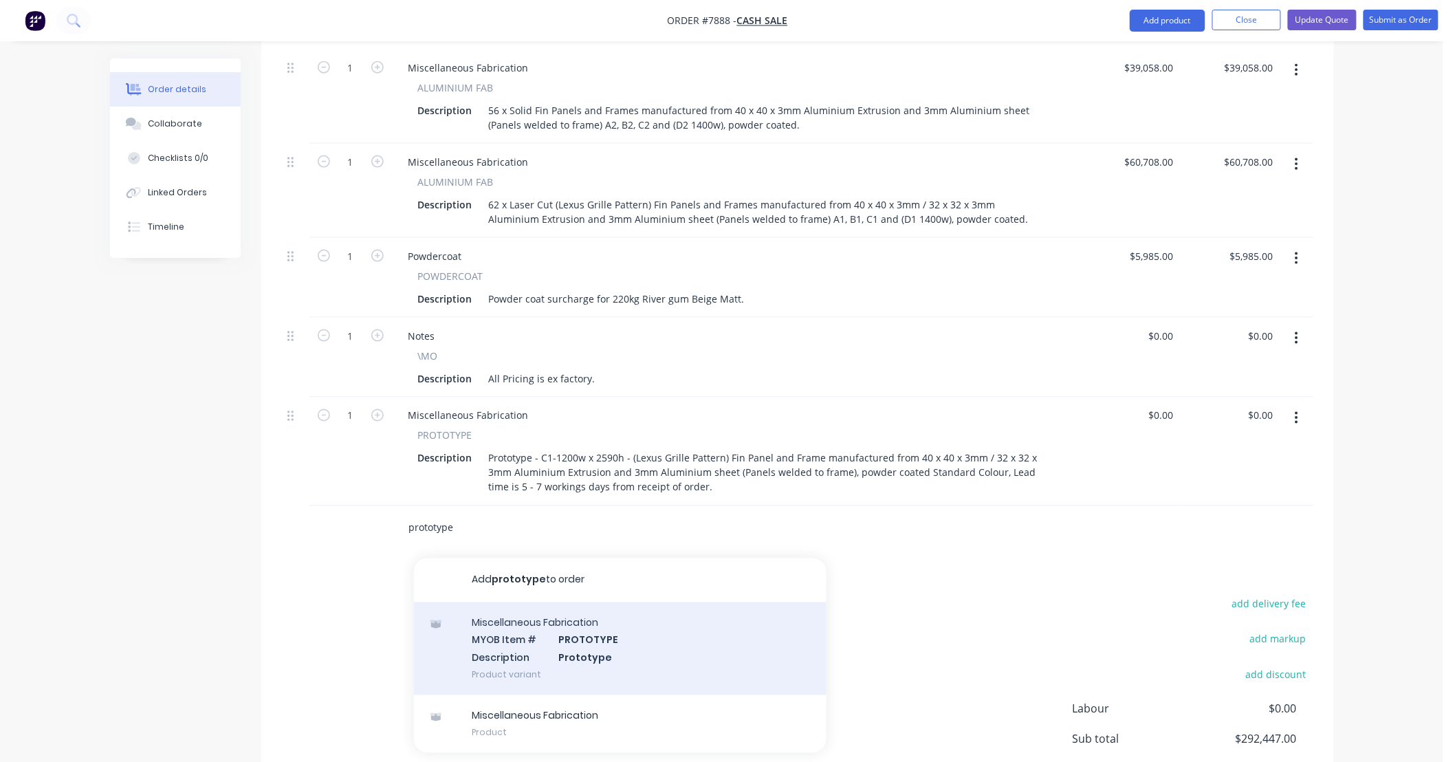
type input "prototype"
click at [637, 653] on div "Miscellaneous Fabrication MYOB Item # PROTOTYPE Description Prototype Product v…" at bounding box center [620, 648] width 412 height 93
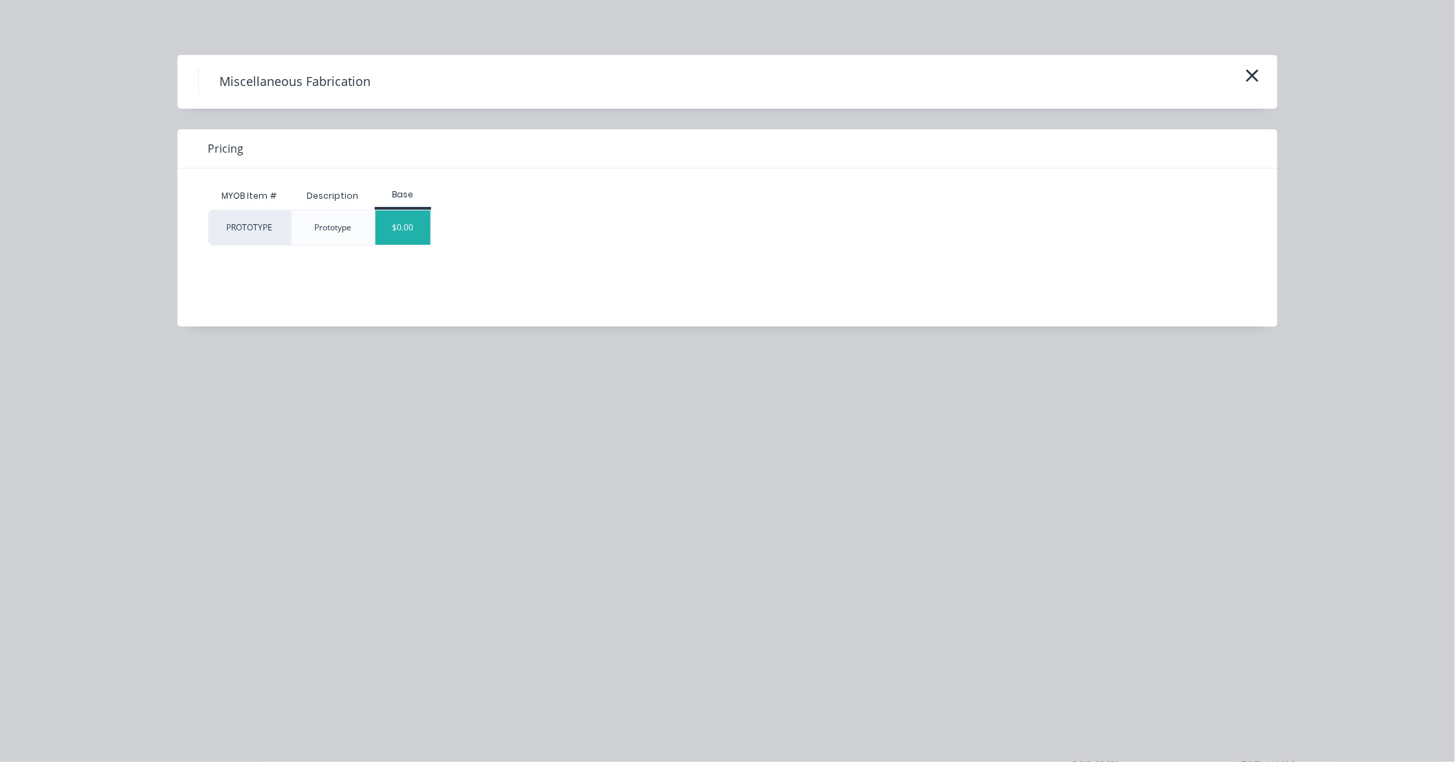
click at [393, 215] on div "$0.00" at bounding box center [403, 227] width 56 height 34
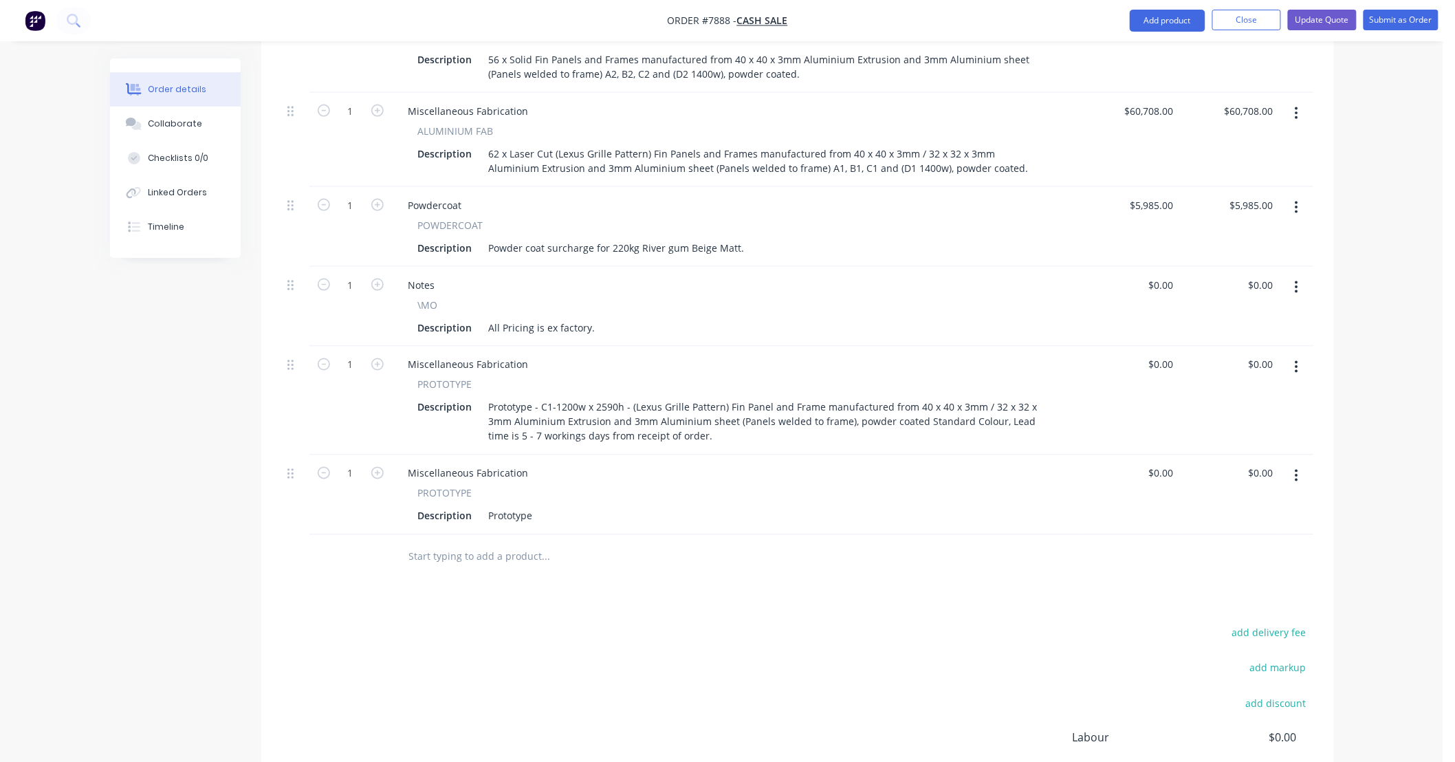
scroll to position [789, 0]
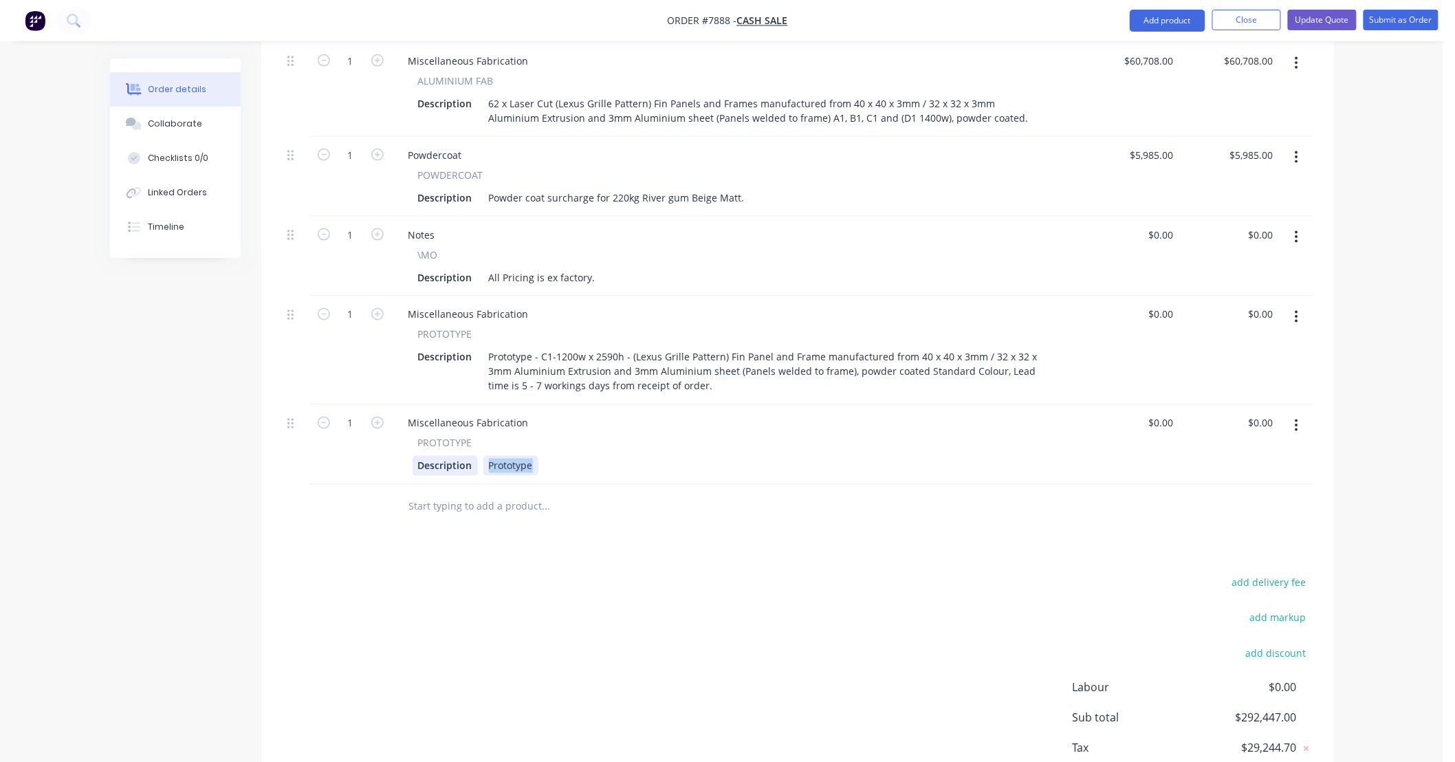
drag, startPoint x: 532, startPoint y: 461, endPoint x: 421, endPoint y: 461, distance: 110.7
click at [421, 461] on div "Description Prototype" at bounding box center [732, 466] width 641 height 20
paste div
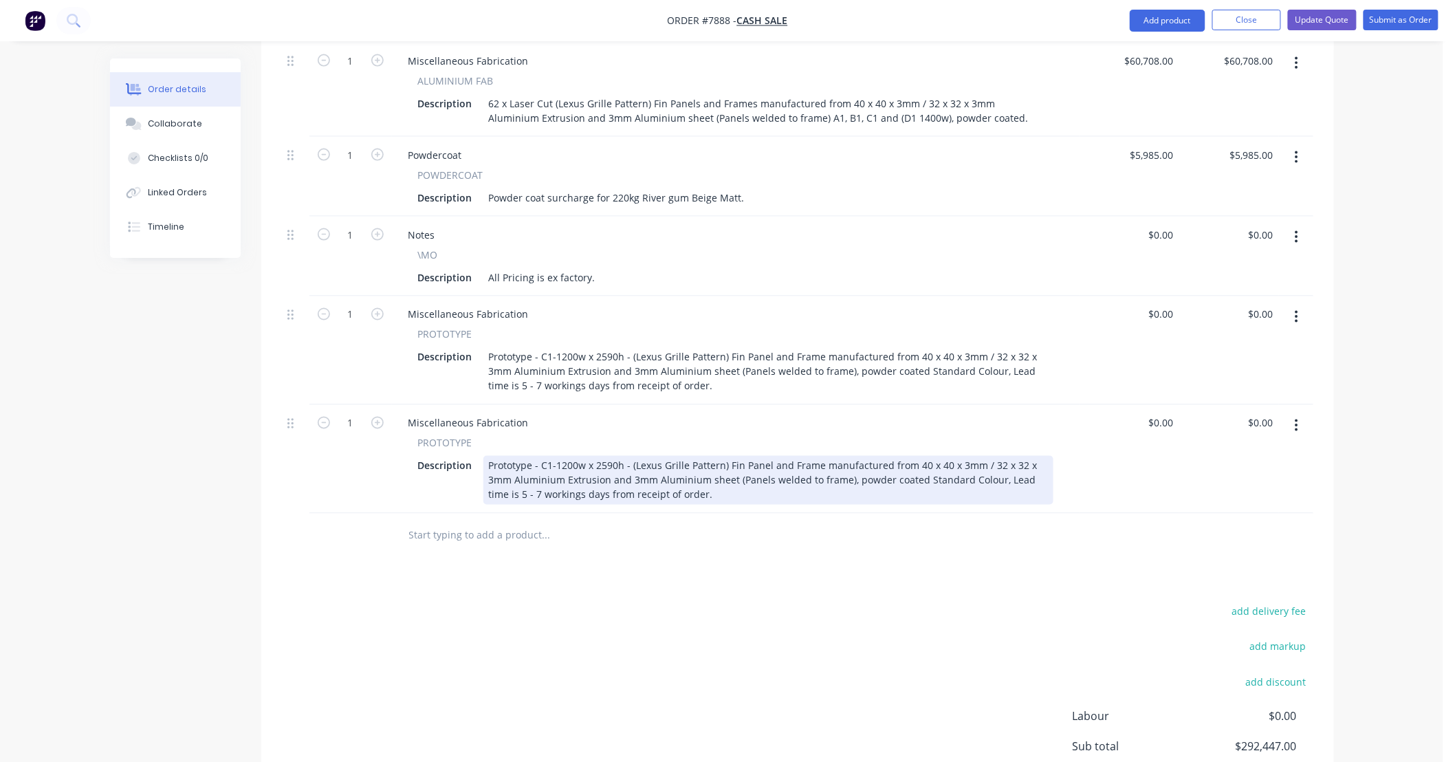
click at [543, 465] on div "Prototype - C1-1200w x 2590h - (Lexus Grille Pattern) Fin Panel and Frame manuf…" at bounding box center [768, 480] width 570 height 49
click at [564, 465] on div "Prototype - D1-1200w x 2590h - (Lexus Grille Pattern) Fin Panel and Frame manuf…" at bounding box center [768, 480] width 570 height 49
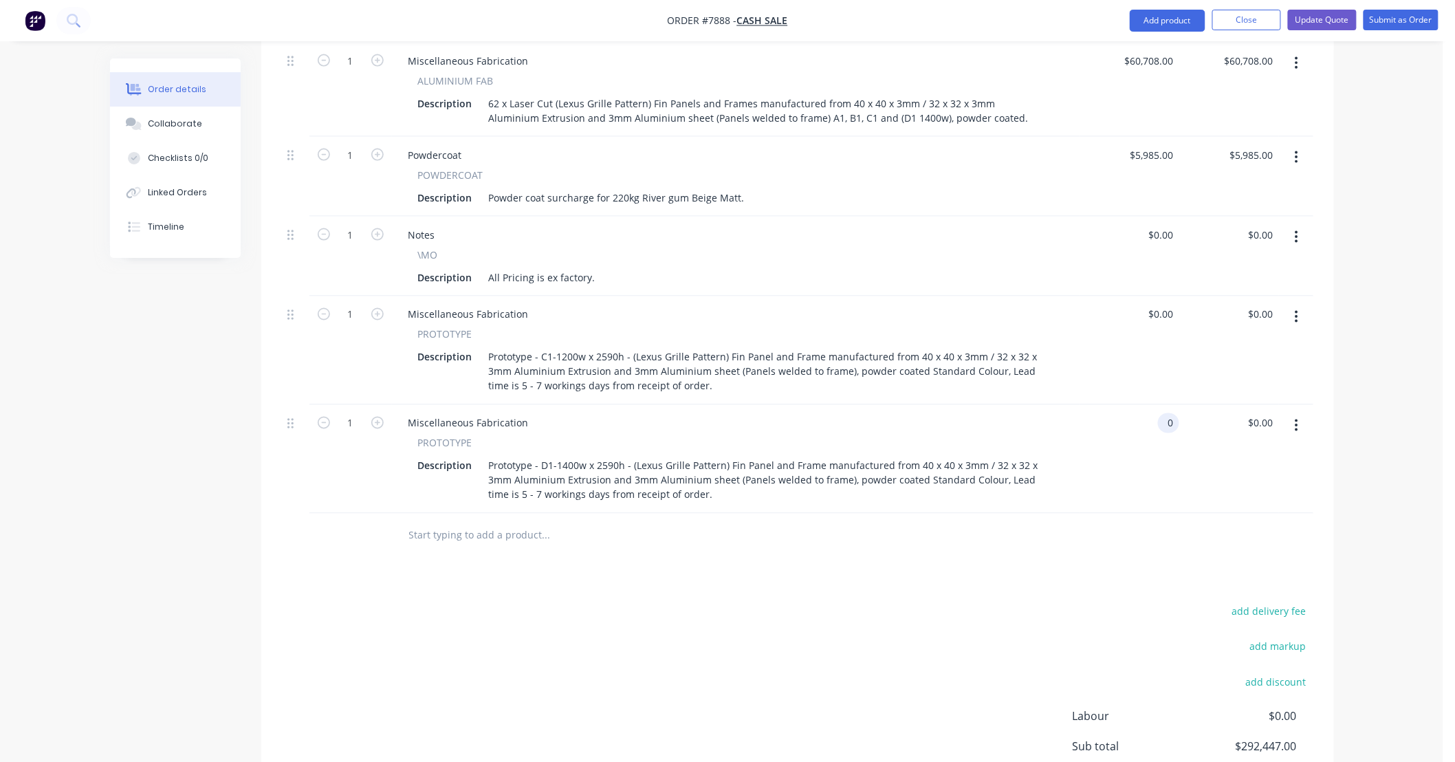
type input "$0.00"
click at [812, 555] on div at bounding box center [639, 536] width 495 height 45
drag, startPoint x: 1174, startPoint y: 318, endPoint x: 1154, endPoint y: 321, distance: 20.9
click at [1154, 321] on div "0 0" at bounding box center [1129, 350] width 100 height 109
drag, startPoint x: 1176, startPoint y: 311, endPoint x: 1151, endPoint y: 316, distance: 25.4
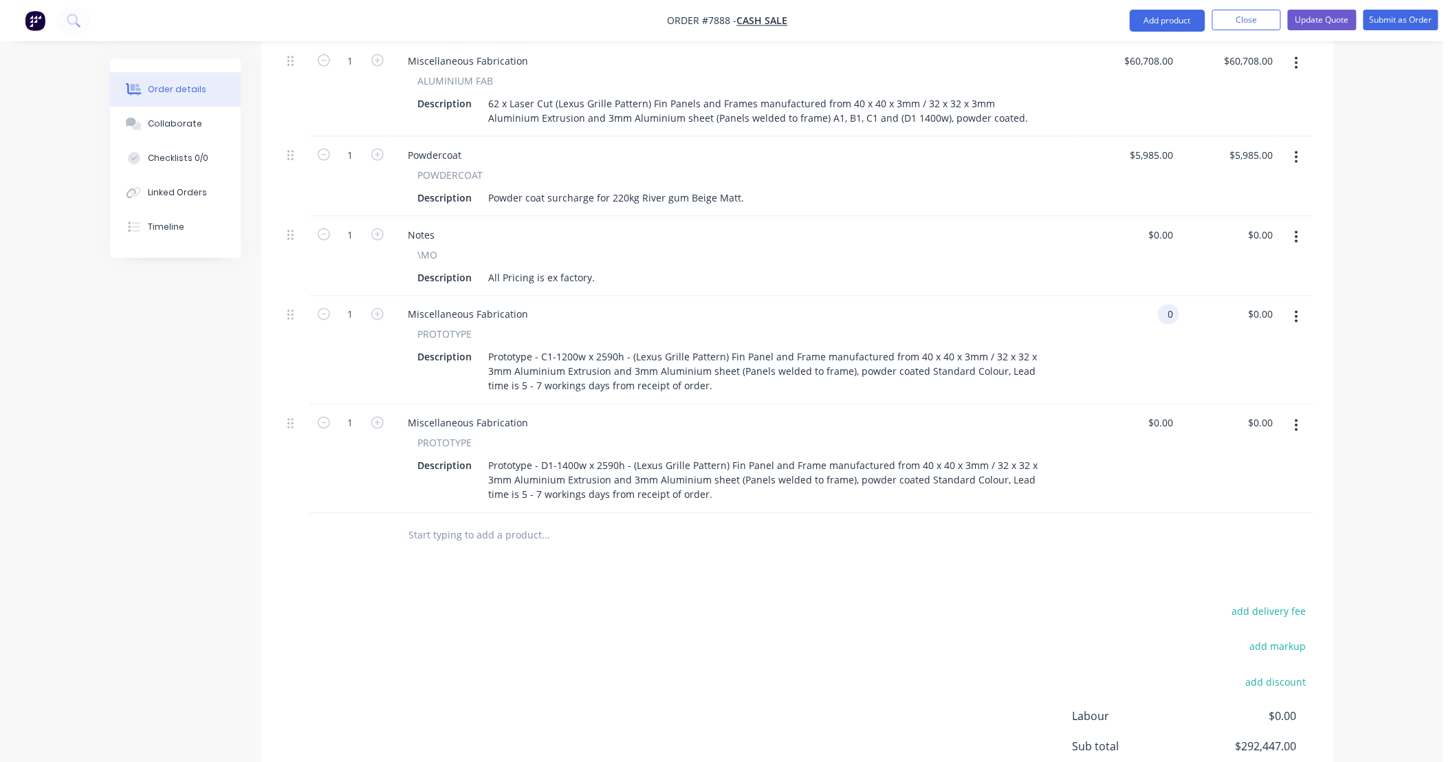
click at [1151, 316] on div "0 0" at bounding box center [1129, 350] width 100 height 109
type input "$2,200.00"
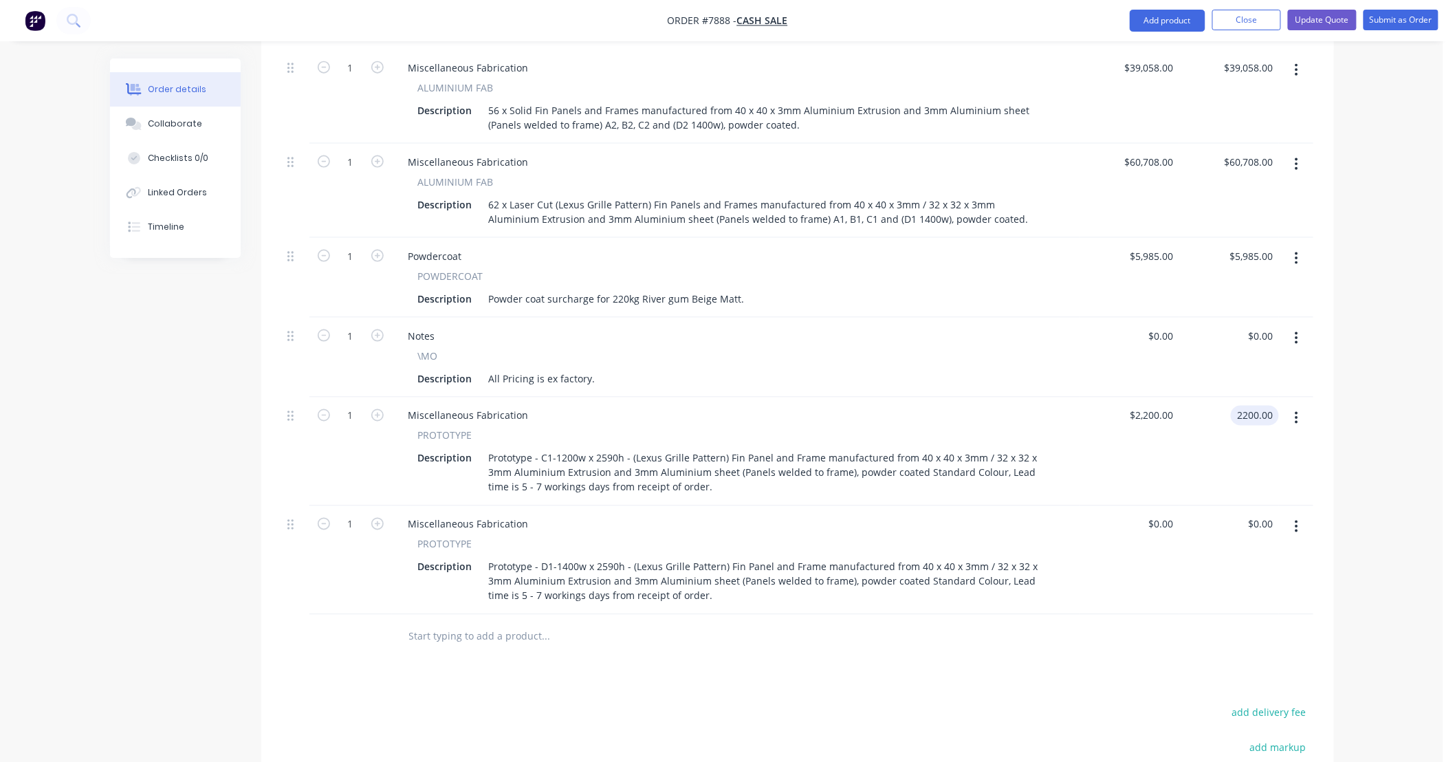
type input "$2,200.00"
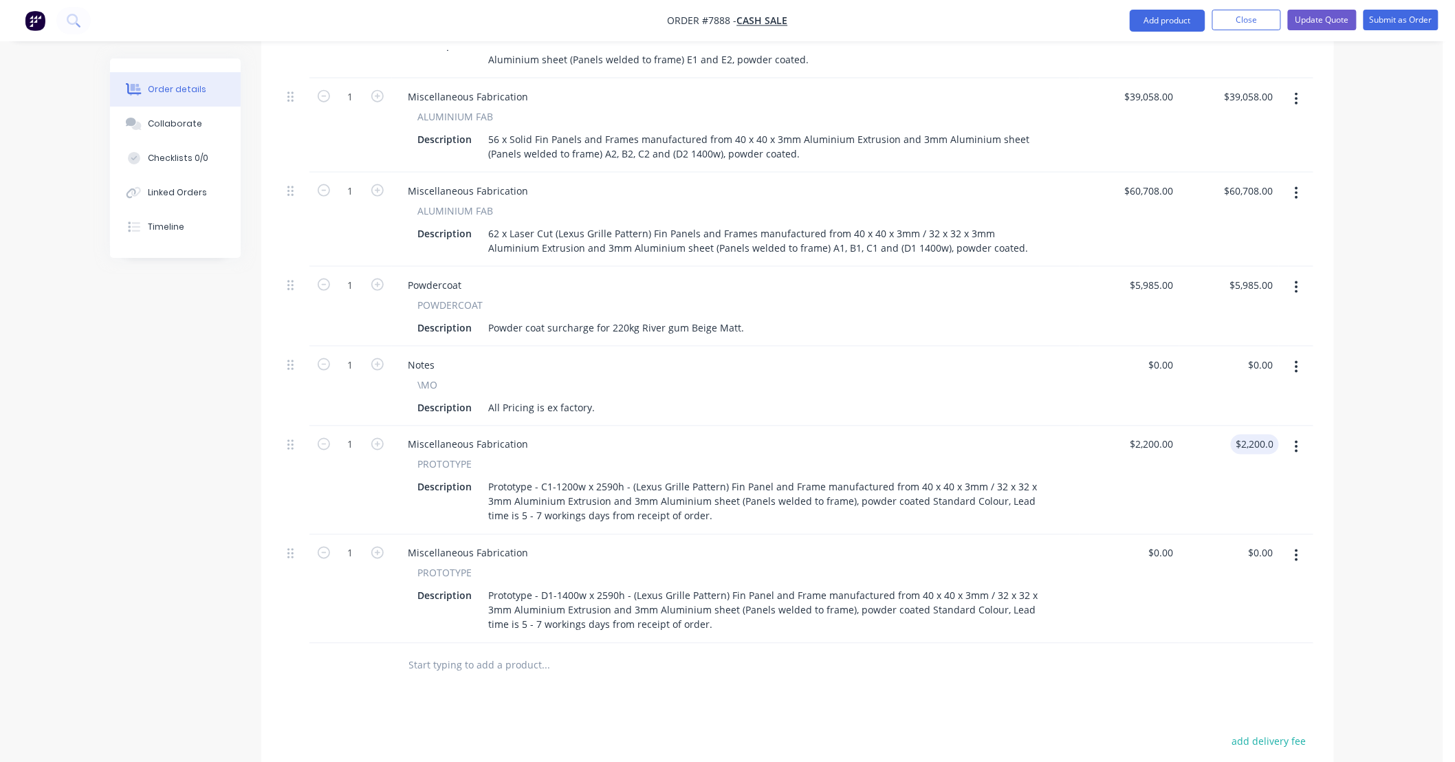
click at [1197, 451] on div "$2,200.00 2200.00" at bounding box center [1229, 480] width 100 height 109
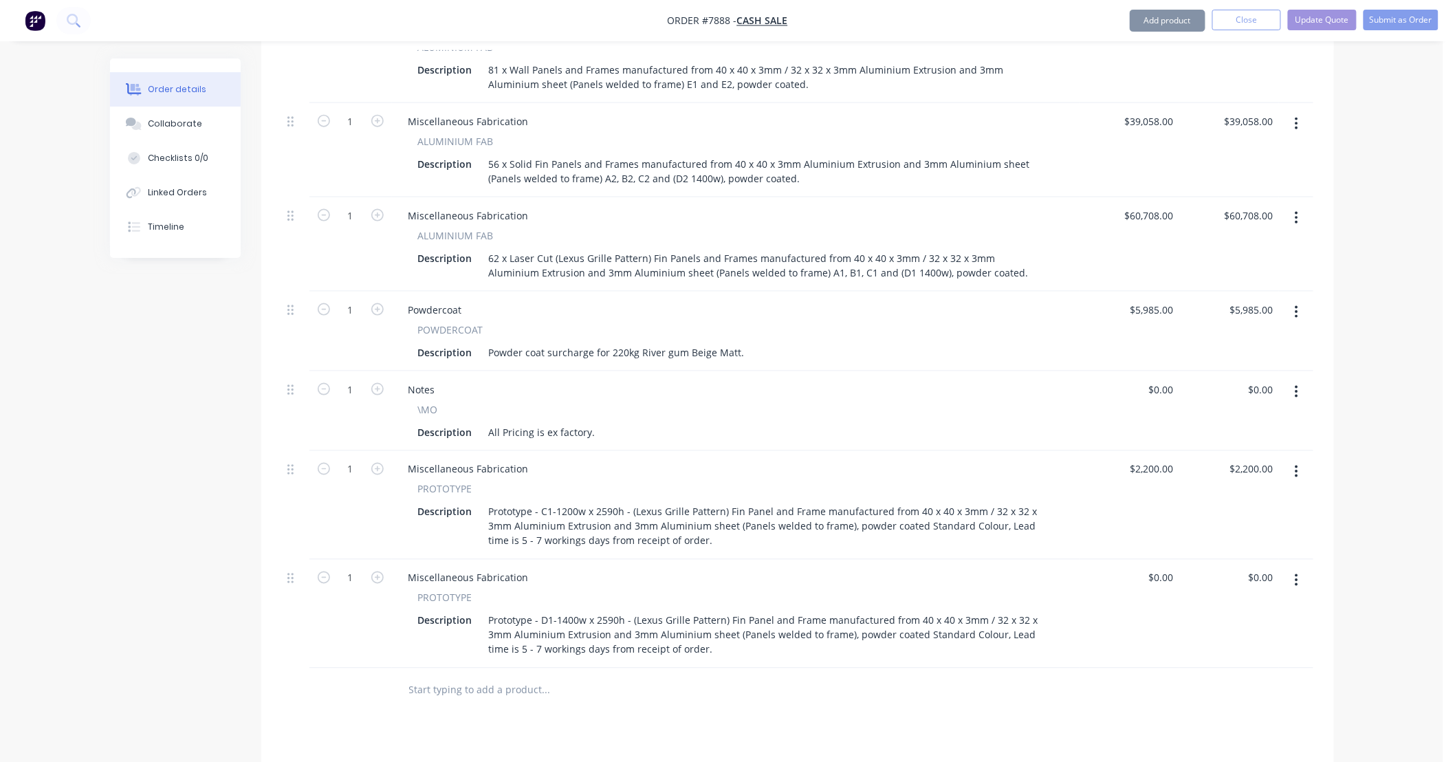
scroll to position [586, 0]
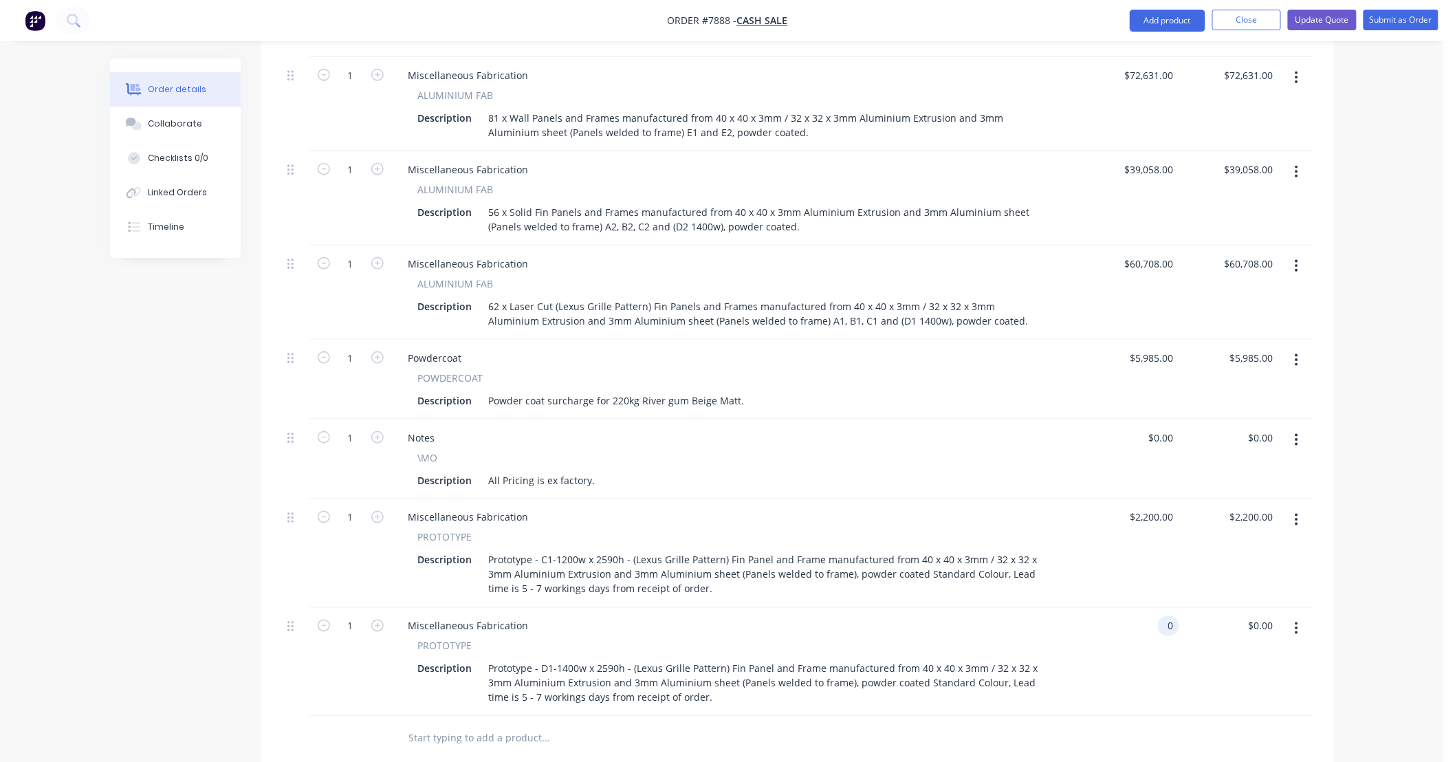
drag, startPoint x: 1174, startPoint y: 626, endPoint x: 1135, endPoint y: 628, distance: 38.6
click at [1135, 628] on div "0 0" at bounding box center [1129, 662] width 100 height 109
type input "$2,500.00"
click at [1339, 538] on div "Order details Collaborate Checklists 0/0 Linked Orders Timeline Order details C…" at bounding box center [721, 277] width 1251 height 1609
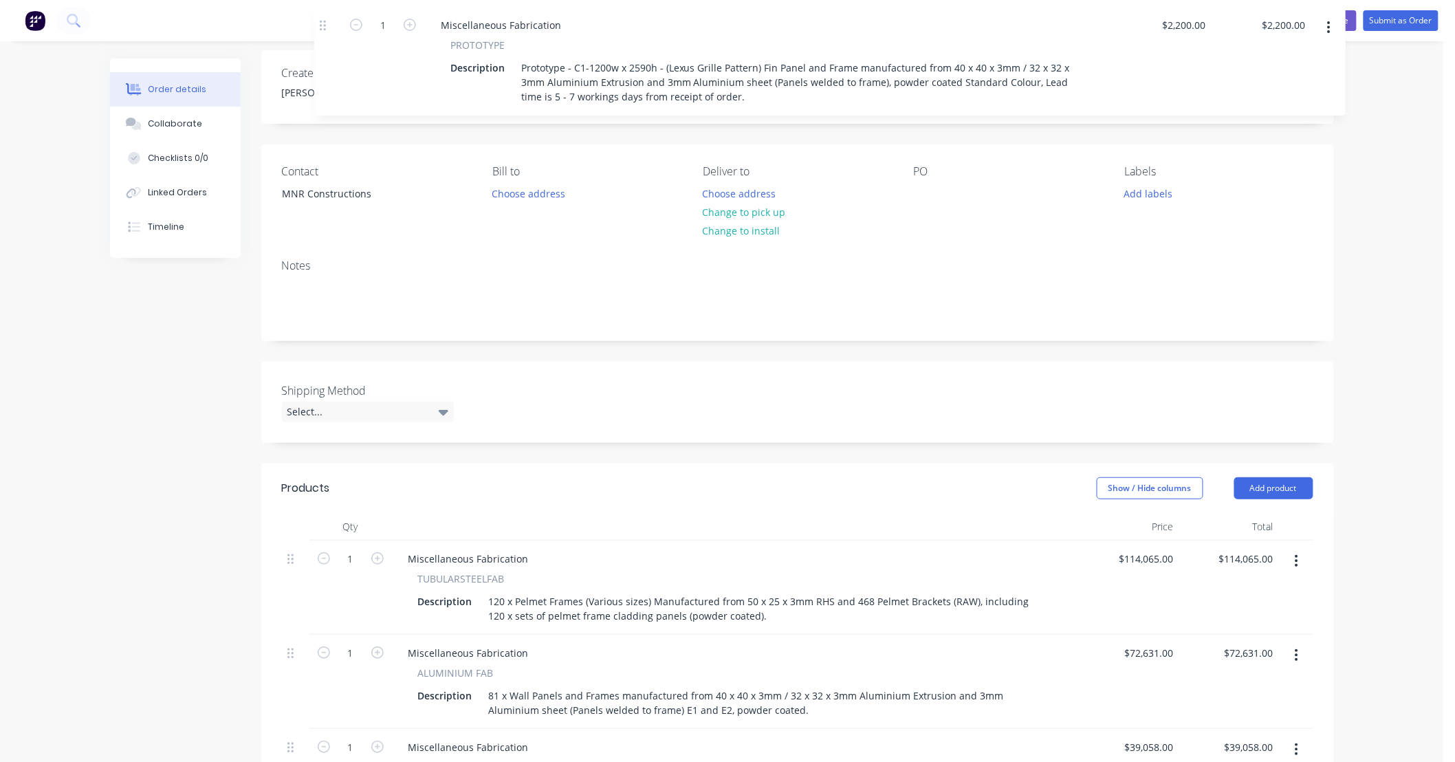
scroll to position [0, 0]
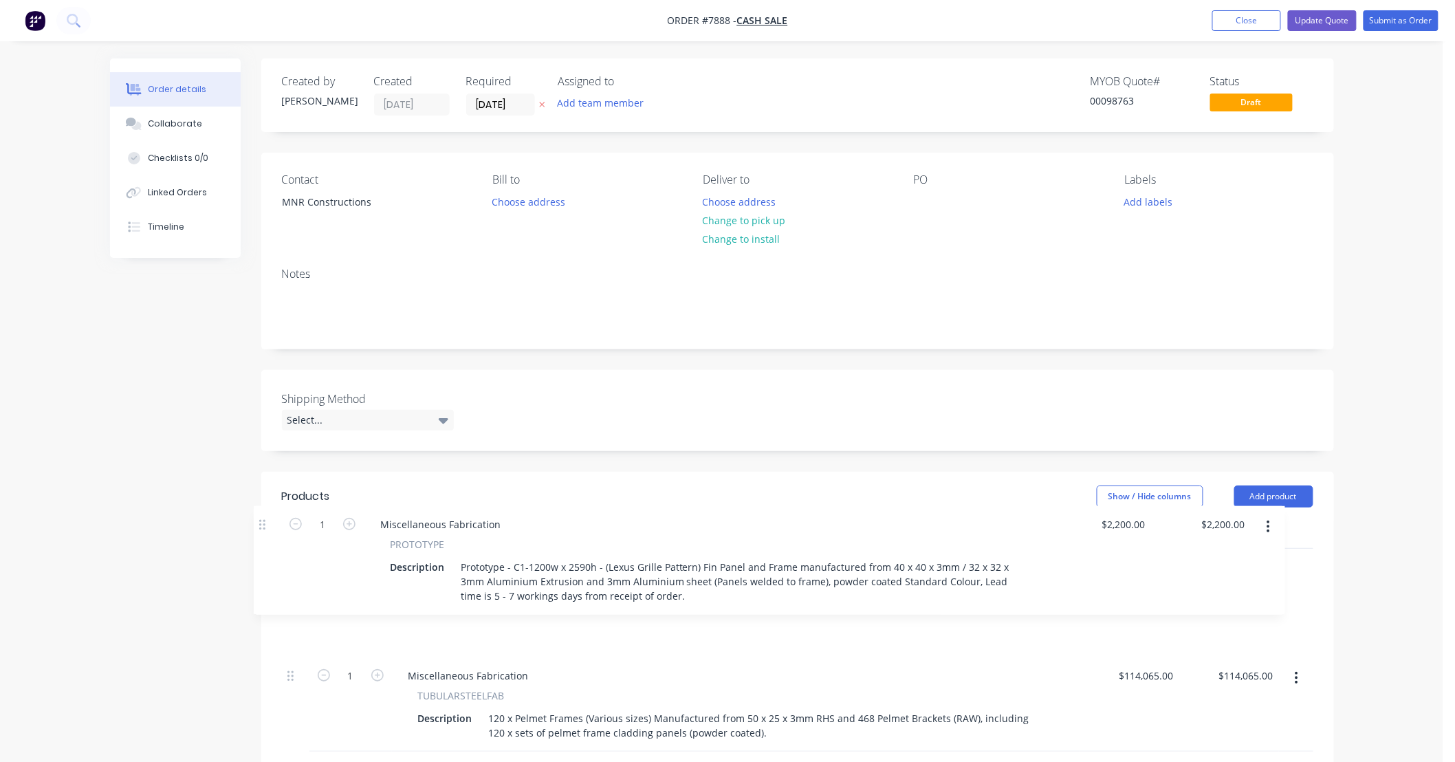
drag, startPoint x: 294, startPoint y: 518, endPoint x: 271, endPoint y: 518, distance: 23.4
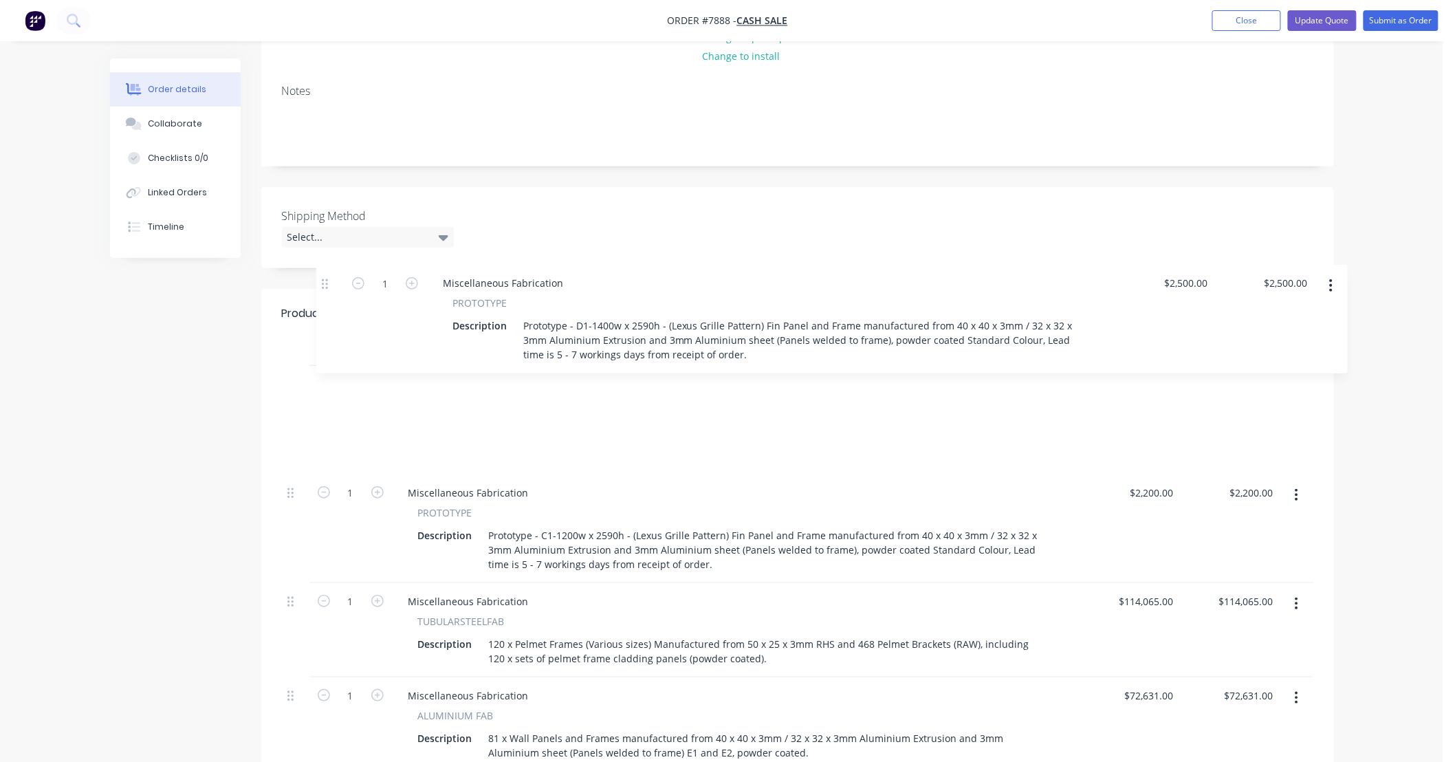
scroll to position [179, 0]
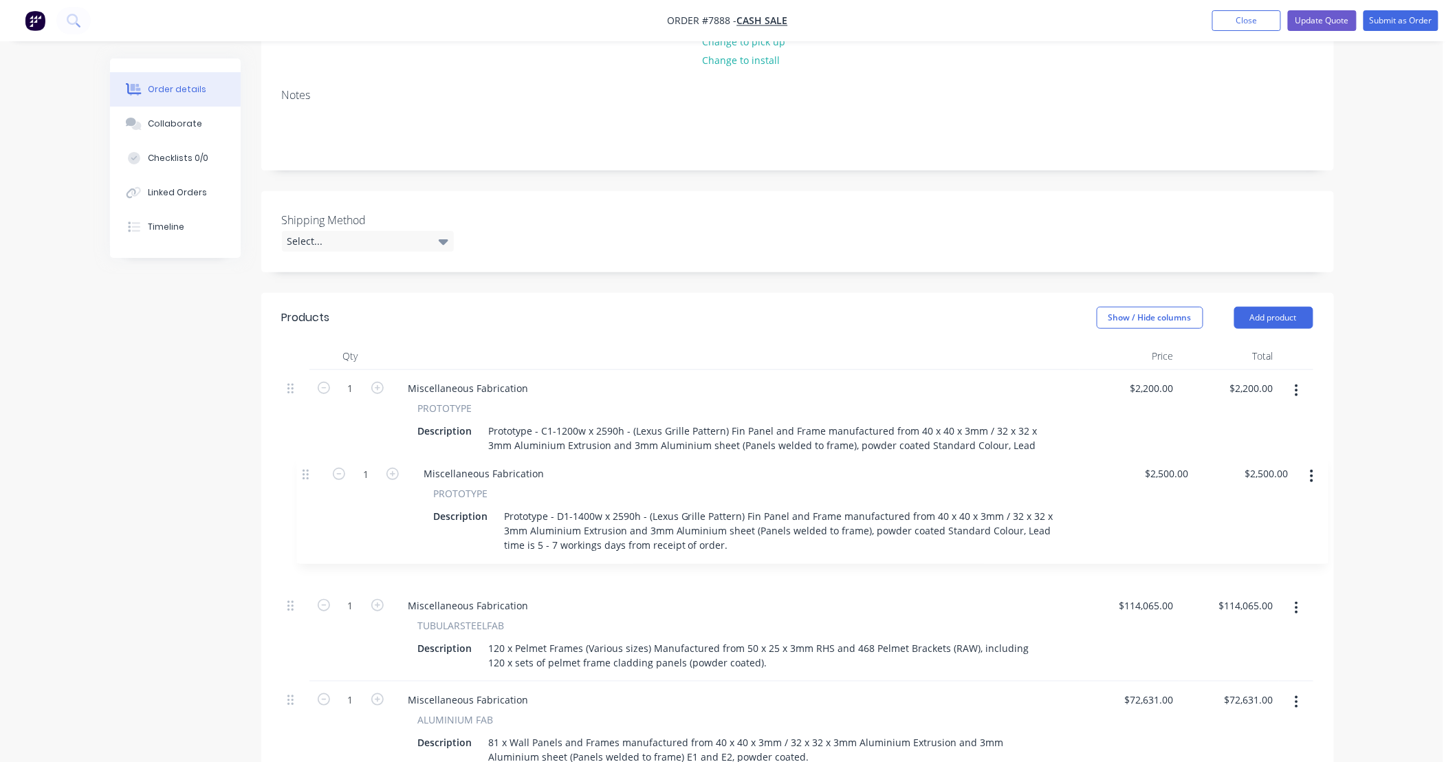
drag, startPoint x: 291, startPoint y: 502, endPoint x: 305, endPoint y: 476, distance: 29.8
click at [305, 476] on div "1 Miscellaneous Fabrication PROTOTYPE Description Prototype - C1-1200w x 2590h …" at bounding box center [797, 746] width 1031 height 753
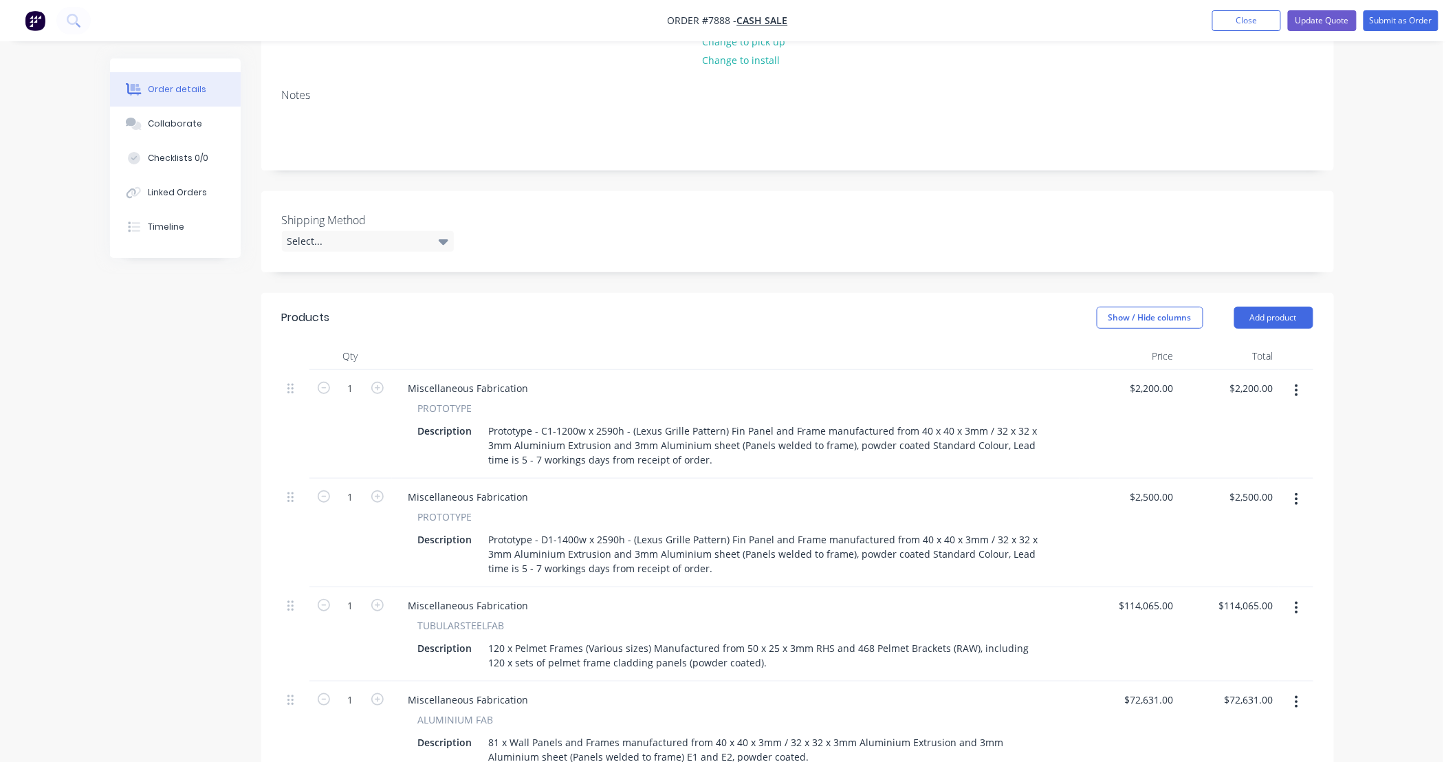
click at [1400, 457] on div "Order details Collaborate Checklists 0/0 Linked Orders Timeline Order details C…" at bounding box center [721, 654] width 1443 height 1667
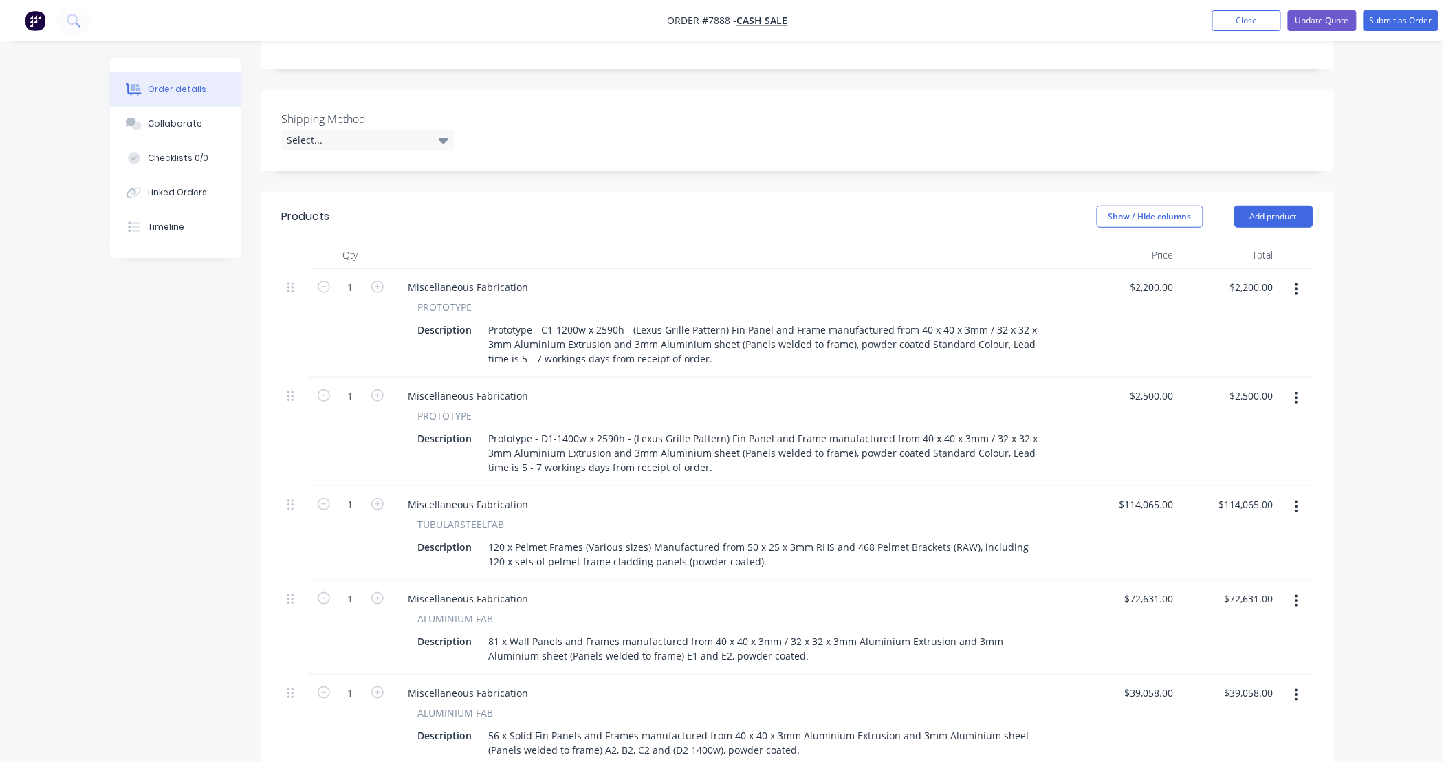
scroll to position [280, 0]
drag, startPoint x: 1389, startPoint y: 145, endPoint x: 1365, endPoint y: 91, distance: 58.5
click at [1389, 145] on div "Order details Collaborate Checklists 0/0 Linked Orders Timeline Order details C…" at bounding box center [721, 553] width 1443 height 1667
click at [1317, 16] on button "Update Quote" at bounding box center [1322, 20] width 69 height 21
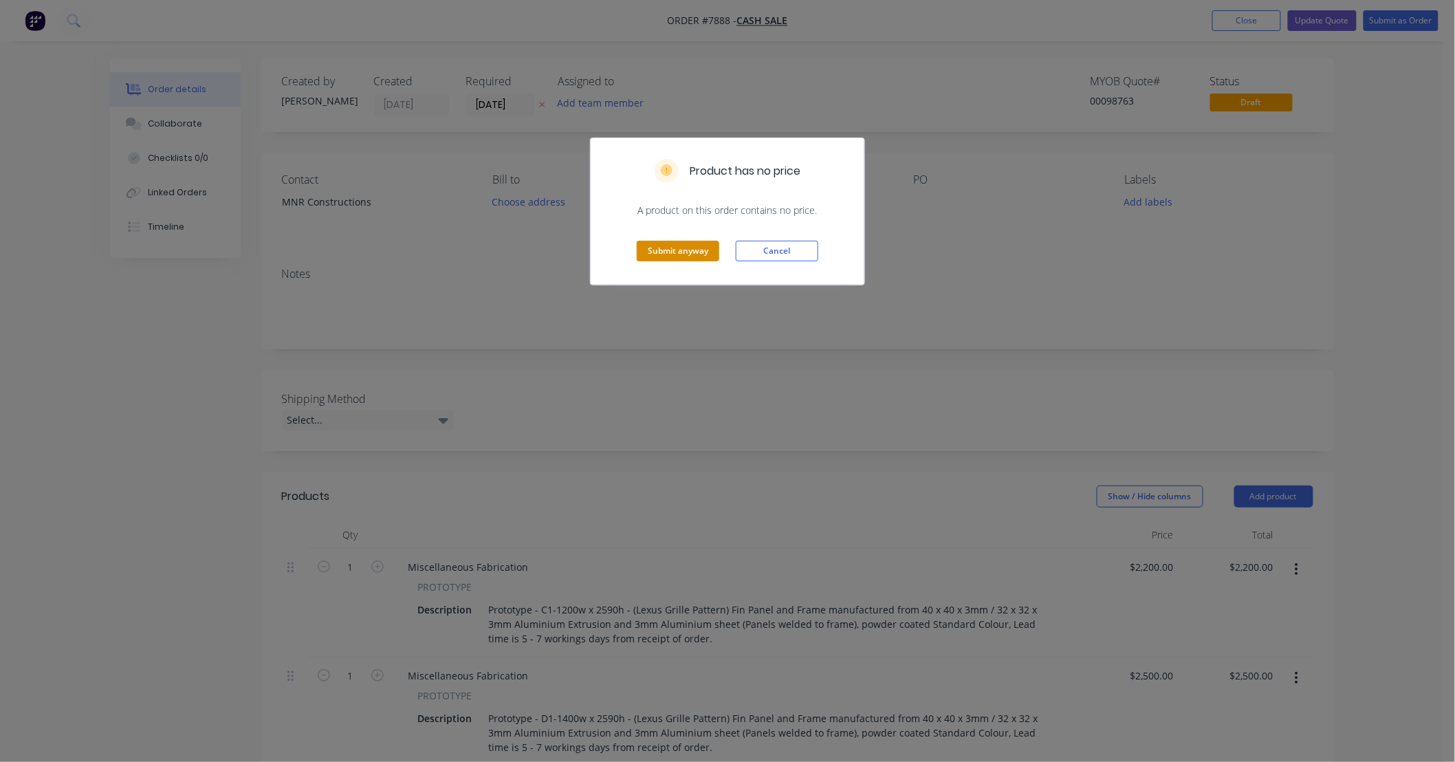
click at [684, 251] on button "Submit anyway" at bounding box center [678, 251] width 82 height 21
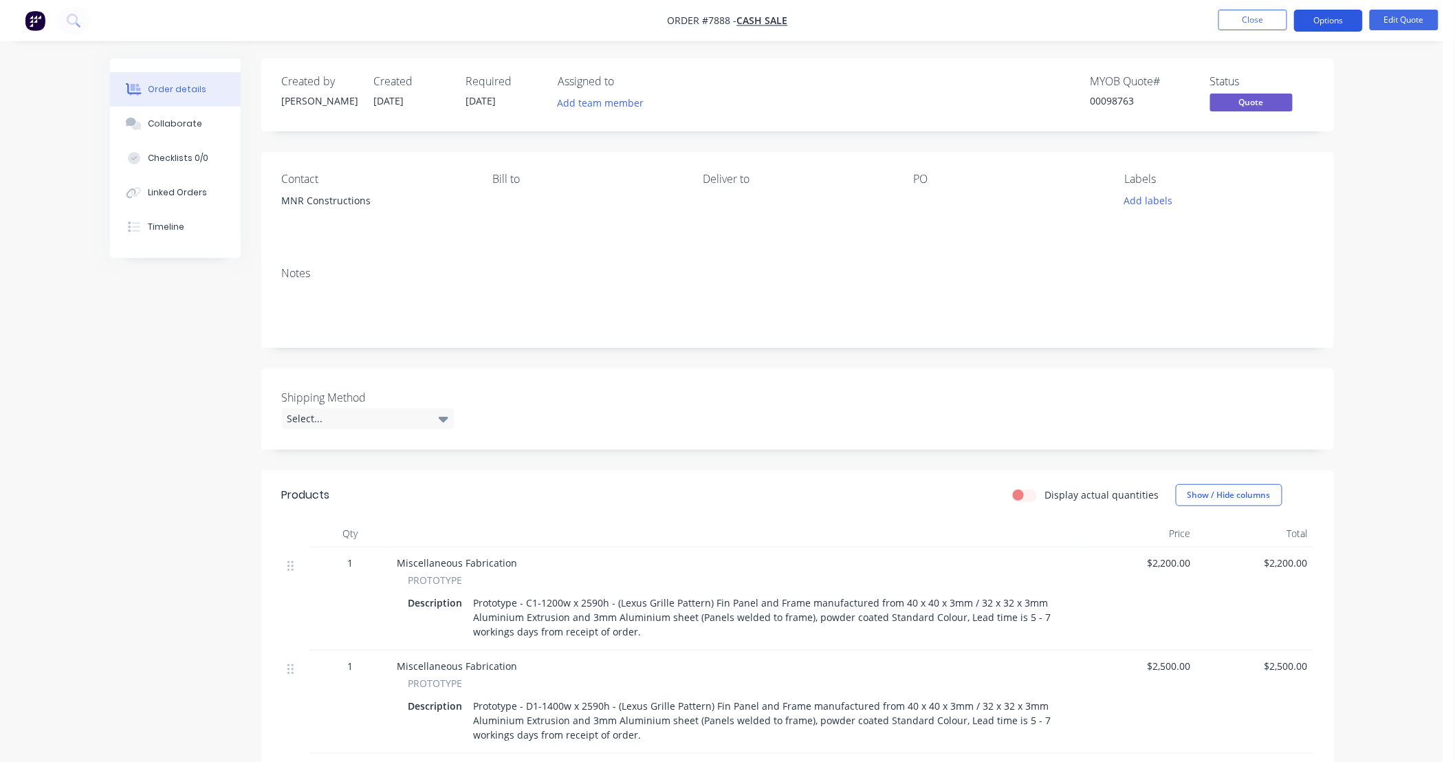
click at [1332, 18] on button "Options" at bounding box center [1328, 21] width 69 height 22
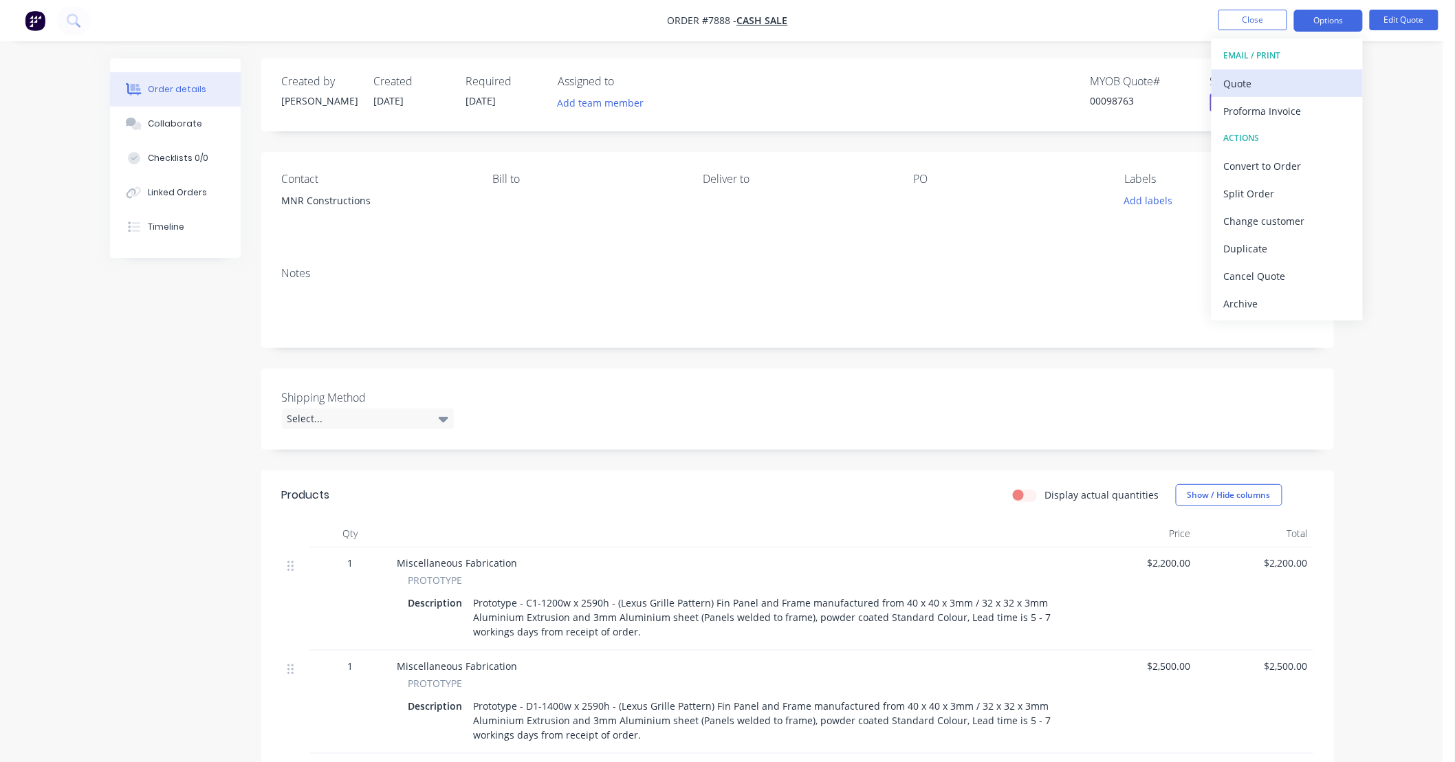
click at [1277, 83] on div "Quote" at bounding box center [1287, 84] width 126 height 20
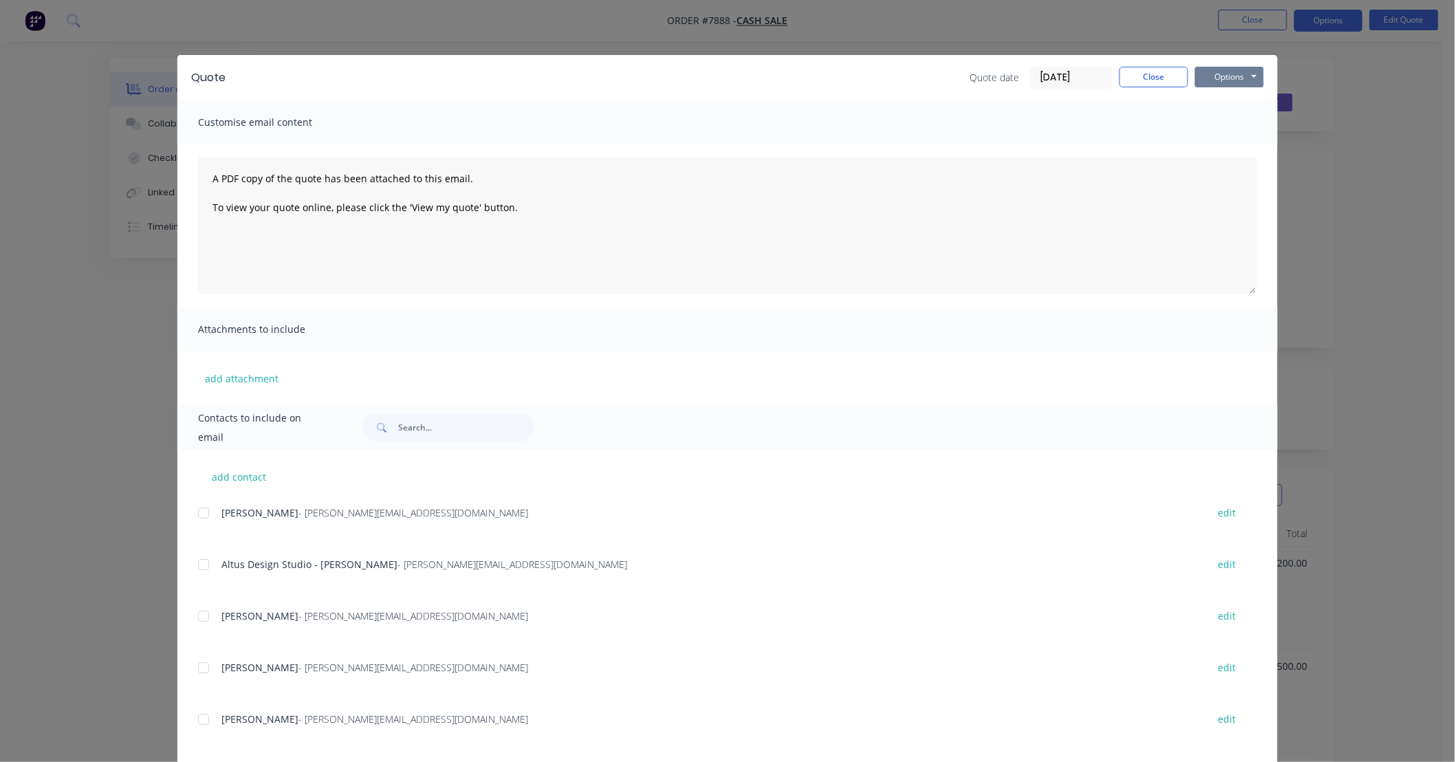
click at [1242, 76] on button "Options" at bounding box center [1229, 77] width 69 height 21
click at [1241, 101] on button "Preview" at bounding box center [1239, 101] width 88 height 23
drag, startPoint x: 1167, startPoint y: 78, endPoint x: 1192, endPoint y: 60, distance: 31.1
click at [1167, 78] on button "Close" at bounding box center [1153, 77] width 69 height 21
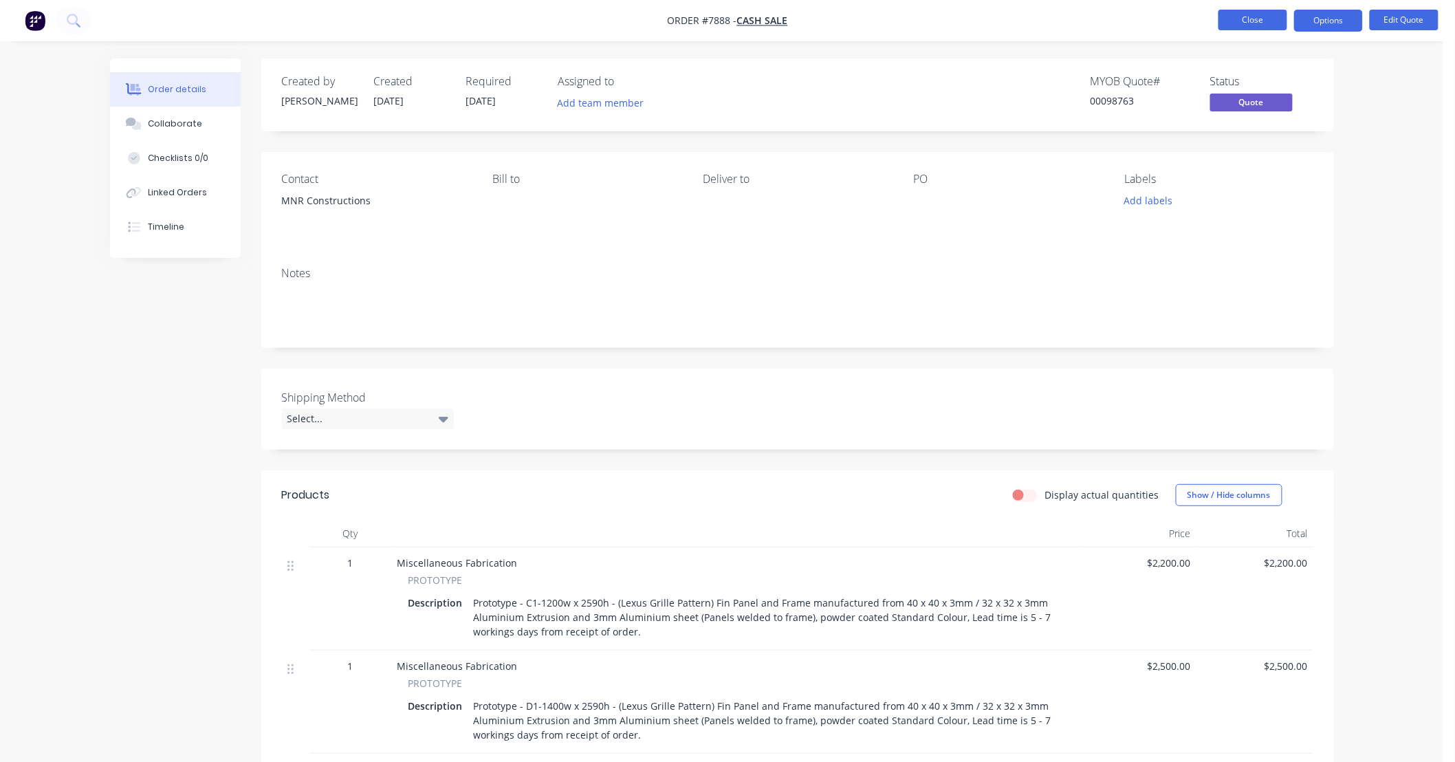
click at [1262, 22] on button "Close" at bounding box center [1252, 20] width 69 height 21
